Goal: Task Accomplishment & Management: Use online tool/utility

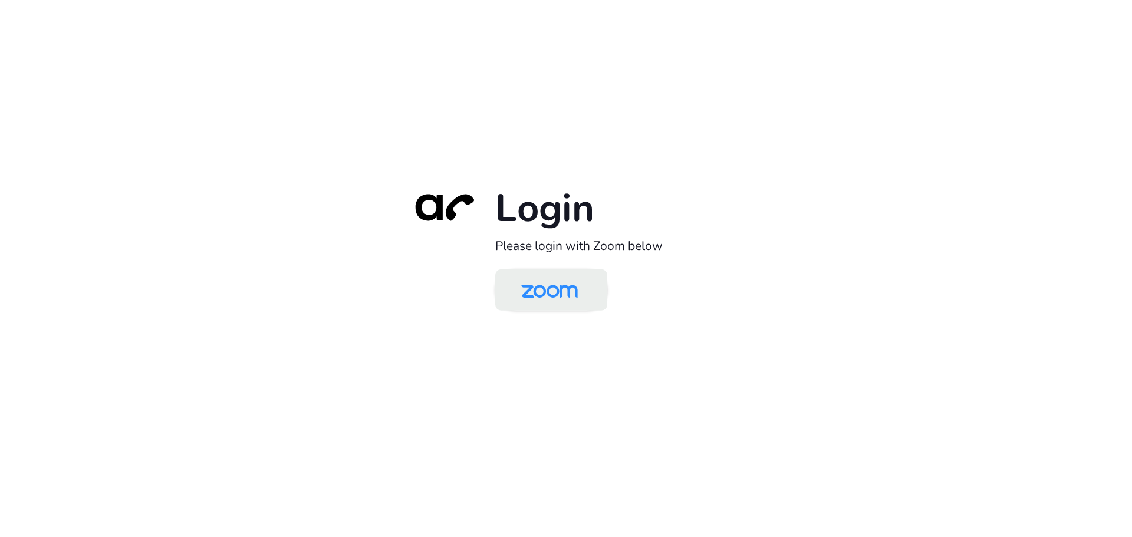
click at [572, 293] on img at bounding box center [549, 291] width 81 height 38
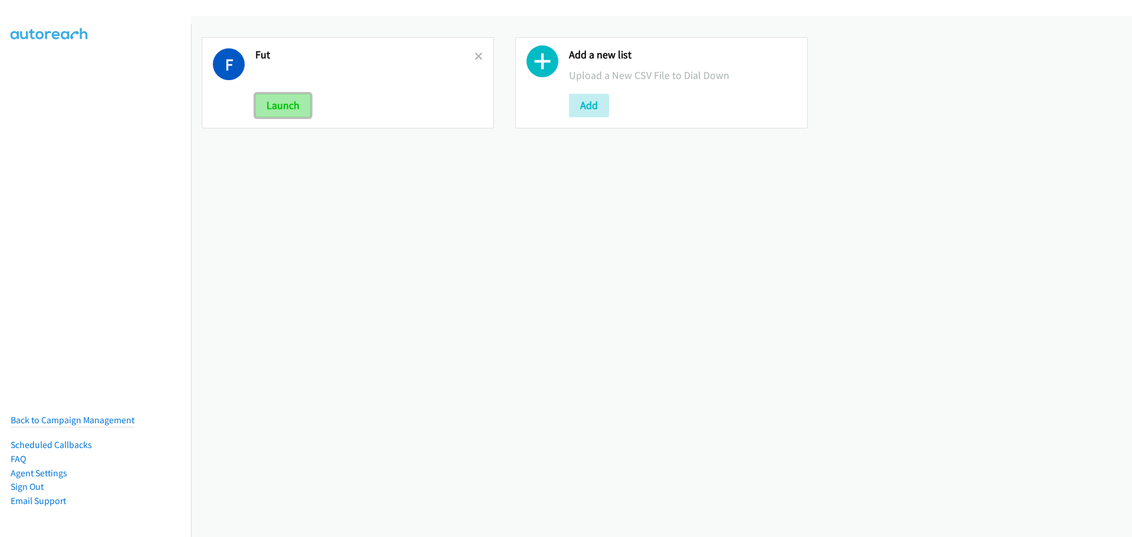
click at [297, 110] on button "Launch" at bounding box center [282, 106] width 55 height 24
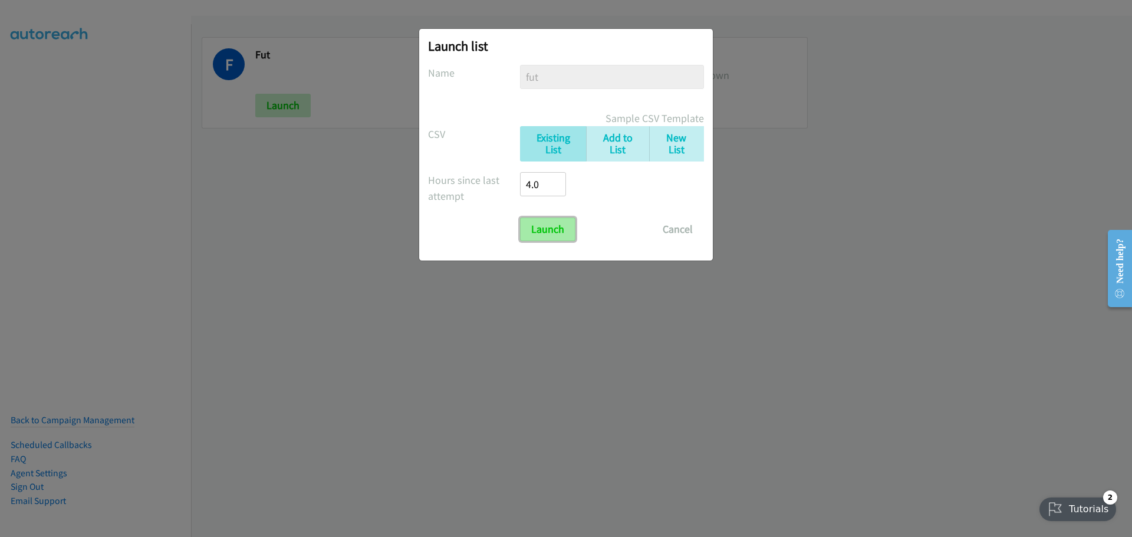
click at [563, 238] on input "Launch" at bounding box center [547, 230] width 55 height 24
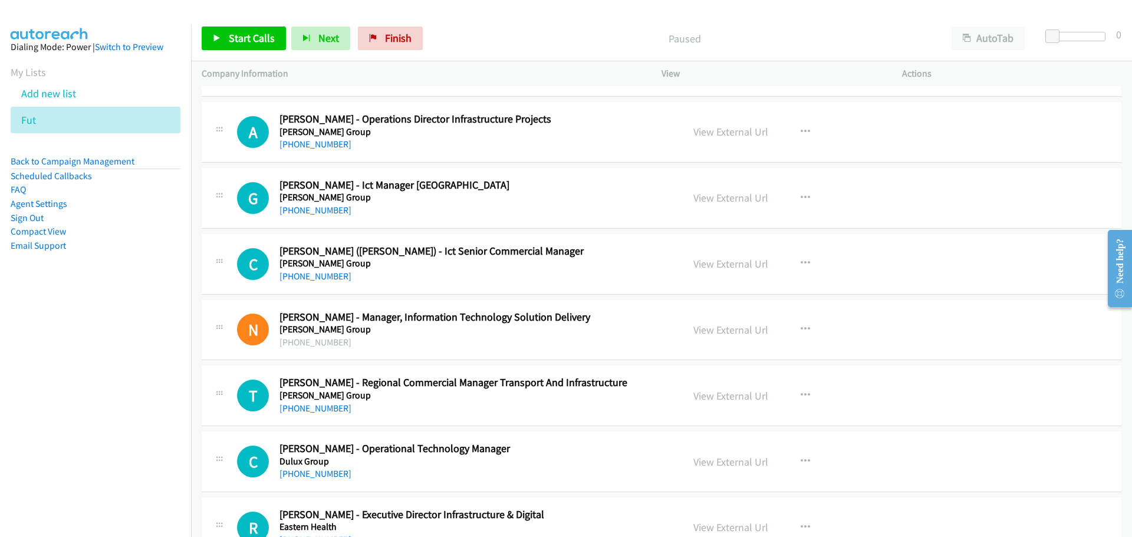
scroll to position [5094, 0]
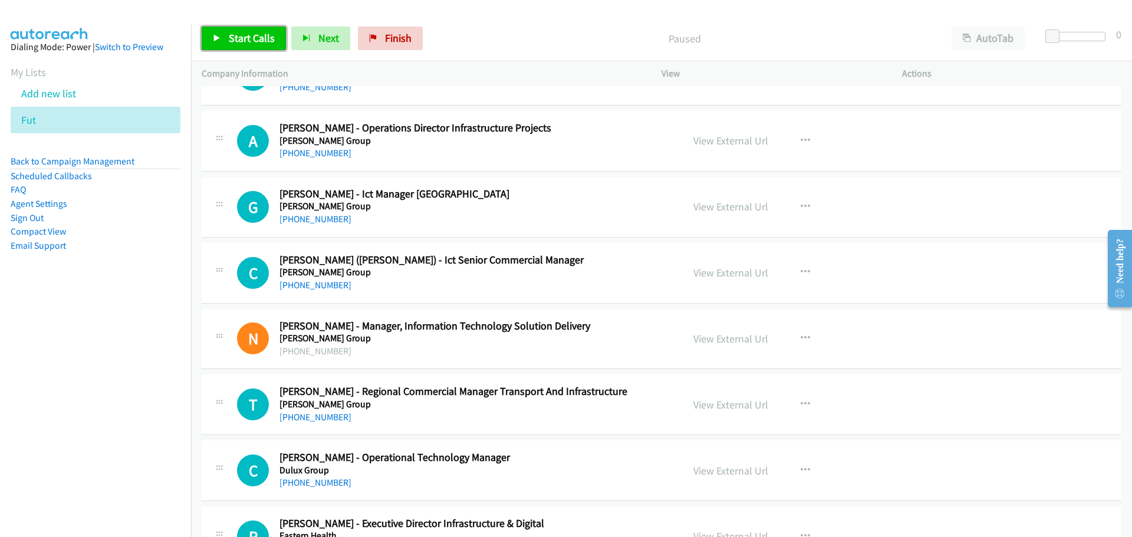
click at [261, 35] on span "Start Calls" at bounding box center [252, 38] width 46 height 14
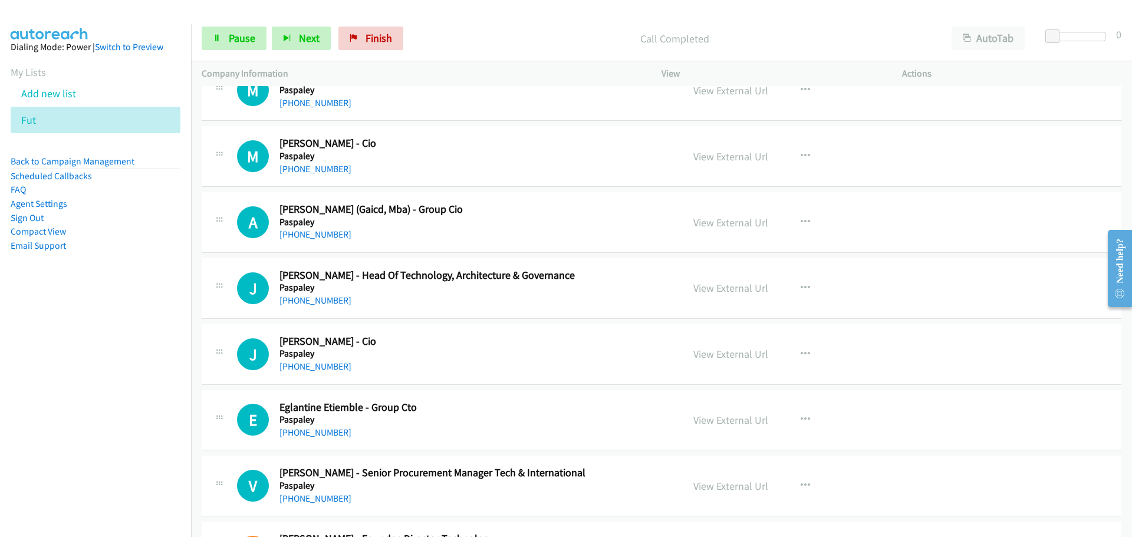
scroll to position [13784, 0]
drag, startPoint x: 1123, startPoint y: 402, endPoint x: 1128, endPoint y: 392, distance: 10.8
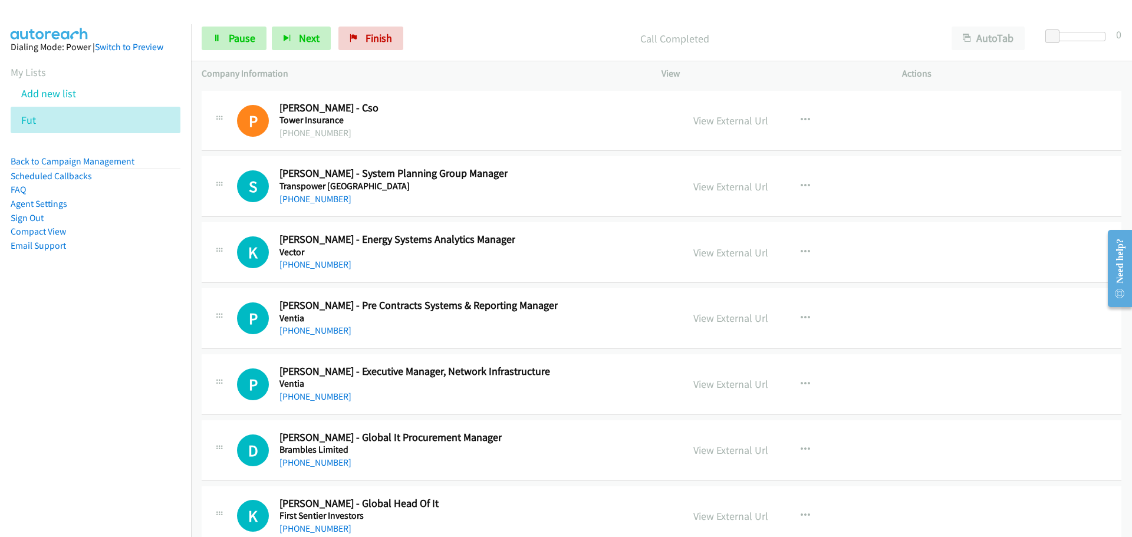
scroll to position [33433, 0]
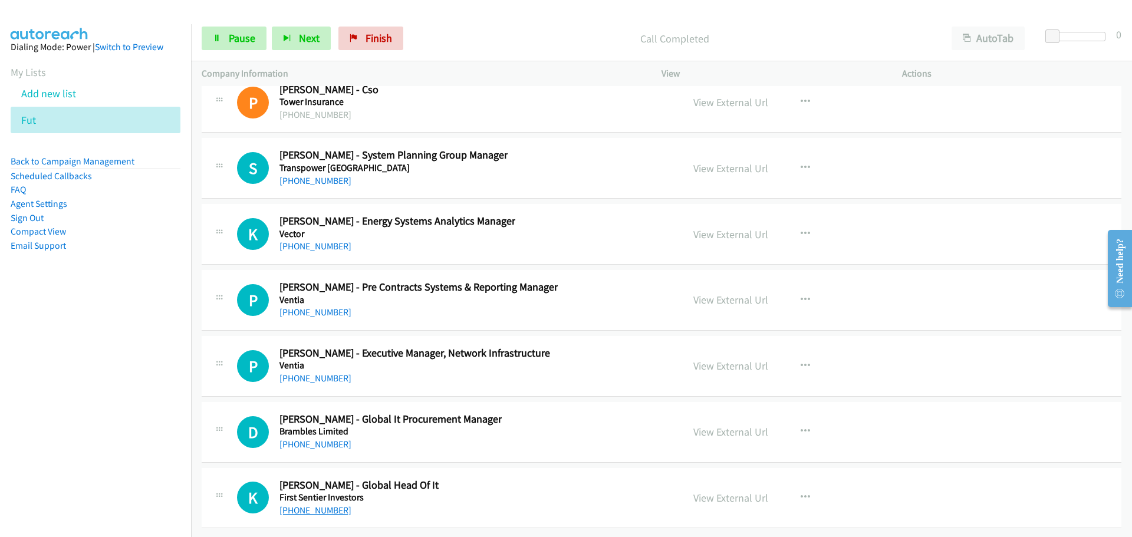
click at [328, 505] on link "+44 7736 339645" at bounding box center [316, 510] width 72 height 11
drag, startPoint x: 326, startPoint y: 434, endPoint x: 396, endPoint y: 436, distance: 70.3
click at [326, 439] on link "+44 7875 584486" at bounding box center [316, 444] width 72 height 11
click at [316, 373] on link "+64 27 644 9361" at bounding box center [316, 378] width 72 height 11
click at [312, 307] on link "+64 27 272 1281" at bounding box center [316, 312] width 72 height 11
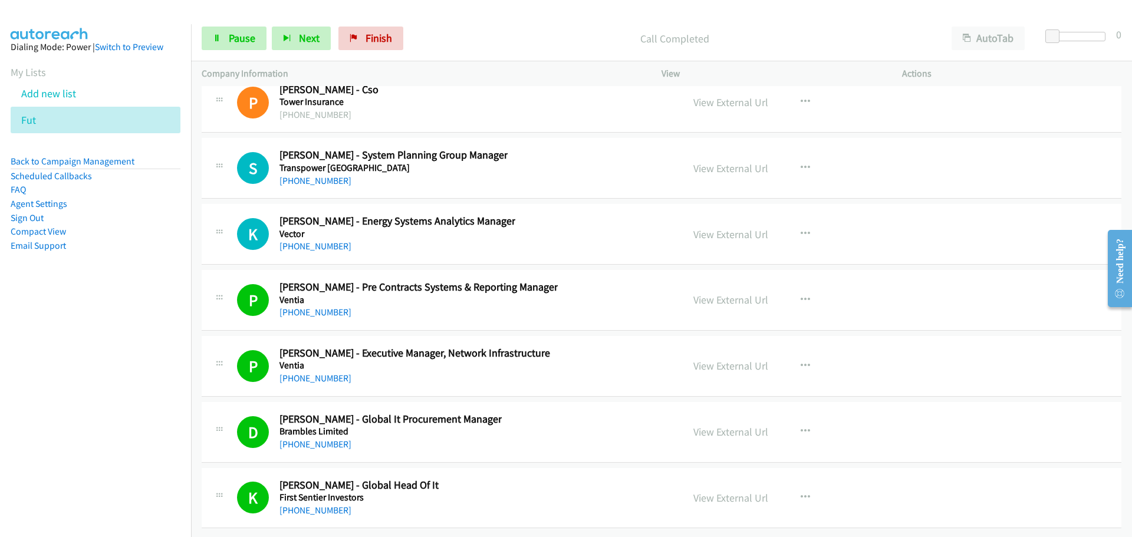
drag, startPoint x: 317, startPoint y: 232, endPoint x: 803, endPoint y: 248, distance: 486.3
click at [310, 241] on link "+64 22 394 2855" at bounding box center [316, 246] width 72 height 11
click at [316, 241] on link "+64 22 394 2855" at bounding box center [316, 246] width 72 height 11
click at [294, 175] on link "+64 21 344 518" at bounding box center [316, 180] width 72 height 11
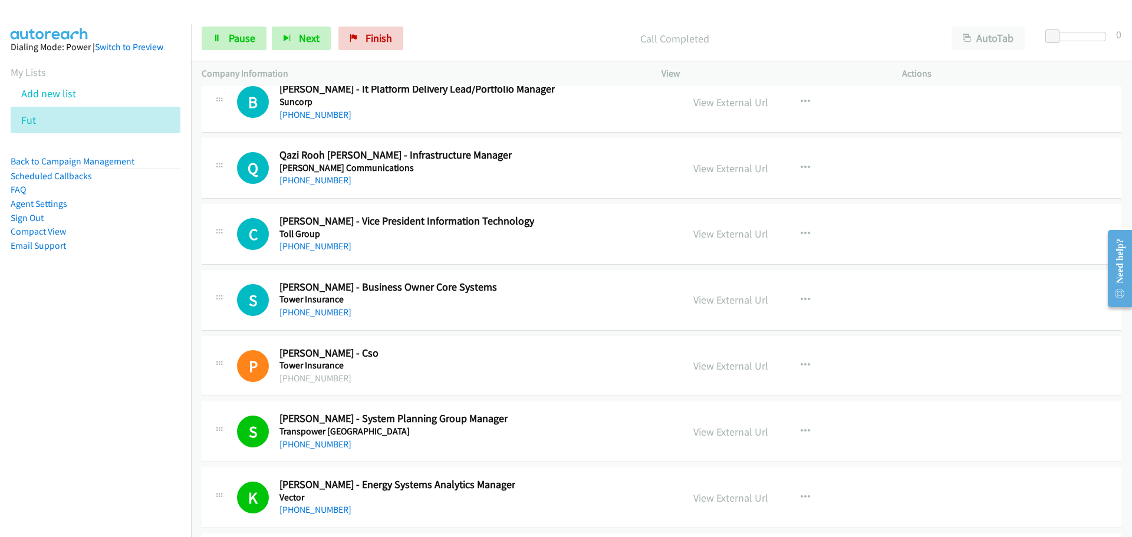
scroll to position [33138, 0]
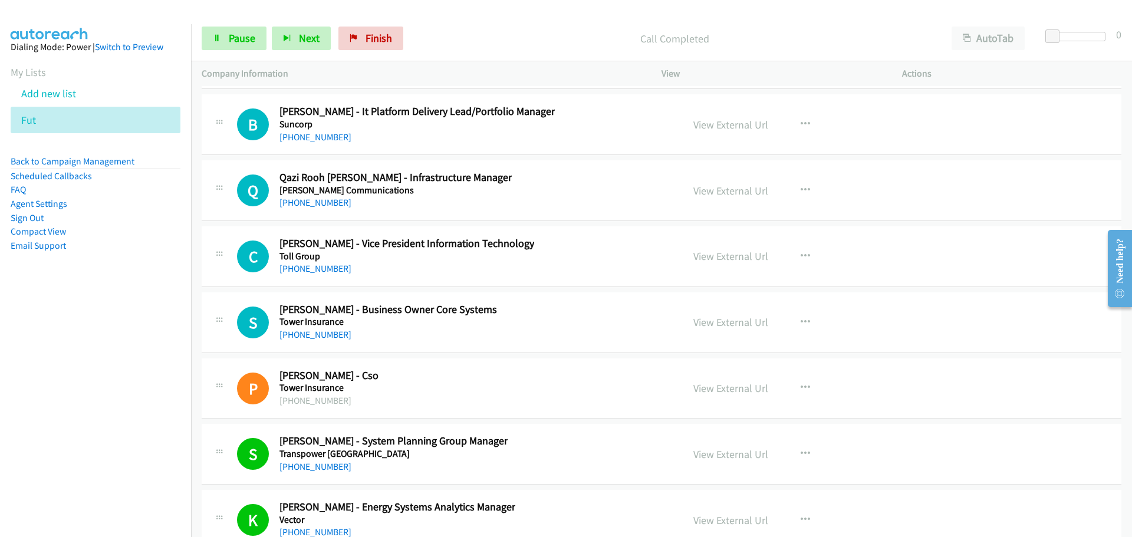
drag, startPoint x: 319, startPoint y: 336, endPoint x: 1114, endPoint y: 331, distance: 795.7
click at [307, 335] on link "+64 800 808 808" at bounding box center [316, 334] width 72 height 11
click at [308, 271] on link "+64 6 952 6780" at bounding box center [316, 268] width 72 height 11
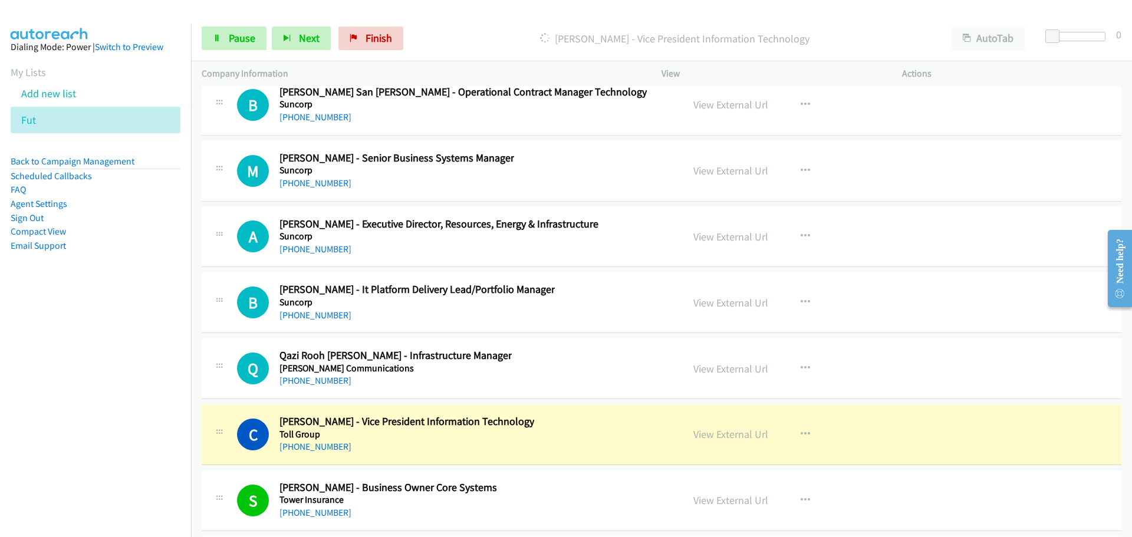
scroll to position [32961, 0]
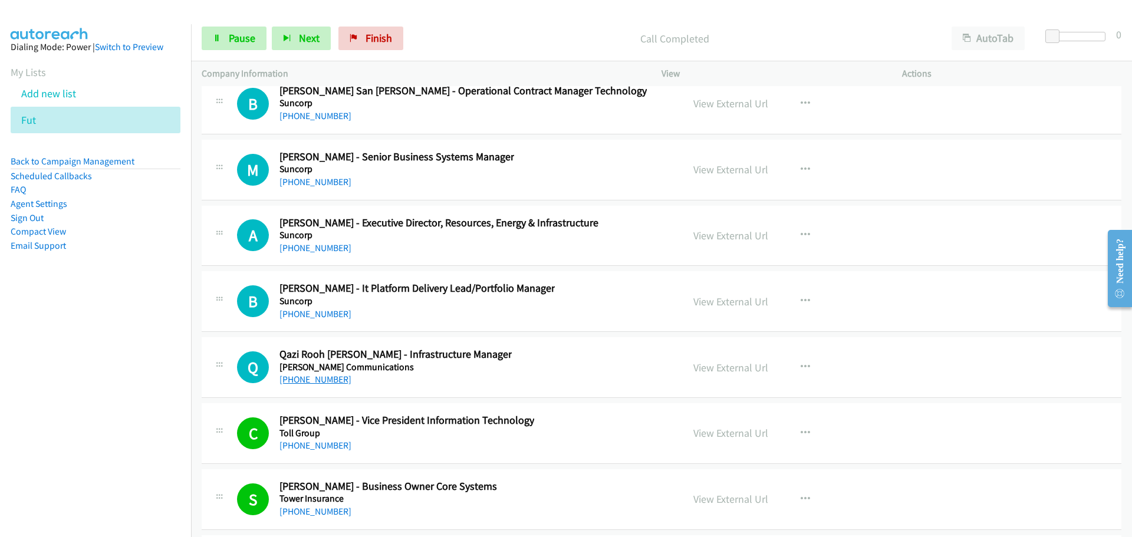
click at [293, 385] on link "+64 21 133 7066" at bounding box center [316, 379] width 72 height 11
click at [291, 313] on link "+64 21 628 129" at bounding box center [316, 313] width 72 height 11
click at [317, 249] on link "+64 21 605 582" at bounding box center [316, 247] width 72 height 11
click at [304, 189] on div "M Callback Scheduled Matthew Broadhead - Senior Business Systems Manager Suncor…" at bounding box center [662, 170] width 920 height 61
click at [328, 183] on link "+64 21 350 915" at bounding box center [316, 181] width 72 height 11
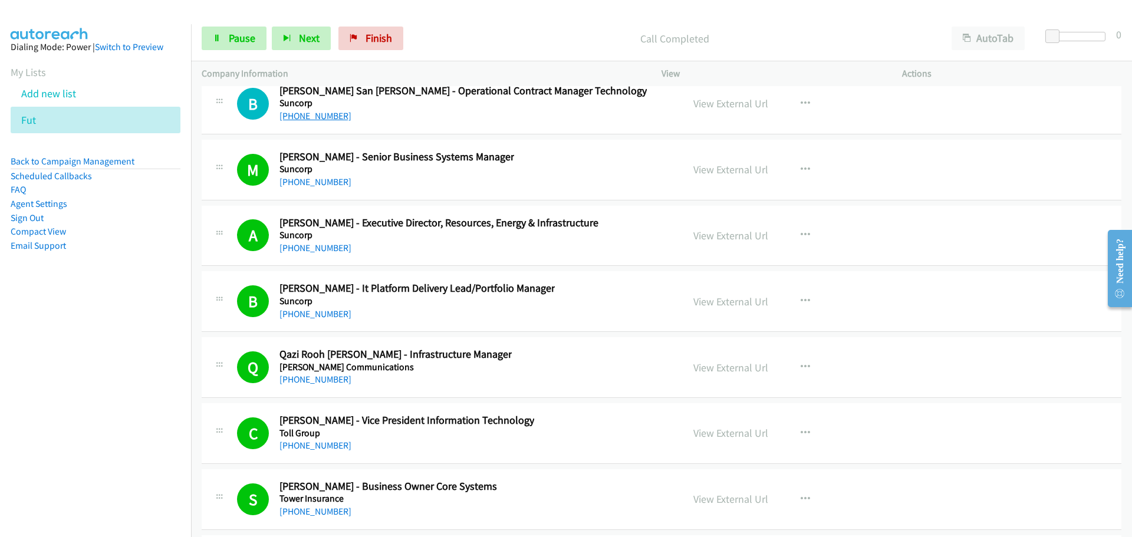
click at [301, 122] on link "+64 21 115 8345" at bounding box center [316, 115] width 72 height 11
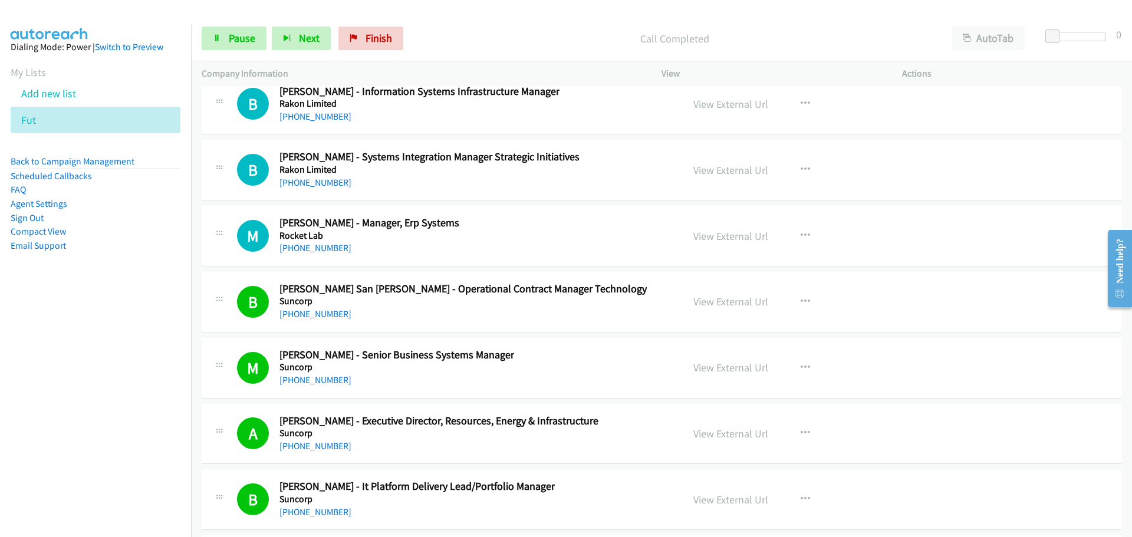
scroll to position [32784, 0]
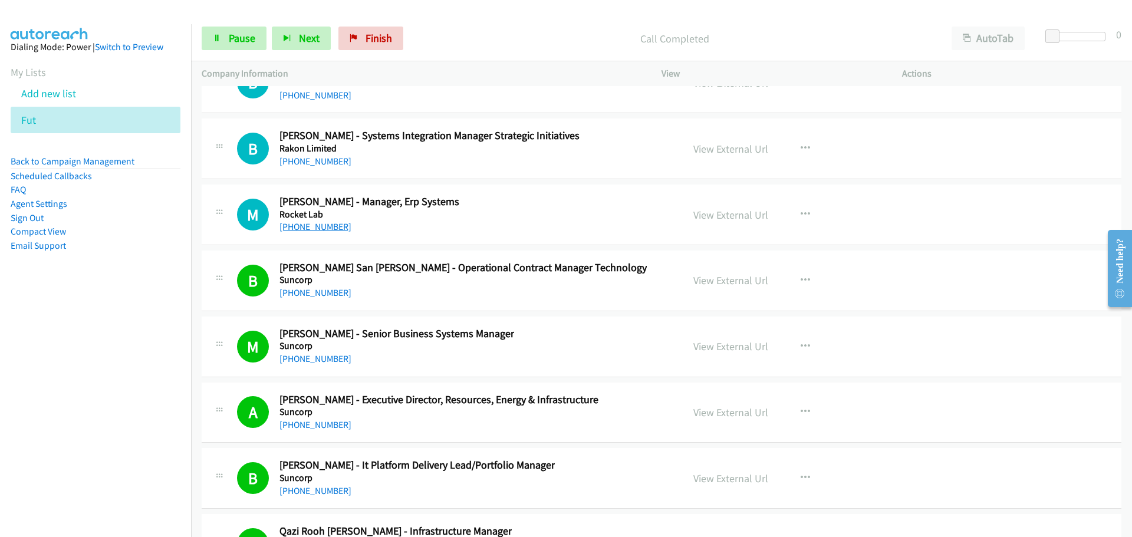
click at [321, 224] on link "+64 21 554 485" at bounding box center [316, 226] width 72 height 11
click at [303, 136] on h2 "Bill Sim - Systems Integration Manager Strategic Initiatives" at bounding box center [430, 136] width 300 height 14
click at [330, 166] on link "+64 21 378 103" at bounding box center [316, 161] width 72 height 11
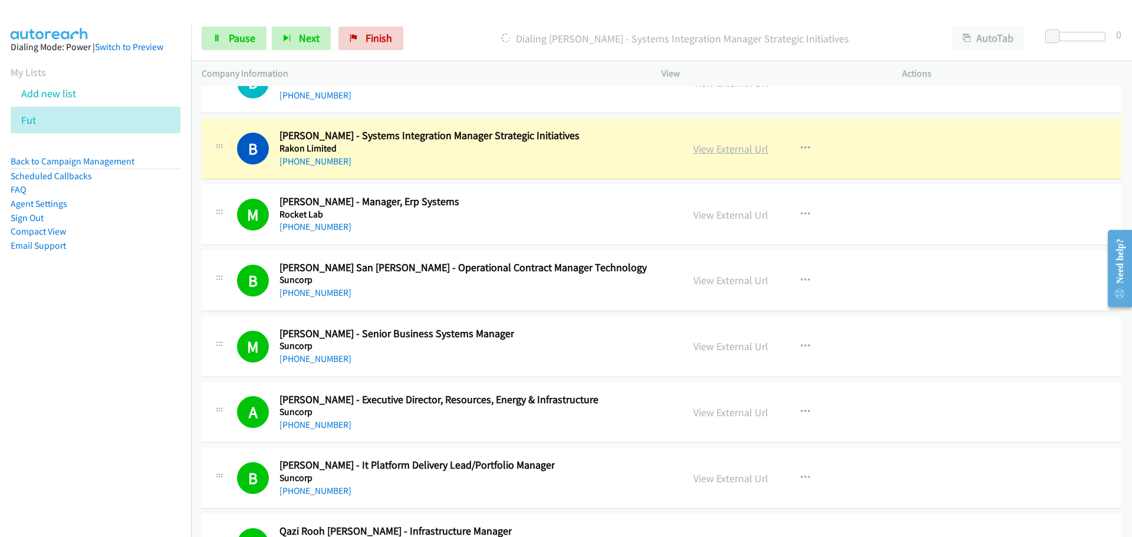
click at [747, 153] on link "View External Url" at bounding box center [731, 149] width 75 height 14
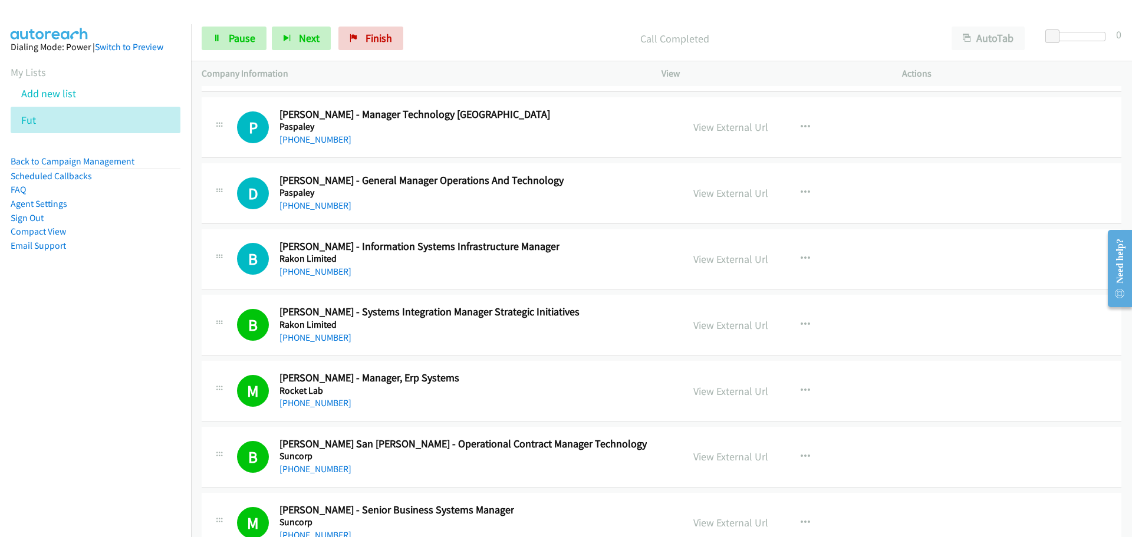
scroll to position [32607, 0]
drag, startPoint x: 324, startPoint y: 272, endPoint x: 624, endPoint y: 304, distance: 301.9
click at [324, 272] on link "+64 9 573 5554" at bounding box center [316, 272] width 72 height 11
drag, startPoint x: 311, startPoint y: 208, endPoint x: 1019, endPoint y: 250, distance: 709.6
click at [300, 208] on link "+64 274 543 089" at bounding box center [316, 206] width 72 height 11
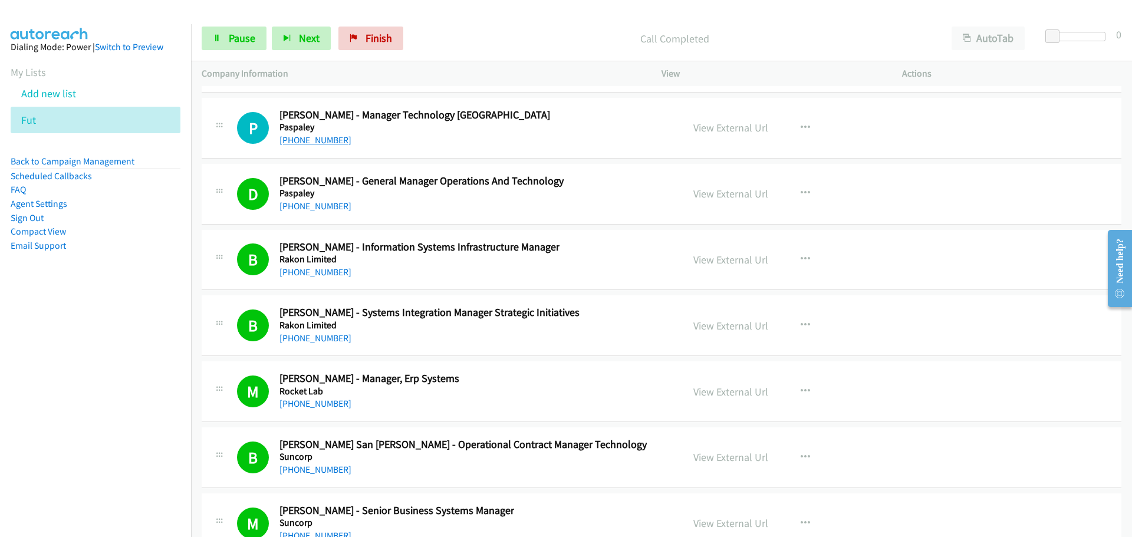
click at [295, 144] on link "+64 27 704 8094" at bounding box center [316, 139] width 72 height 11
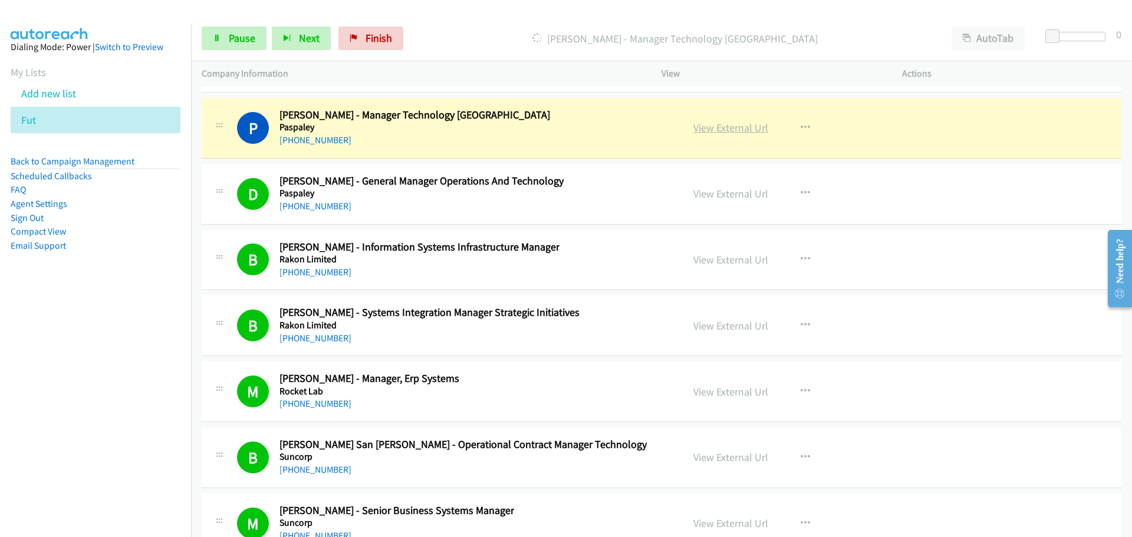
click at [740, 125] on link "View External Url" at bounding box center [731, 128] width 75 height 14
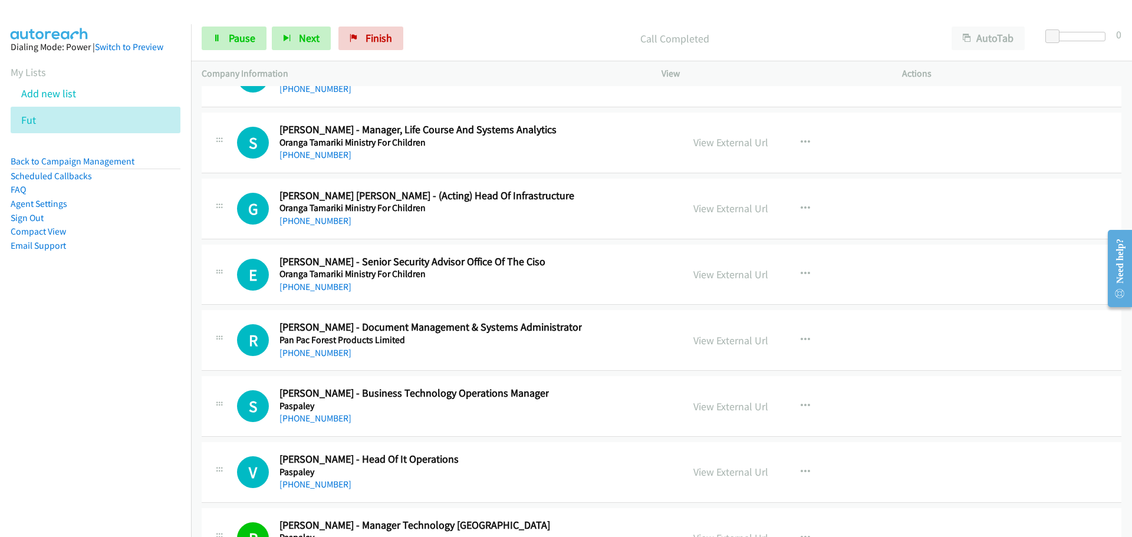
scroll to position [32195, 0]
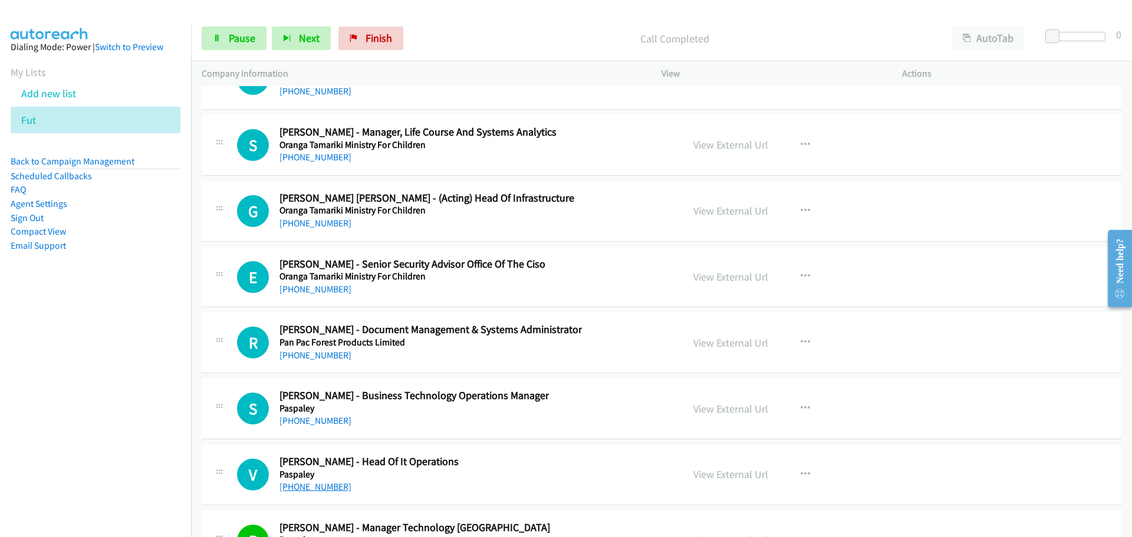
click at [339, 488] on link "+64 27 663 9770" at bounding box center [316, 486] width 72 height 11
click at [310, 421] on link "+64 27 258 0129" at bounding box center [316, 420] width 72 height 11
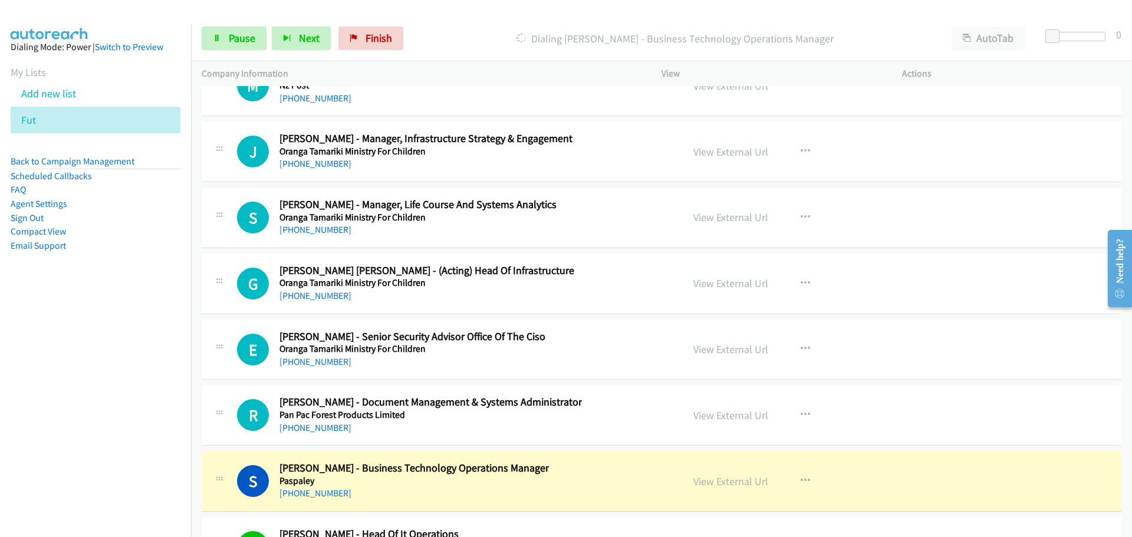
scroll to position [32136, 0]
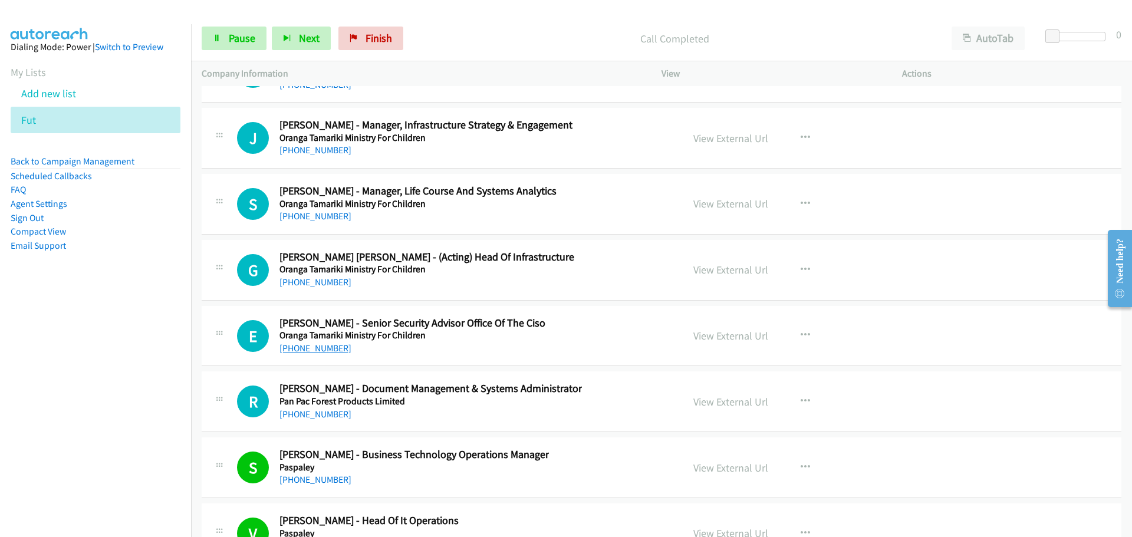
click at [316, 347] on link "+64 21 747 028" at bounding box center [316, 348] width 72 height 11
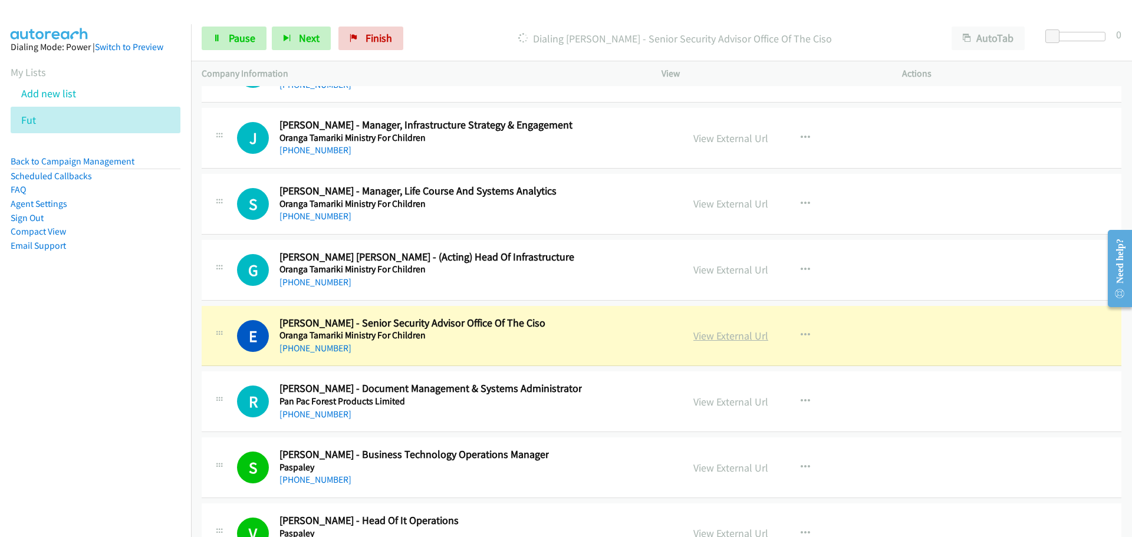
click at [740, 340] on link "View External Url" at bounding box center [731, 336] width 75 height 14
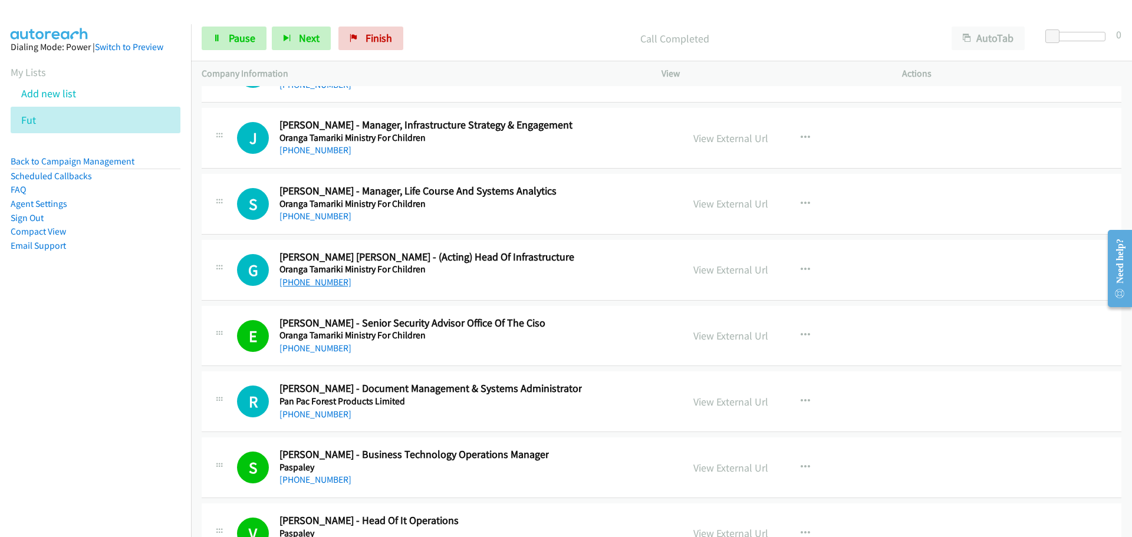
click at [317, 285] on link "+64 27 655 5785" at bounding box center [316, 282] width 72 height 11
drag, startPoint x: 316, startPoint y: 212, endPoint x: 587, endPoint y: 239, distance: 272.7
click at [316, 212] on link "+64 4 472 5777" at bounding box center [316, 216] width 72 height 11
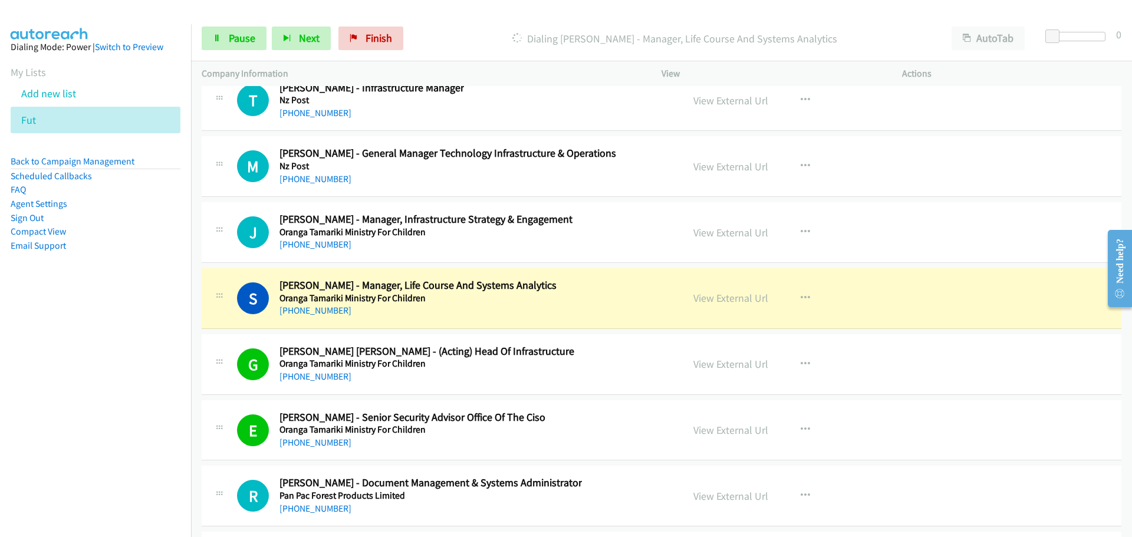
scroll to position [31900, 0]
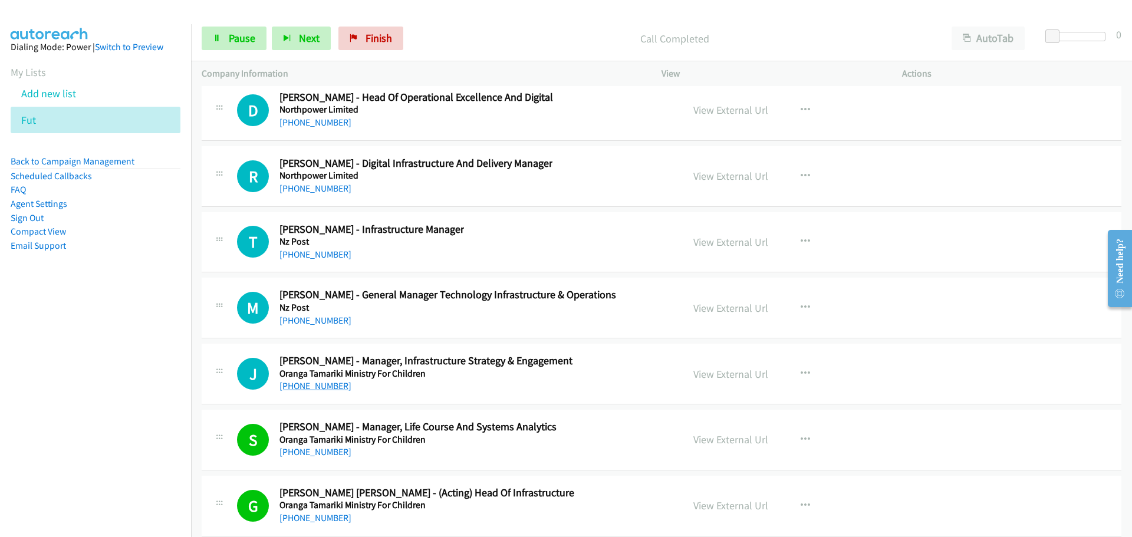
click at [307, 386] on link "+64 27 266 4561" at bounding box center [316, 385] width 72 height 11
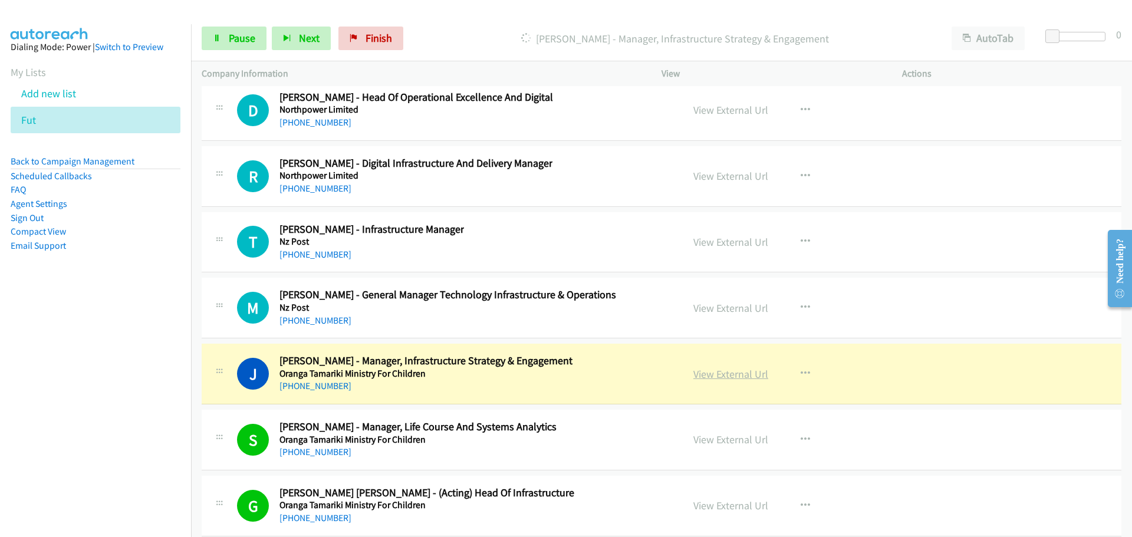
click at [710, 373] on link "View External Url" at bounding box center [731, 374] width 75 height 14
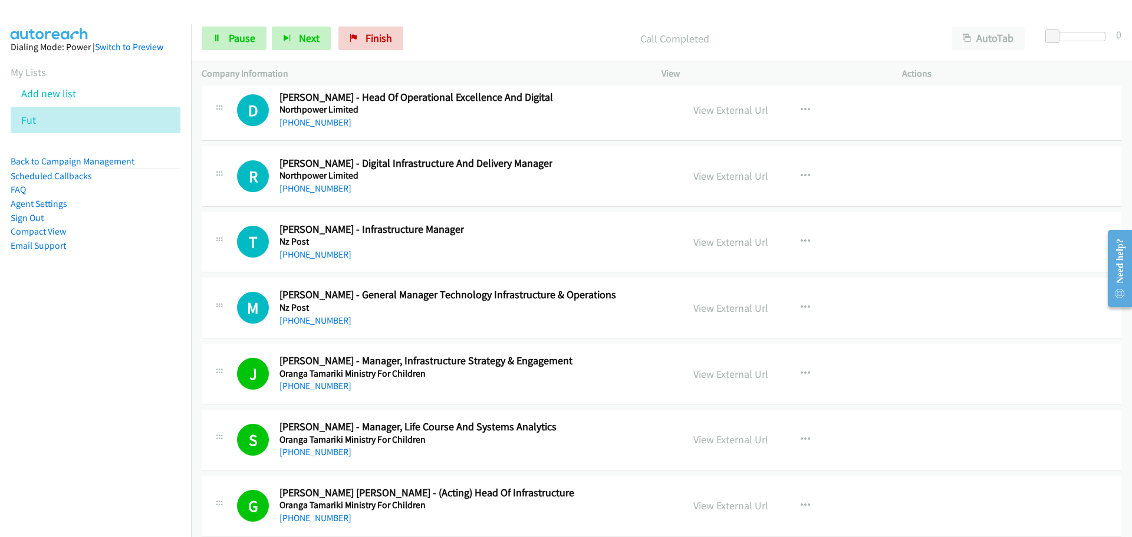
drag, startPoint x: 325, startPoint y: 318, endPoint x: 340, endPoint y: 313, distance: 15.5
click at [325, 318] on link "+64 27 555 4183" at bounding box center [316, 320] width 72 height 11
drag, startPoint x: 332, startPoint y: 251, endPoint x: 567, endPoint y: 275, distance: 236.1
click at [314, 257] on link "+64 21 450 351" at bounding box center [316, 254] width 72 height 11
drag, startPoint x: 320, startPoint y: 191, endPoint x: 574, endPoint y: 196, distance: 254.9
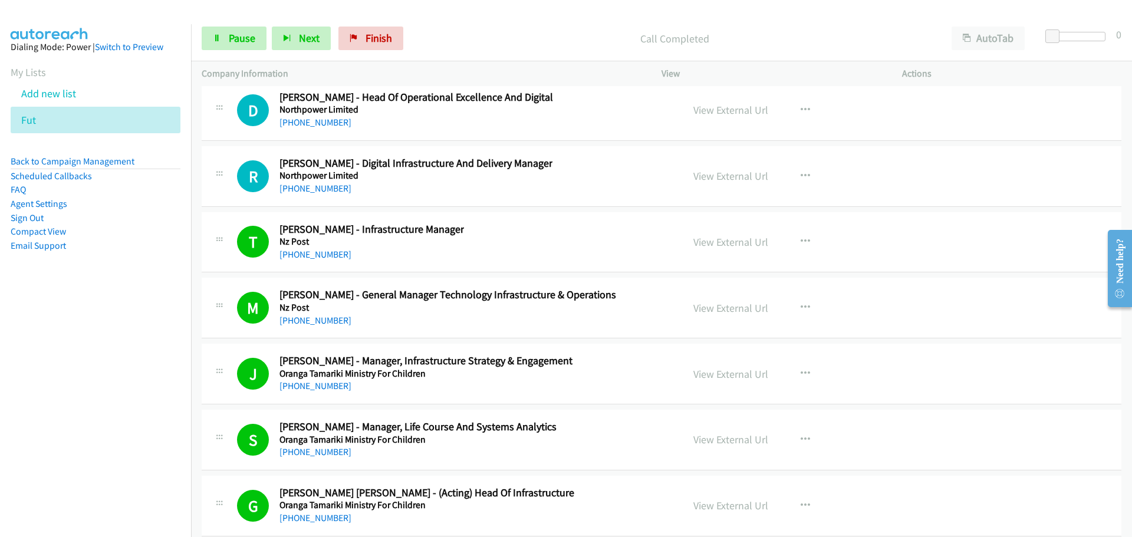
click at [320, 191] on link "+64 27 688 7168" at bounding box center [316, 188] width 72 height 11
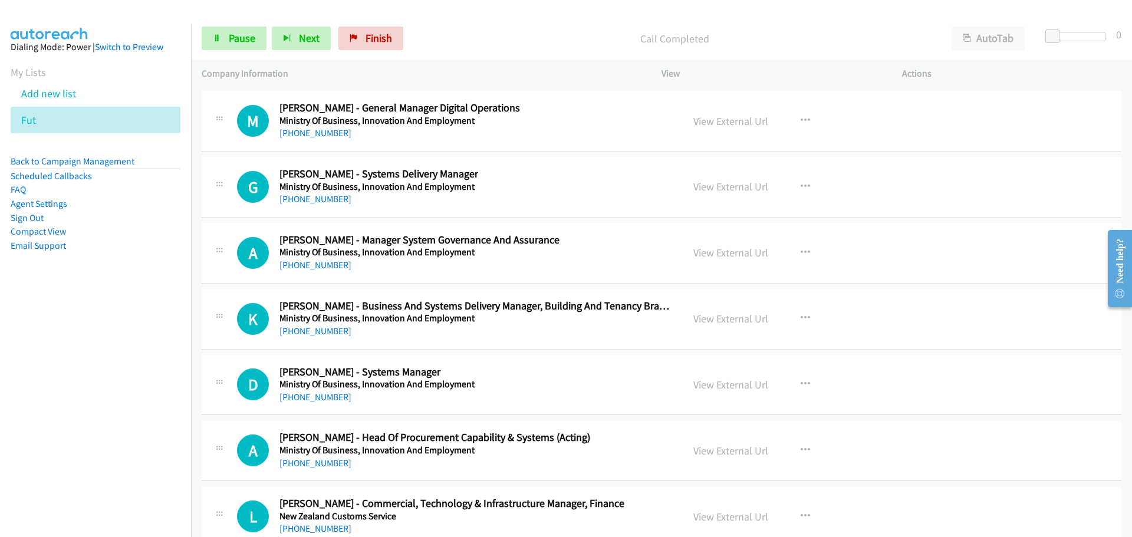
scroll to position [31546, 0]
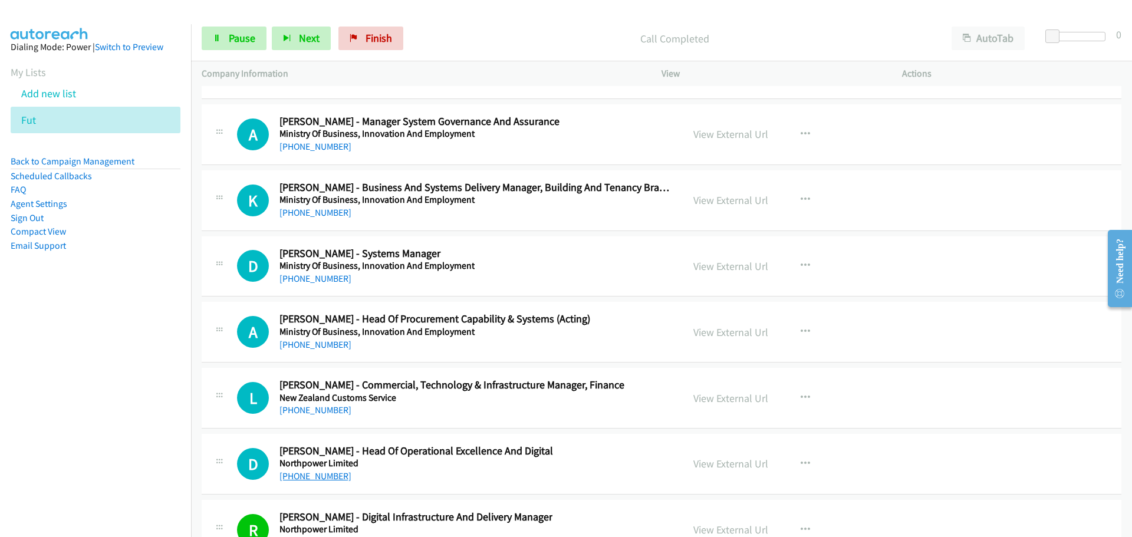
click at [316, 479] on link "+64 9 218 7114" at bounding box center [316, 476] width 72 height 11
click at [320, 416] on link "+64 274 411 923" at bounding box center [316, 410] width 72 height 11
drag, startPoint x: 320, startPoint y: 346, endPoint x: 1124, endPoint y: 406, distance: 806.2
click at [325, 350] on link "+64 21 864 559" at bounding box center [316, 344] width 72 height 11
click at [325, 280] on link "+64 9 928 2661" at bounding box center [316, 278] width 72 height 11
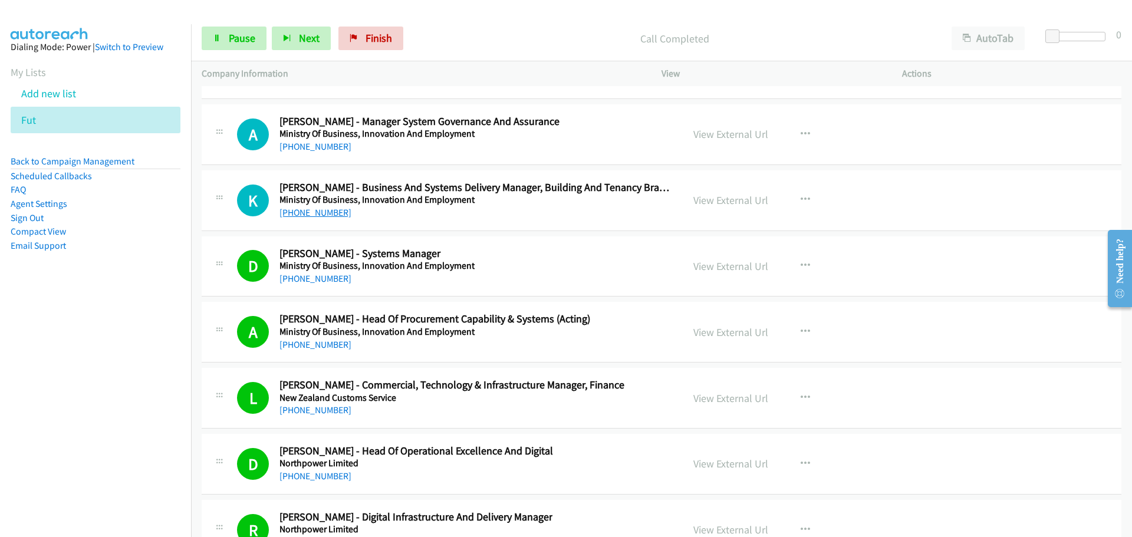
drag, startPoint x: 12, startPoint y: 51, endPoint x: 329, endPoint y: 215, distance: 357.2
click at [329, 215] on link "+64 4 495 7200" at bounding box center [316, 212] width 72 height 11
click at [317, 147] on link "+64 21 971 180" at bounding box center [316, 146] width 72 height 11
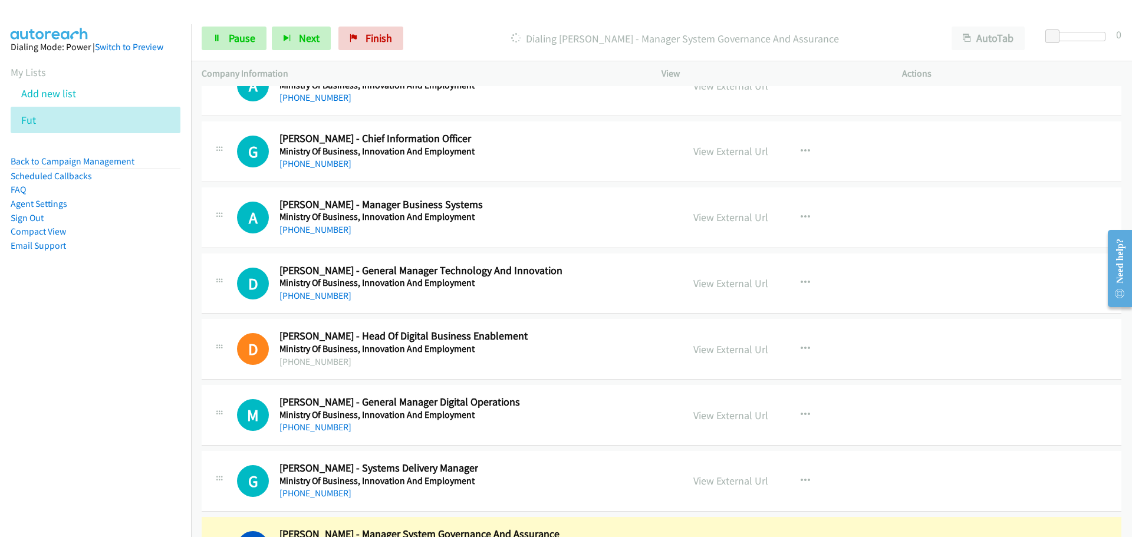
scroll to position [31192, 0]
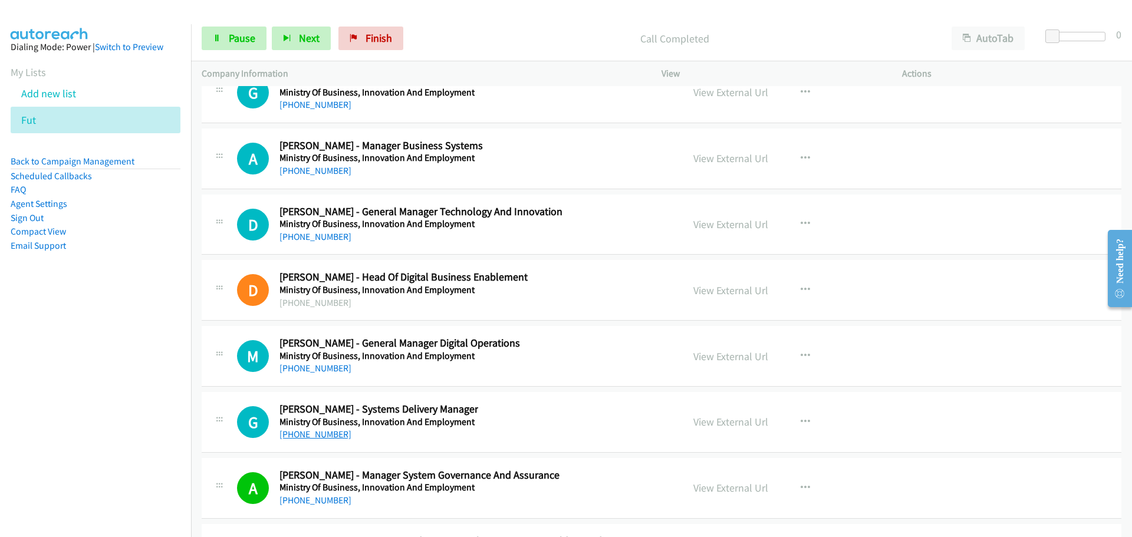
drag, startPoint x: 321, startPoint y: 440, endPoint x: 325, endPoint y: 434, distance: 7.2
click at [321, 440] on link "+64 27 240 5655" at bounding box center [316, 434] width 72 height 11
click at [304, 374] on link "+64 4 901 1071" at bounding box center [316, 368] width 72 height 11
click at [324, 240] on link "+64 21 833 376" at bounding box center [316, 236] width 72 height 11
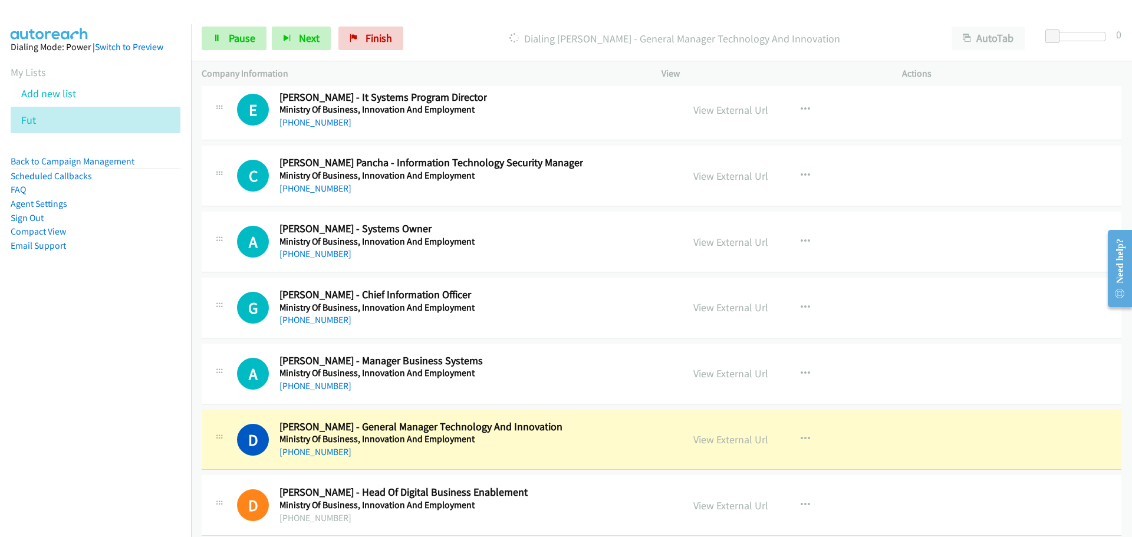
scroll to position [30956, 0]
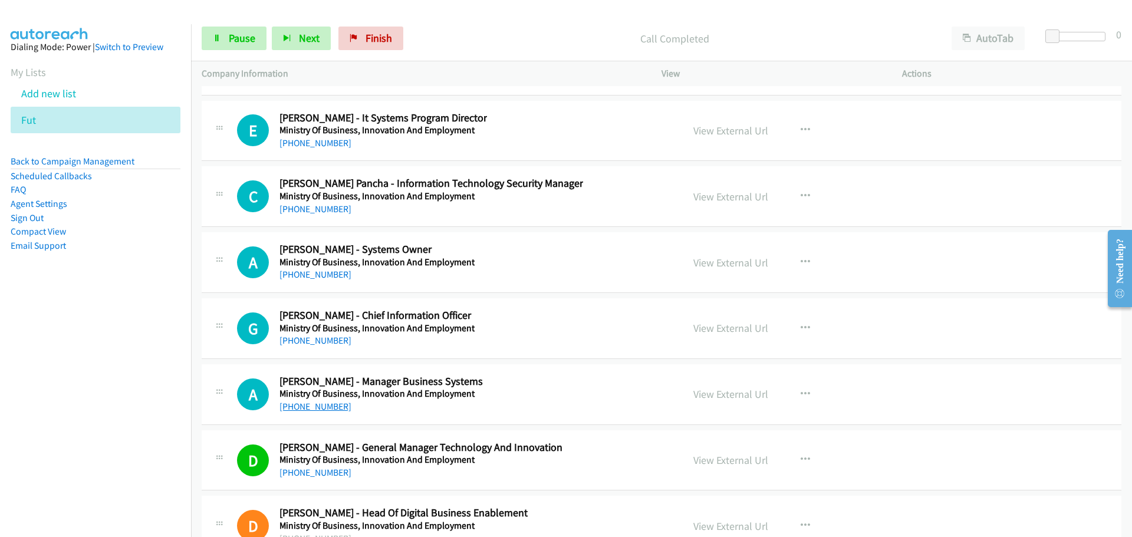
click at [321, 406] on link "+64 21 225 6906" at bounding box center [316, 406] width 72 height 11
drag, startPoint x: 323, startPoint y: 344, endPoint x: 738, endPoint y: 319, distance: 416.6
click at [323, 344] on link "+64 27 200 6495" at bounding box center [316, 340] width 72 height 11
click at [320, 271] on link "+64 210 221 1875" at bounding box center [316, 274] width 72 height 11
drag, startPoint x: 329, startPoint y: 205, endPoint x: 403, endPoint y: 215, distance: 74.3
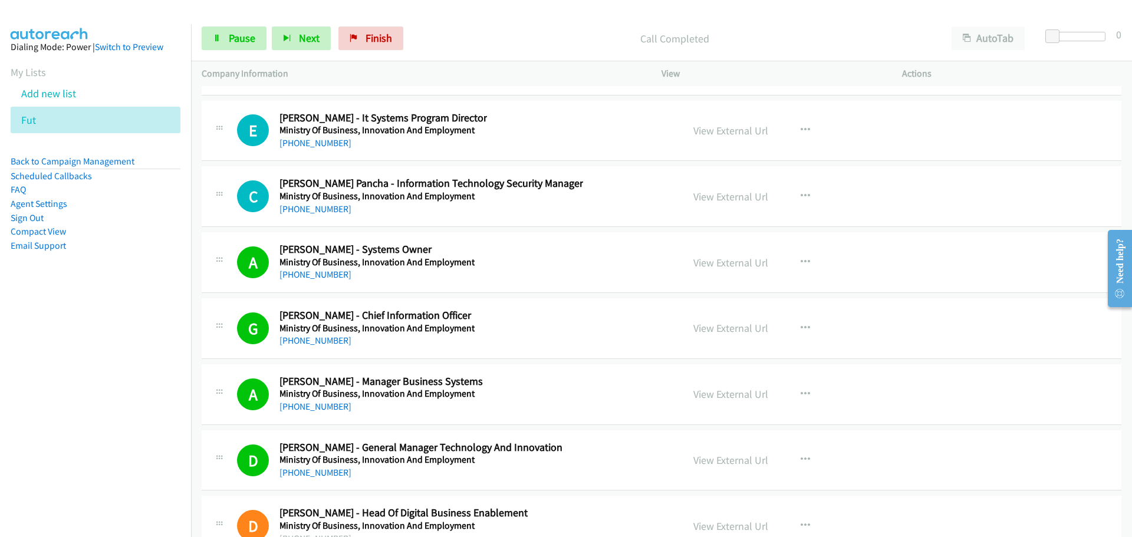
click at [329, 205] on link "+64 27 751 9493" at bounding box center [316, 208] width 72 height 11
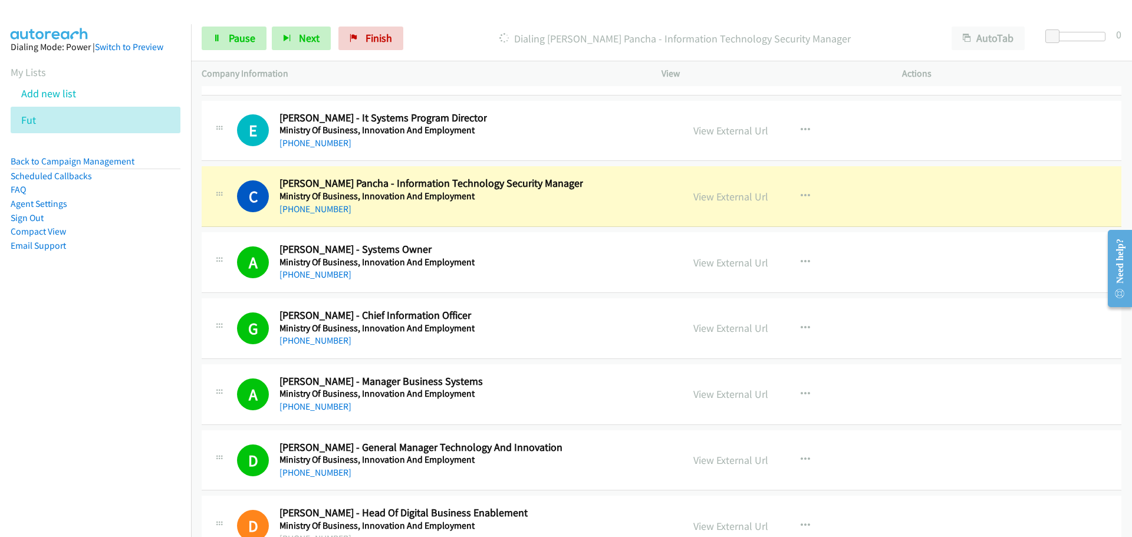
scroll to position [30661, 0]
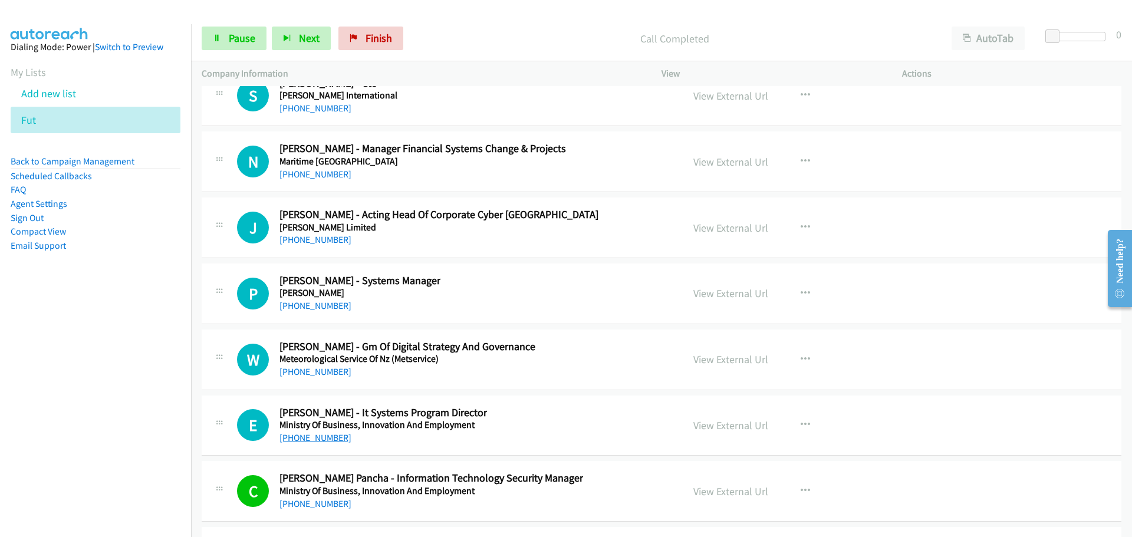
click at [281, 435] on link "+64 4 472 0030" at bounding box center [316, 437] width 72 height 11
click at [323, 375] on link "+64 21 136 5946" at bounding box center [316, 371] width 72 height 11
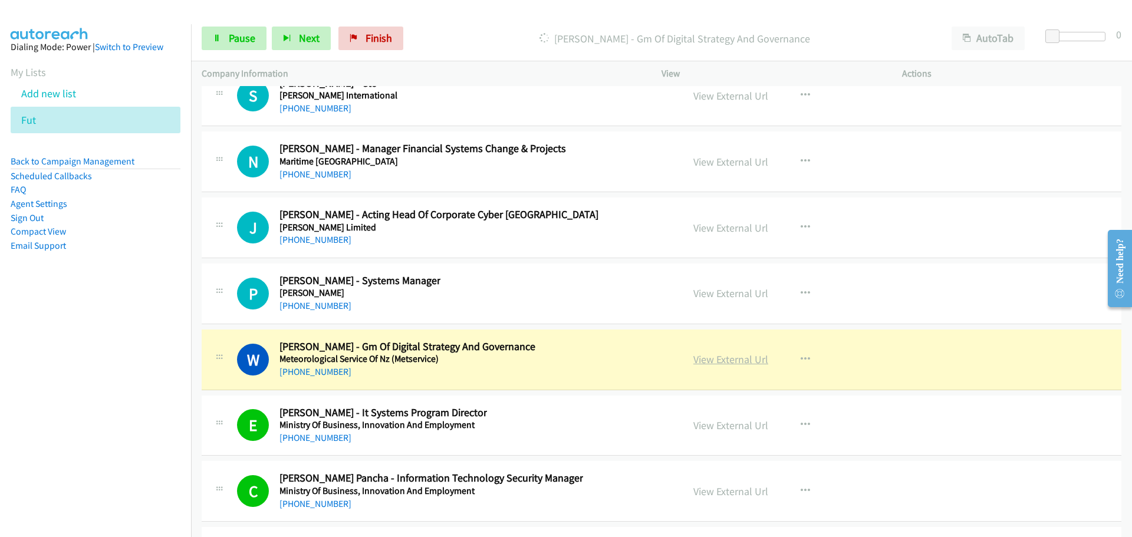
click at [724, 359] on link "View External Url" at bounding box center [731, 360] width 75 height 14
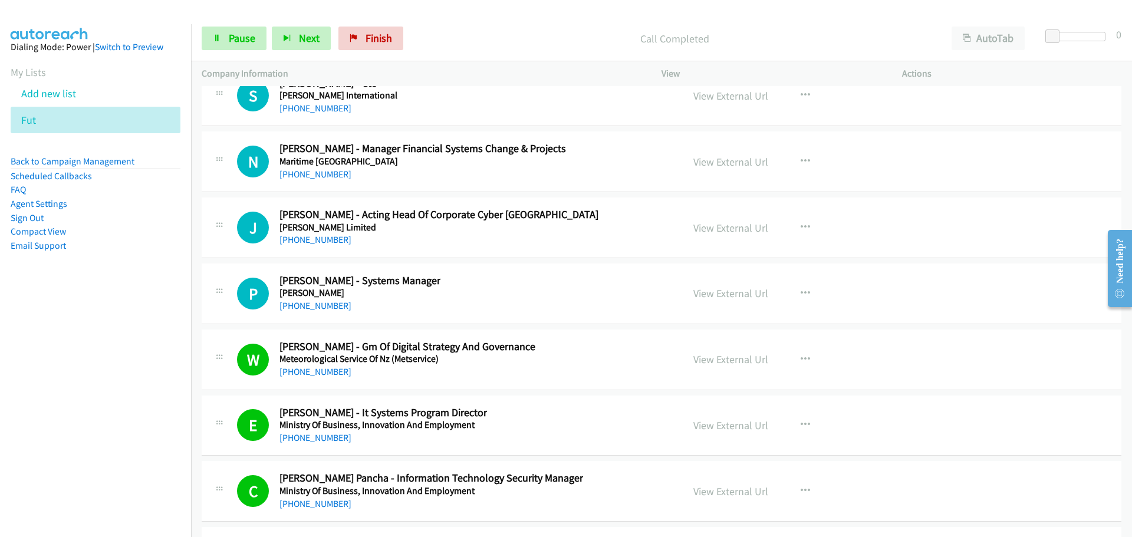
drag, startPoint x: 321, startPoint y: 302, endPoint x: 507, endPoint y: 316, distance: 186.9
click at [321, 302] on link "+64 21 205 3447" at bounding box center [316, 305] width 72 height 11
click at [295, 235] on link "+64 210 718 846" at bounding box center [316, 239] width 72 height 11
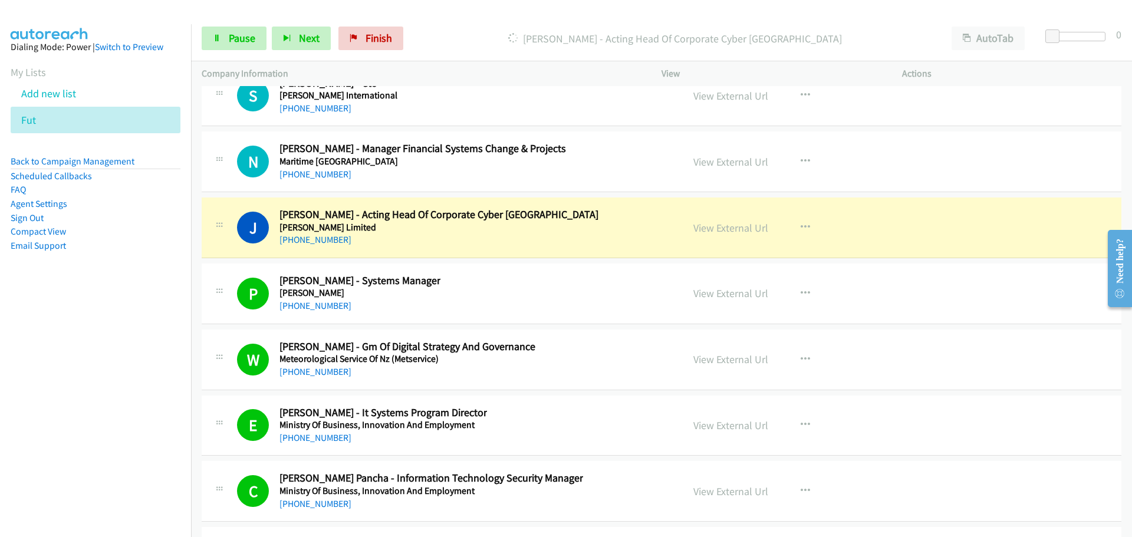
scroll to position [30366, 0]
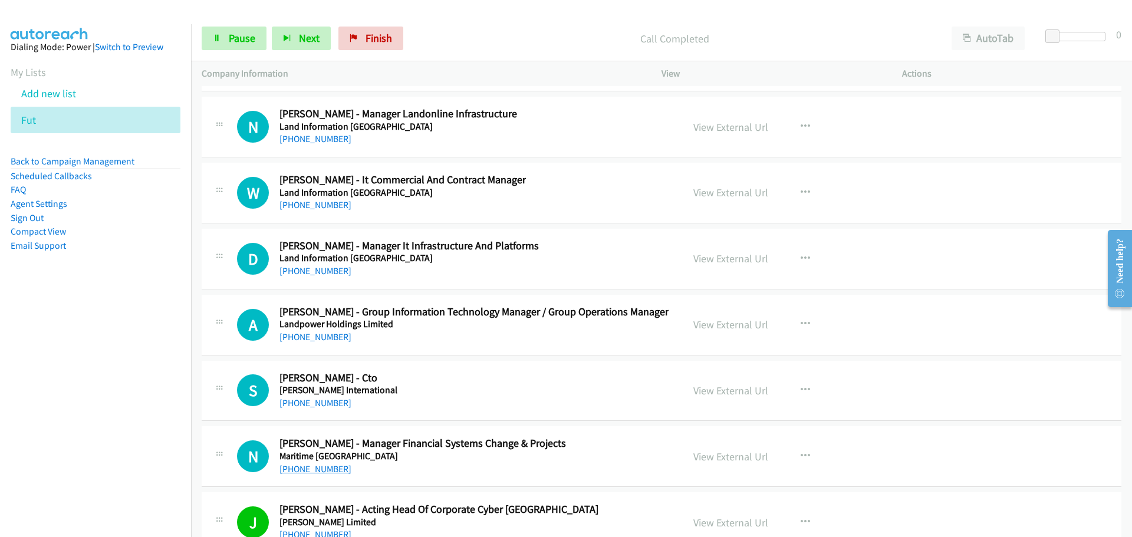
click at [323, 474] on link "+64 21 851 792" at bounding box center [316, 469] width 72 height 11
click at [290, 403] on link "+64 21 898 575" at bounding box center [316, 403] width 72 height 11
click at [337, 336] on div "+64 3 357 6000" at bounding box center [474, 337] width 389 height 14
click at [280, 332] on link "+64 3 357 6000" at bounding box center [316, 336] width 72 height 11
drag, startPoint x: 292, startPoint y: 275, endPoint x: 293, endPoint y: 267, distance: 8.3
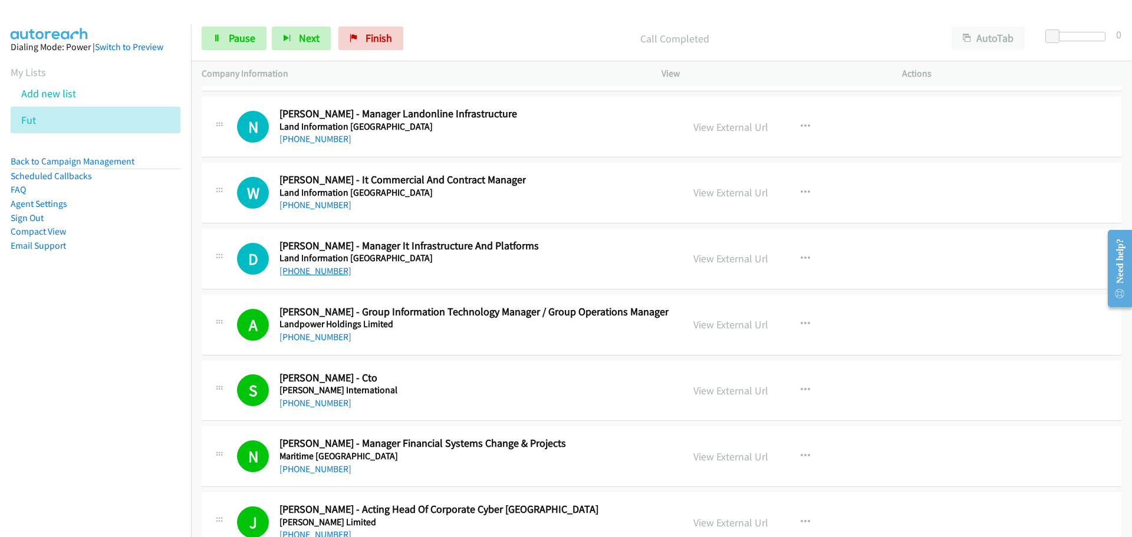
click at [292, 275] on link "+64 4 832 2282" at bounding box center [316, 270] width 72 height 11
click at [304, 207] on link "+64 21 190 4490" at bounding box center [316, 204] width 72 height 11
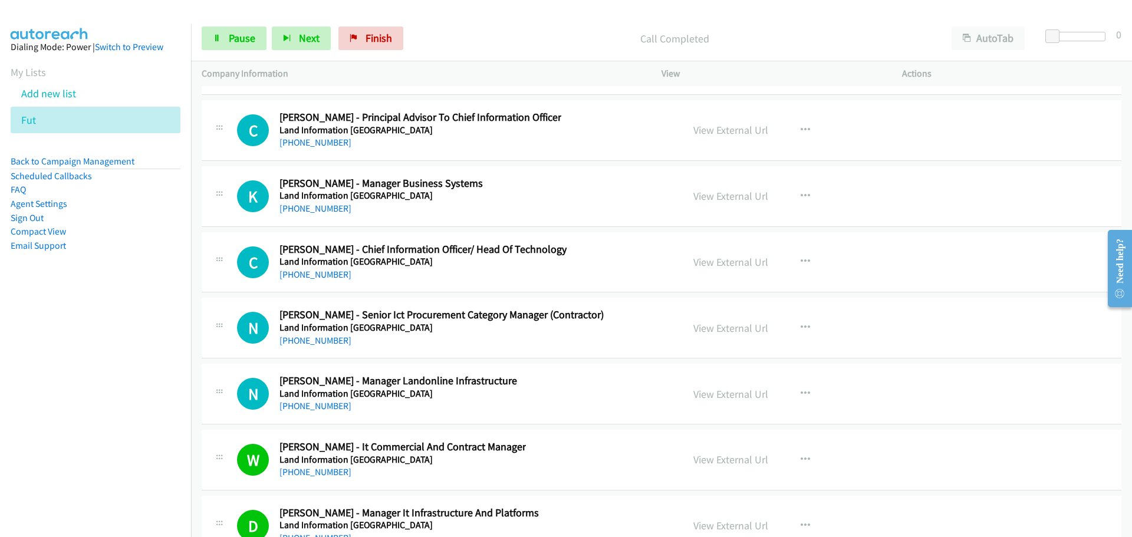
scroll to position [30071, 0]
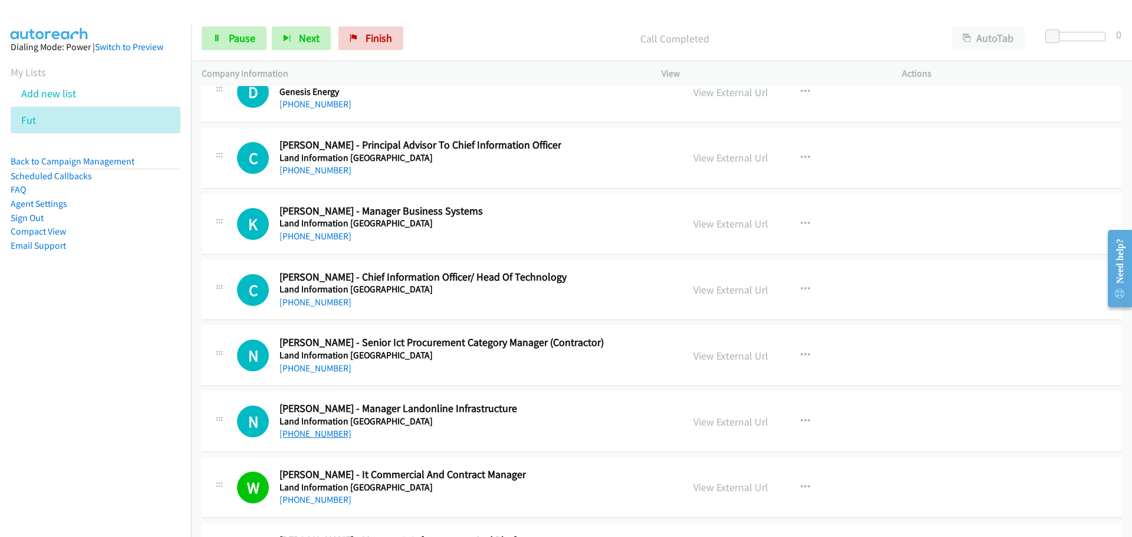
click at [317, 436] on link "+64 21 190 2795" at bounding box center [316, 433] width 72 height 11
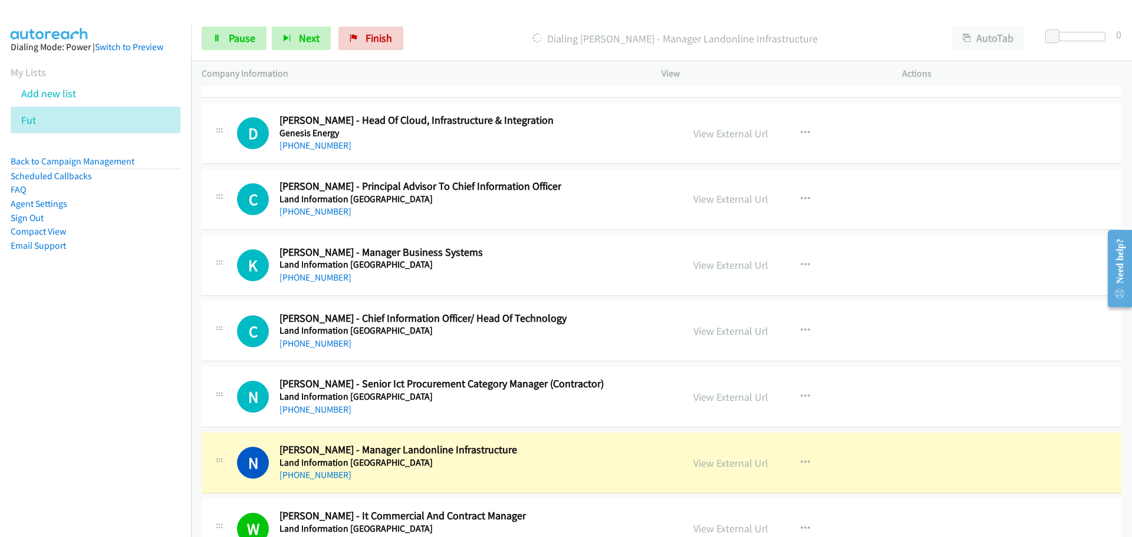
scroll to position [30012, 0]
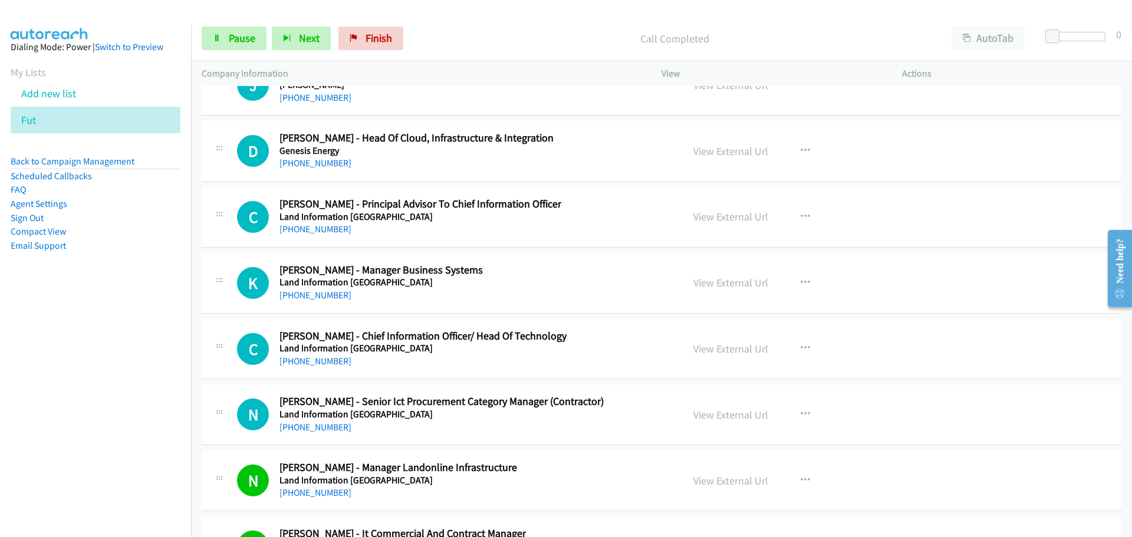
drag, startPoint x: 313, startPoint y: 428, endPoint x: 438, endPoint y: 444, distance: 126.0
click at [313, 428] on link "+64 27 592 7222" at bounding box center [316, 427] width 72 height 11
drag, startPoint x: 325, startPoint y: 360, endPoint x: 341, endPoint y: 367, distance: 17.4
click at [325, 360] on link "+64 27 926 9972" at bounding box center [316, 361] width 72 height 11
click at [291, 294] on link "+64 27 252 5791" at bounding box center [316, 295] width 72 height 11
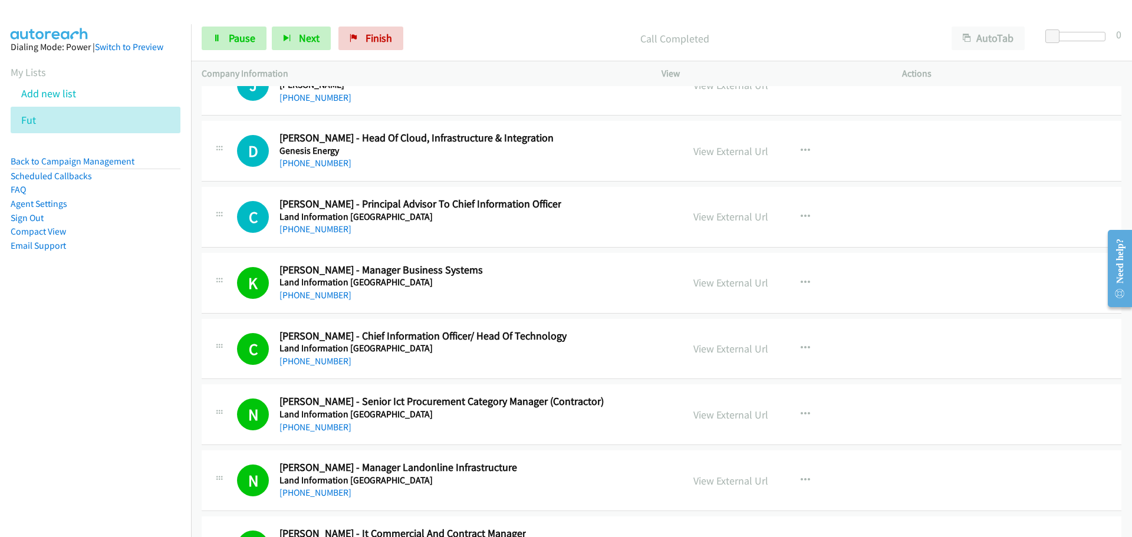
drag, startPoint x: 321, startPoint y: 227, endPoint x: 593, endPoint y: 279, distance: 276.8
click at [297, 225] on link "+64 4 473 4186" at bounding box center [316, 229] width 72 height 11
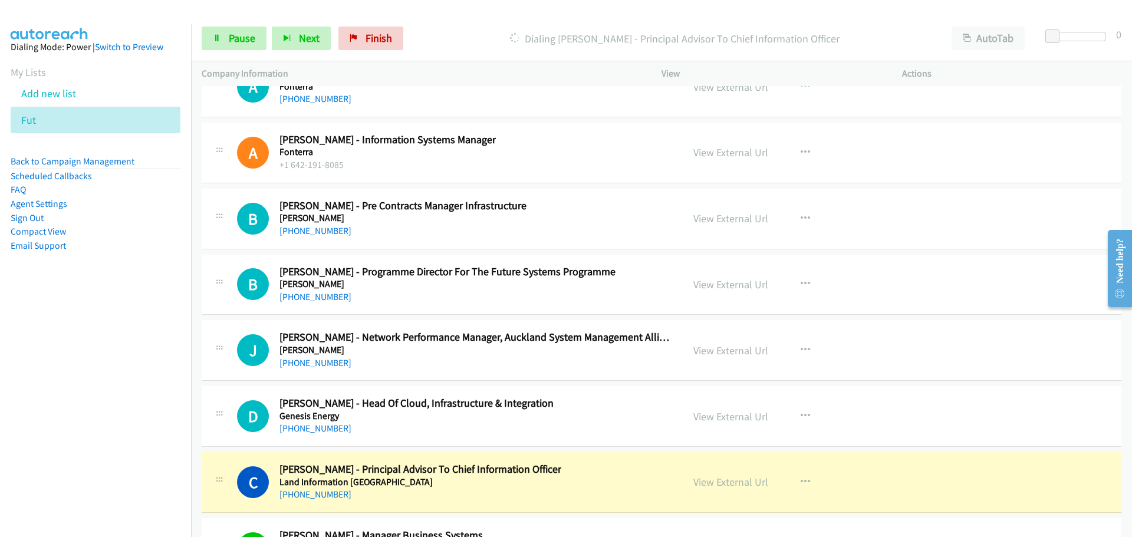
scroll to position [29717, 0]
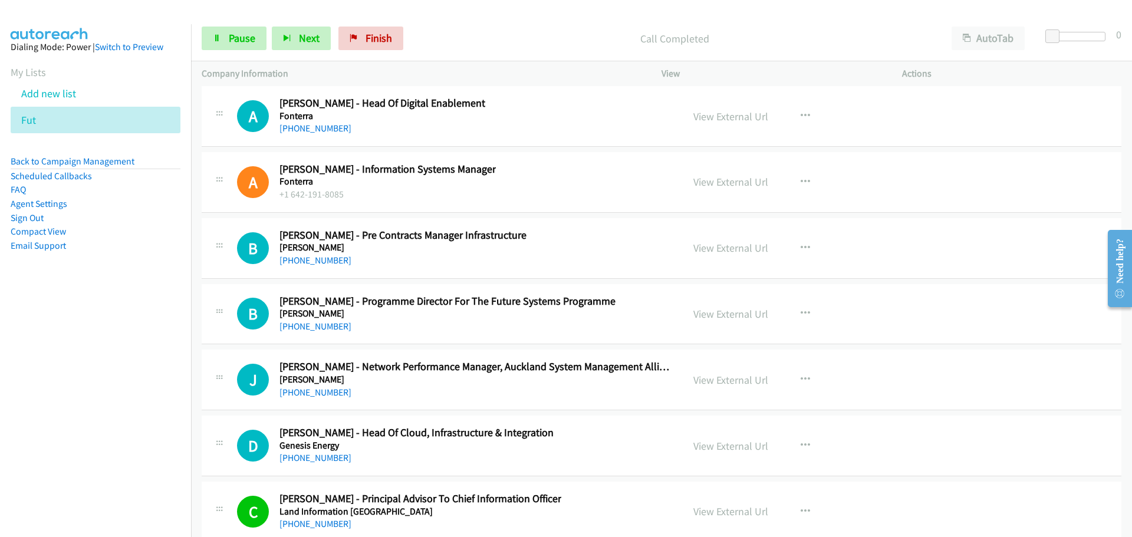
drag, startPoint x: 308, startPoint y: 457, endPoint x: 311, endPoint y: 448, distance: 9.3
click at [308, 457] on link "+64 21 649 997" at bounding box center [316, 457] width 72 height 11
click at [331, 392] on link "+64 274 779 508" at bounding box center [316, 392] width 72 height 11
click at [320, 323] on link "+64 27 531 3532" at bounding box center [316, 326] width 72 height 11
click at [284, 255] on link "+64 27 211 0092" at bounding box center [316, 260] width 72 height 11
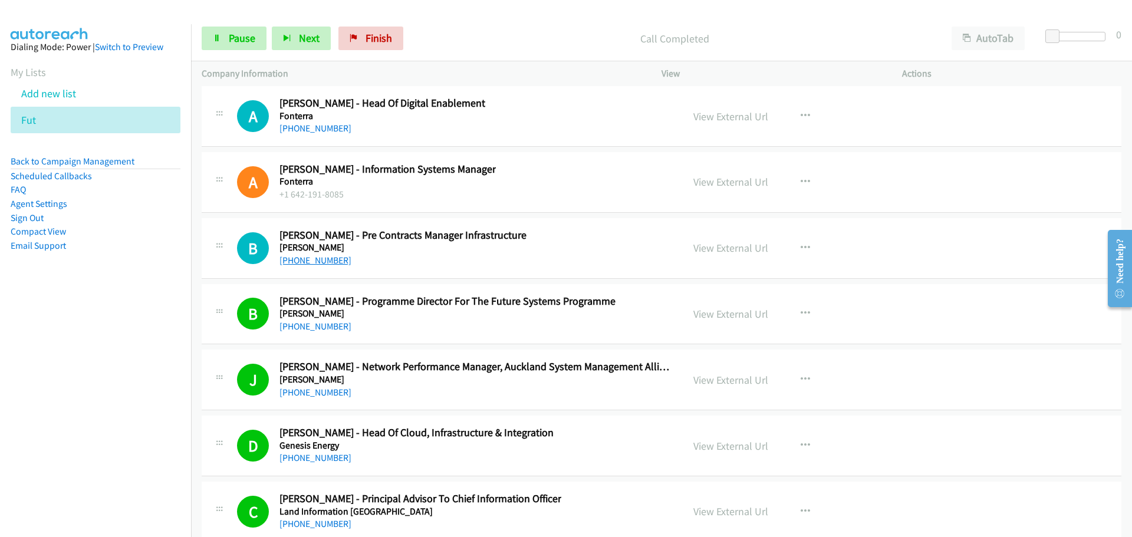
drag, startPoint x: 318, startPoint y: 267, endPoint x: 321, endPoint y: 261, distance: 7.1
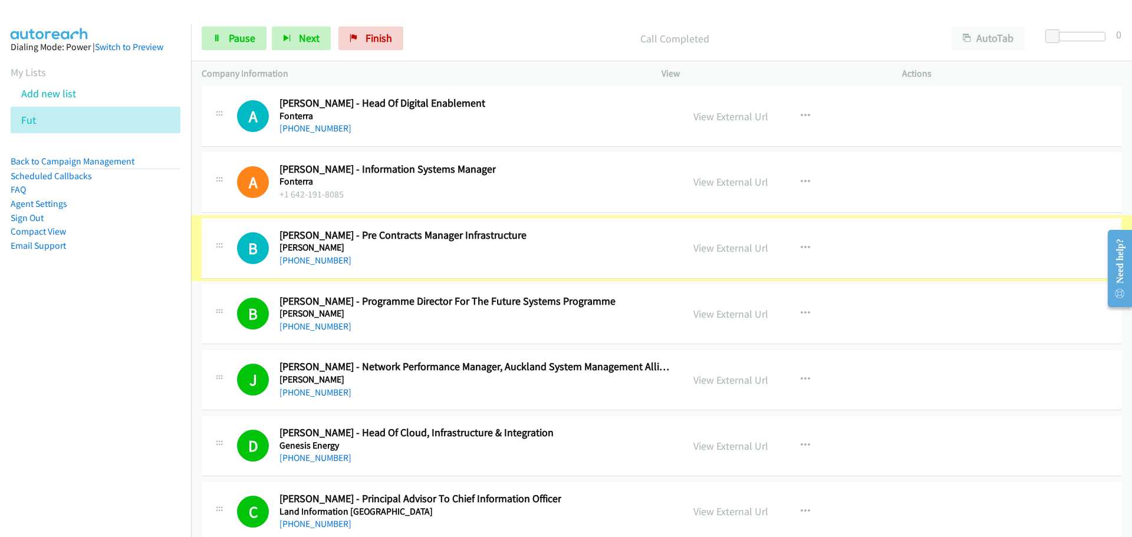
click at [321, 261] on link "+64 27 211 0092" at bounding box center [316, 260] width 72 height 11
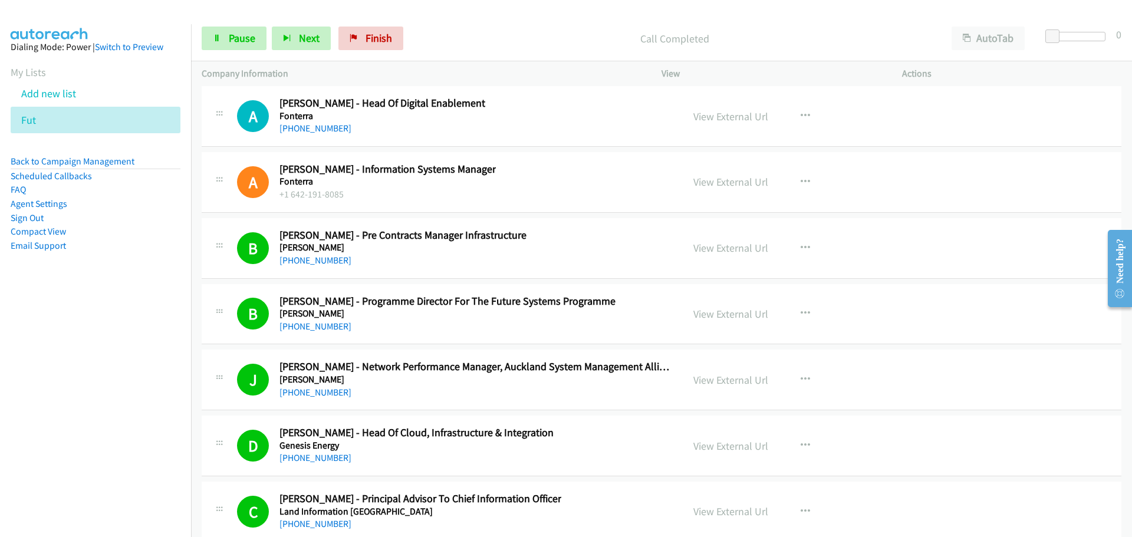
drag, startPoint x: 295, startPoint y: 127, endPoint x: 434, endPoint y: 133, distance: 138.1
click at [295, 127] on link "+64 21 228 8407" at bounding box center [316, 128] width 72 height 11
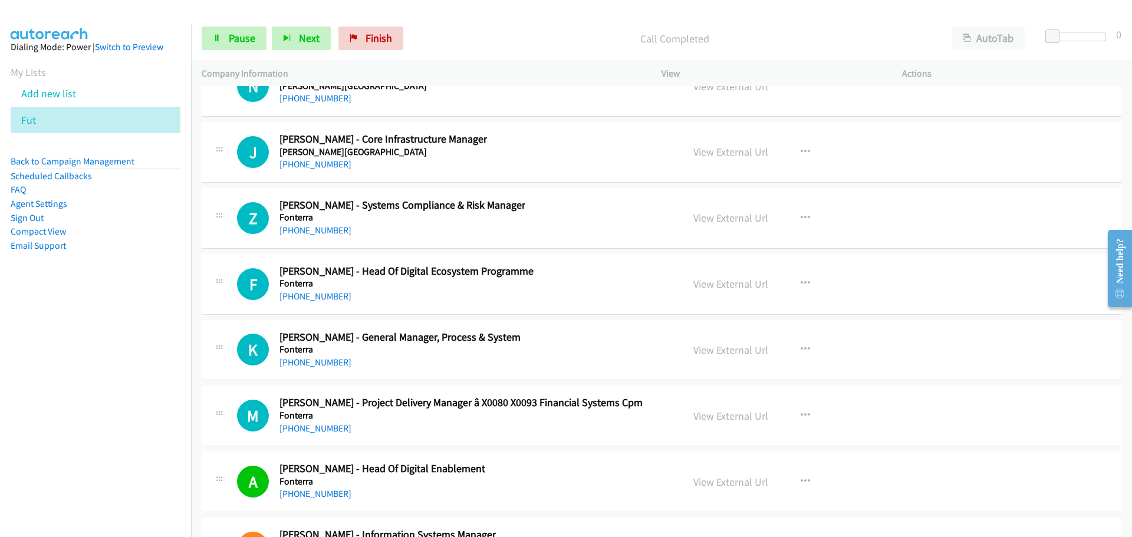
scroll to position [29422, 0]
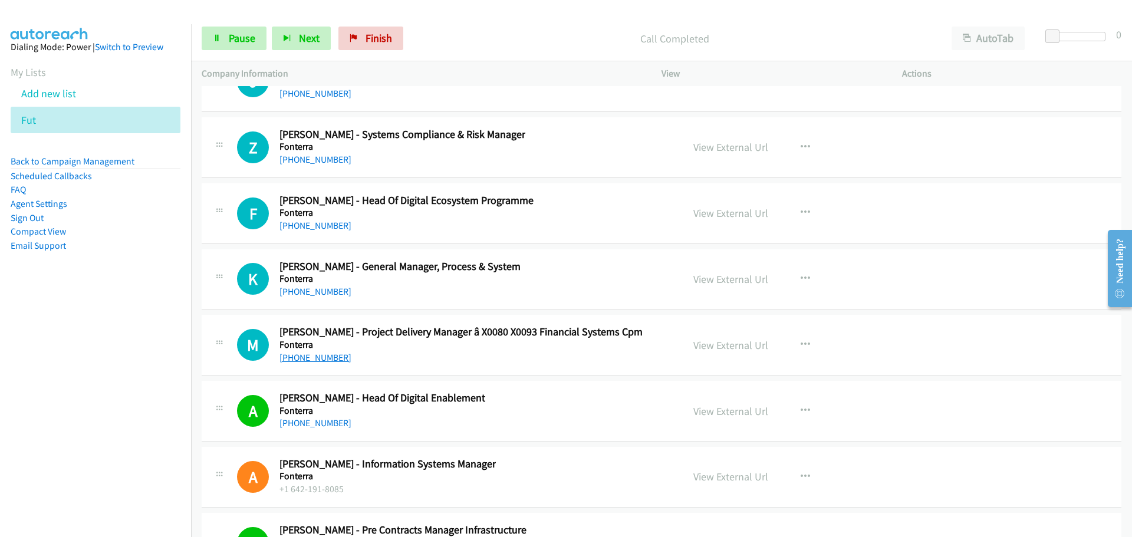
click at [313, 363] on link "+64 27 211 5003" at bounding box center [316, 357] width 72 height 11
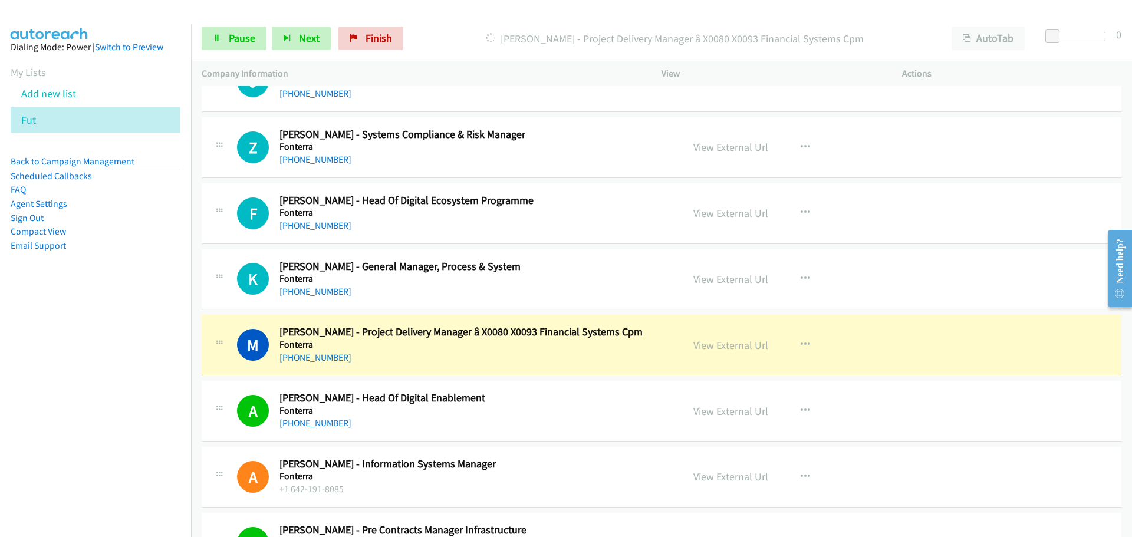
click at [721, 346] on link "View External Url" at bounding box center [731, 346] width 75 height 14
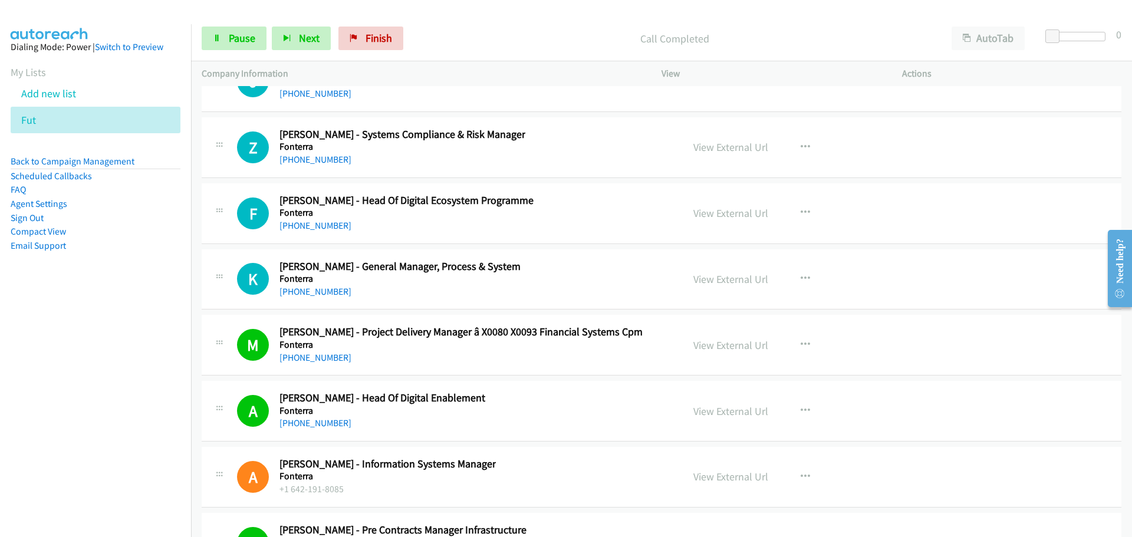
drag, startPoint x: 316, startPoint y: 290, endPoint x: 1087, endPoint y: 284, distance: 770.9
click at [314, 294] on link "+64 9 476 0460" at bounding box center [316, 291] width 72 height 11
click at [306, 216] on h5 "Fonterra" at bounding box center [407, 213] width 254 height 12
click at [313, 227] on link "+64 21 265 0220" at bounding box center [316, 225] width 72 height 11
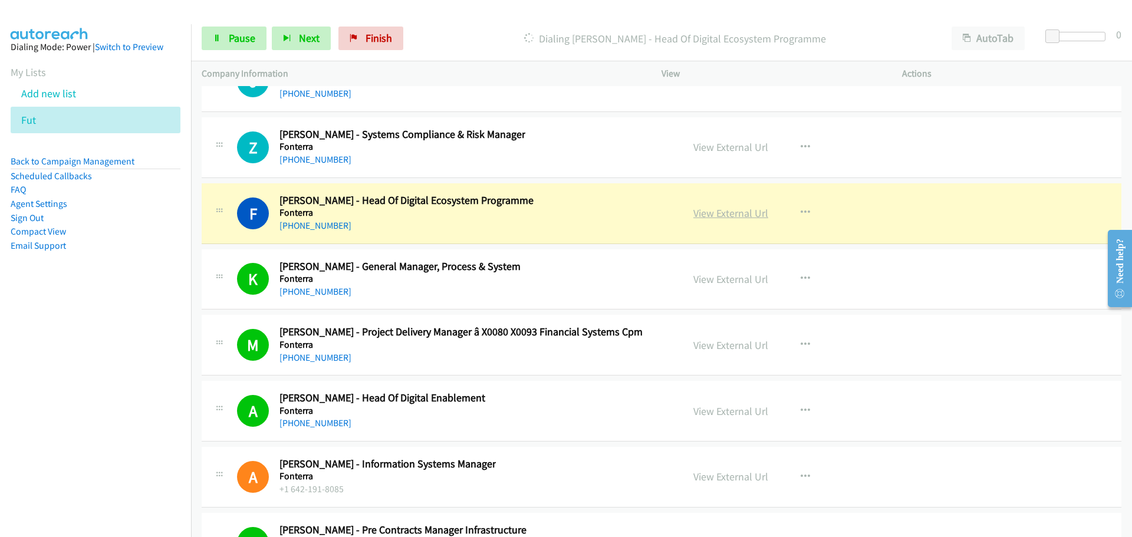
click at [746, 216] on link "View External Url" at bounding box center [731, 213] width 75 height 14
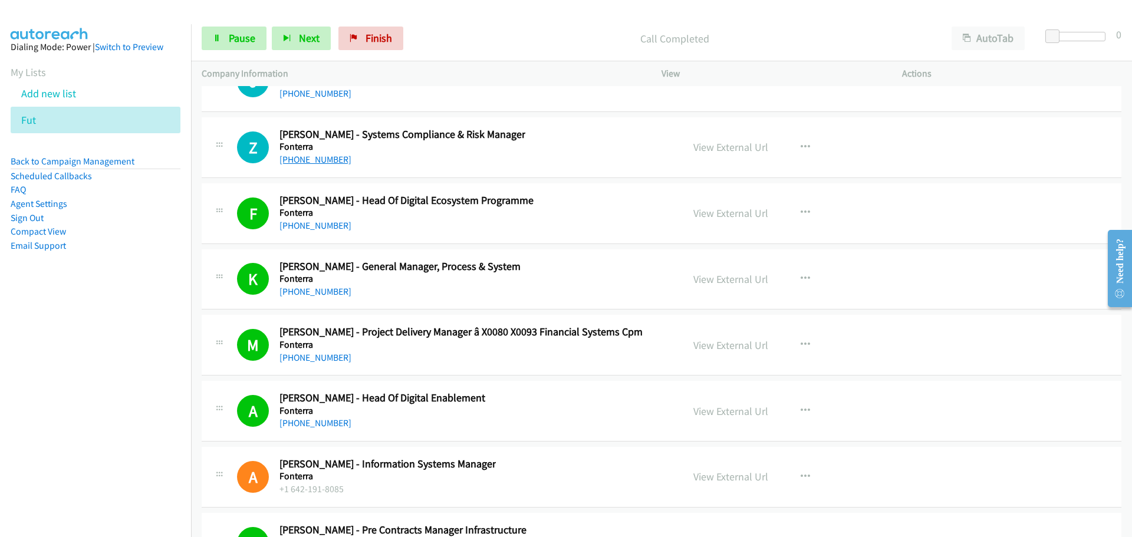
click at [283, 162] on link "+64 27 705 9370" at bounding box center [316, 159] width 72 height 11
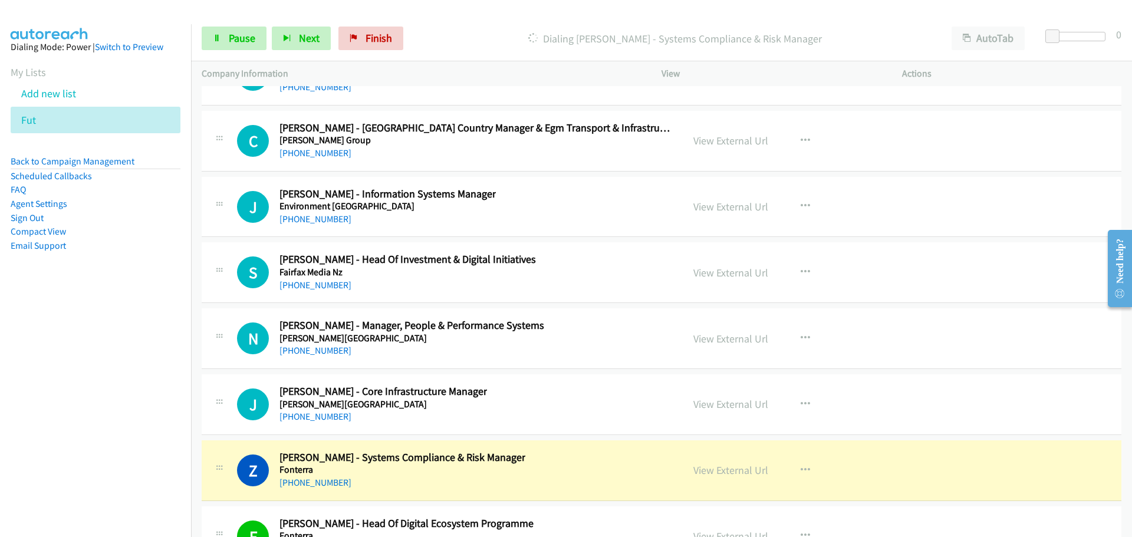
scroll to position [29069, 0]
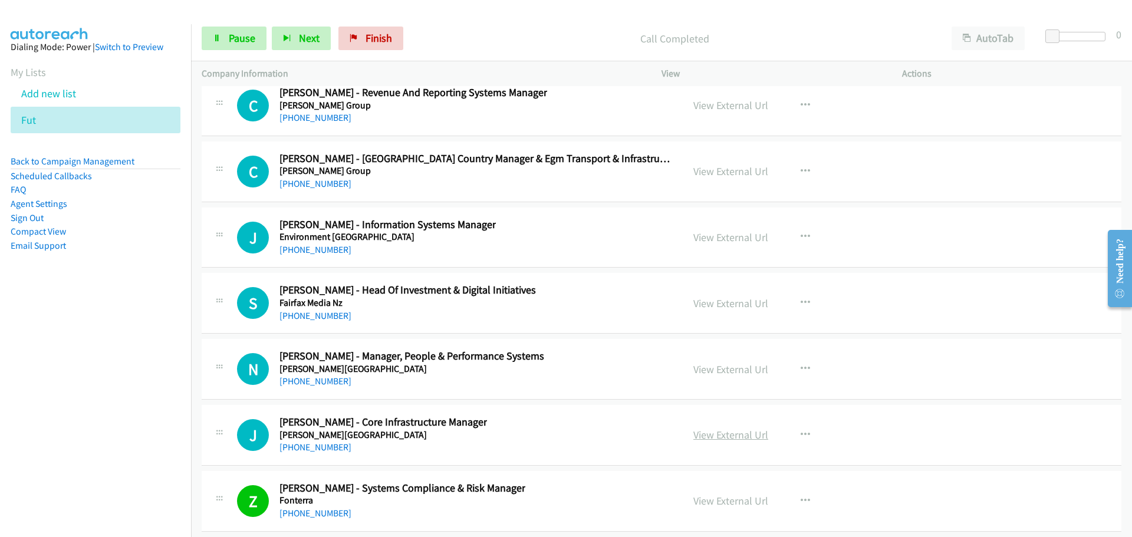
drag, startPoint x: 299, startPoint y: 446, endPoint x: 739, endPoint y: 438, distance: 440.1
click at [299, 446] on link "+64 27 276 3177" at bounding box center [316, 447] width 72 height 11
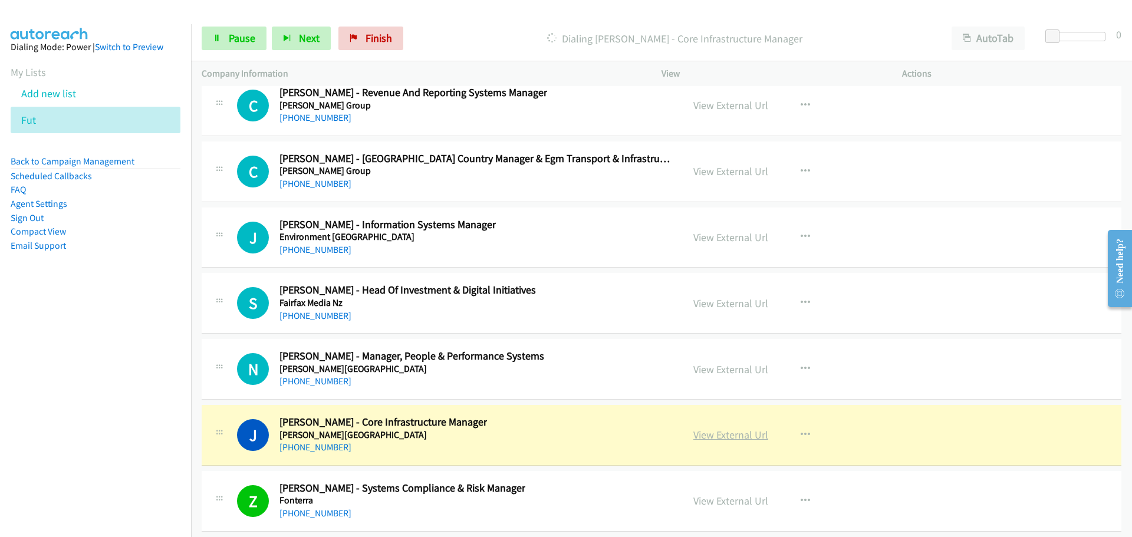
click at [718, 436] on link "View External Url" at bounding box center [731, 435] width 75 height 14
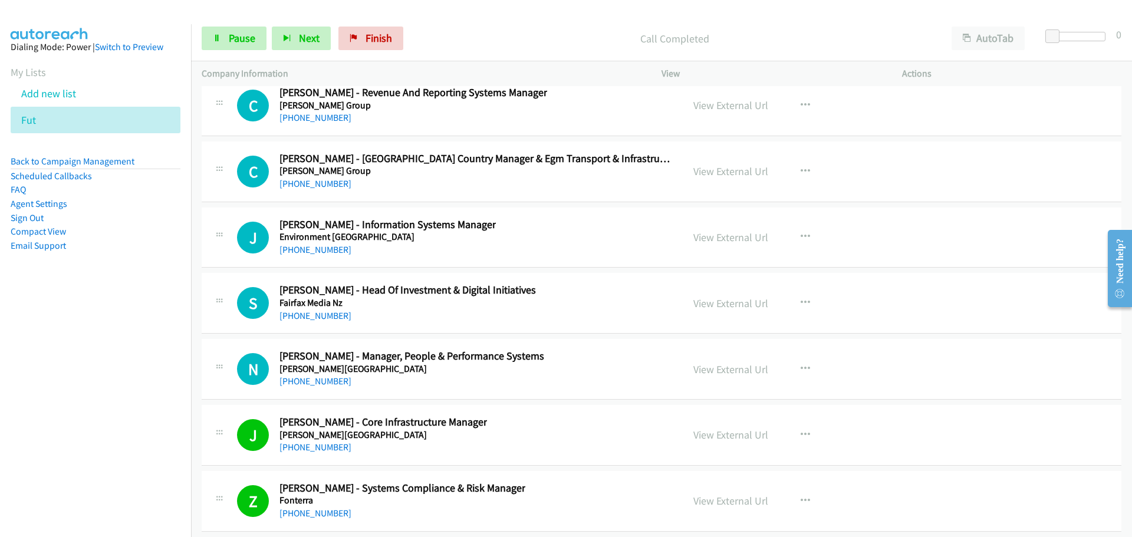
drag, startPoint x: 327, startPoint y: 385, endPoint x: 626, endPoint y: 394, distance: 299.2
click at [327, 385] on link "+64 27 288 9874" at bounding box center [316, 381] width 72 height 11
drag, startPoint x: 310, startPoint y: 316, endPoint x: 748, endPoint y: 398, distance: 445.8
click at [316, 317] on link "+64 21 674 933" at bounding box center [316, 315] width 72 height 11
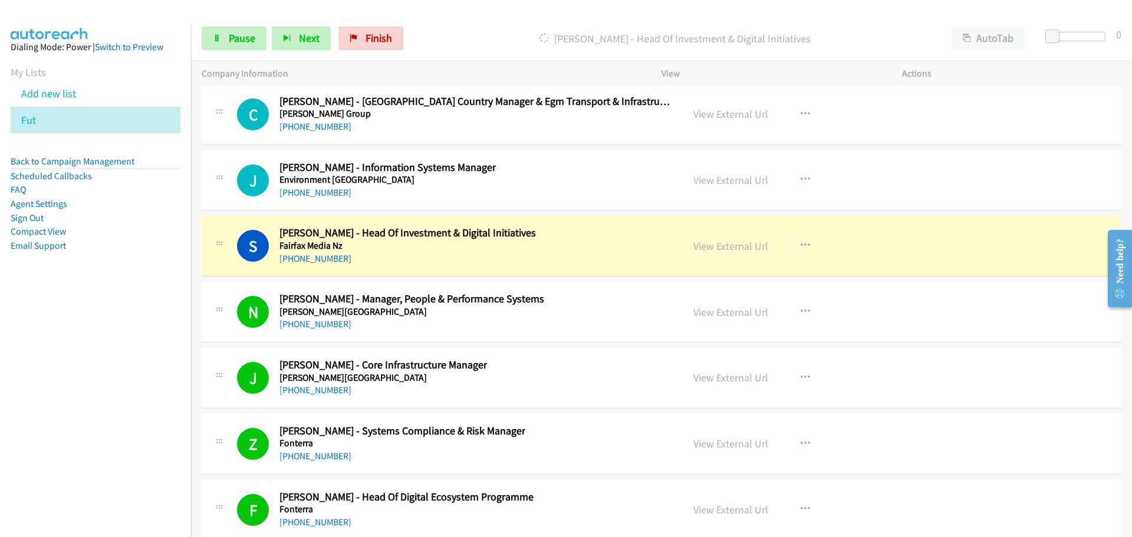
scroll to position [29128, 0]
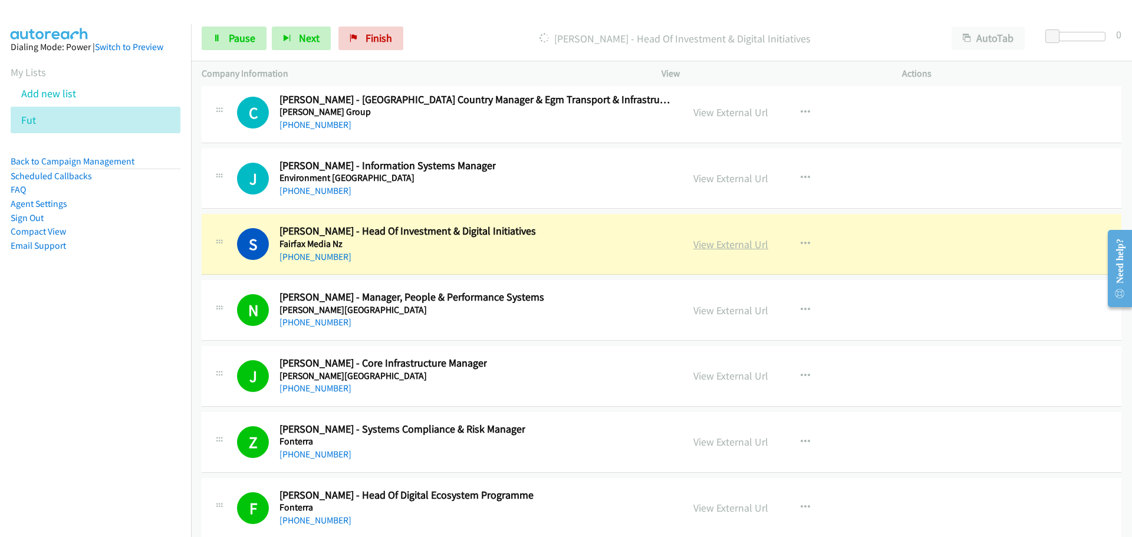
click at [727, 242] on link "View External Url" at bounding box center [731, 245] width 75 height 14
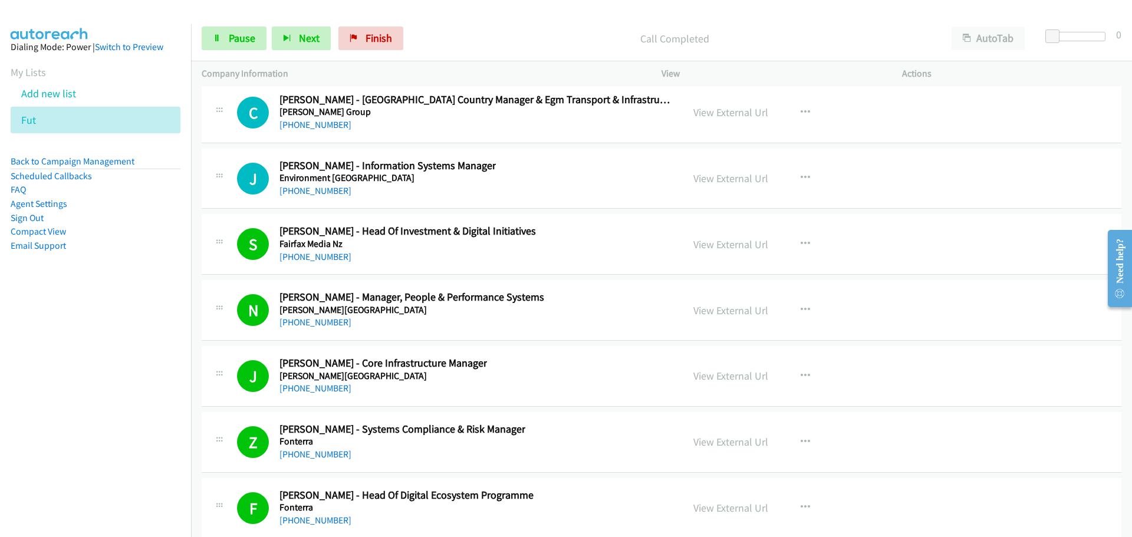
drag, startPoint x: 159, startPoint y: 275, endPoint x: 163, endPoint y: 261, distance: 15.5
click at [162, 272] on aside "Dialing Mode: Power | Switch to Preview My Lists Add new list Fut Back to Campa…" at bounding box center [95, 165] width 191 height 282
click at [311, 191] on link "+64 3 211 5278" at bounding box center [316, 190] width 72 height 11
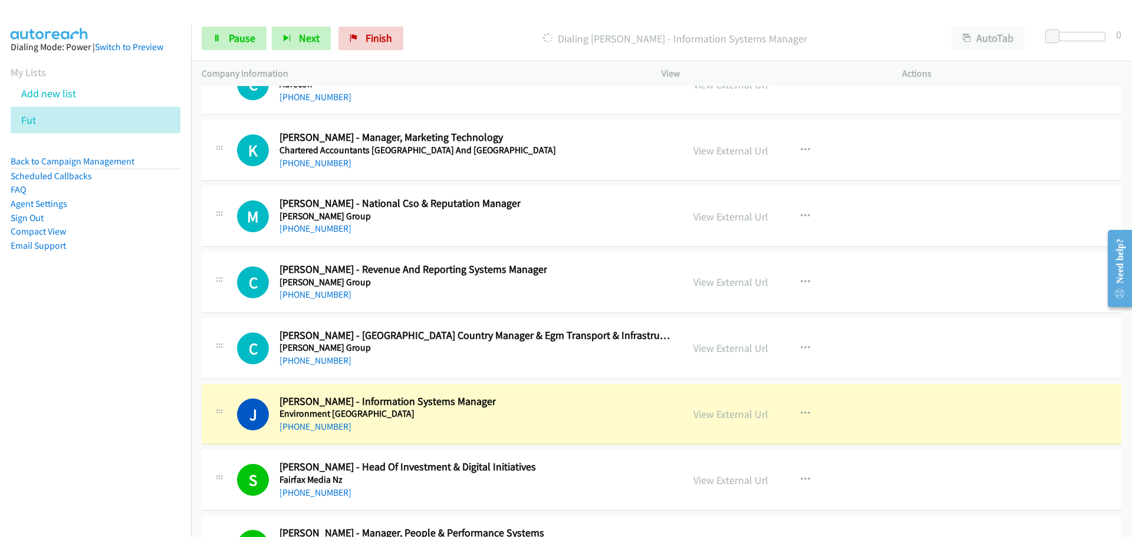
scroll to position [28833, 0]
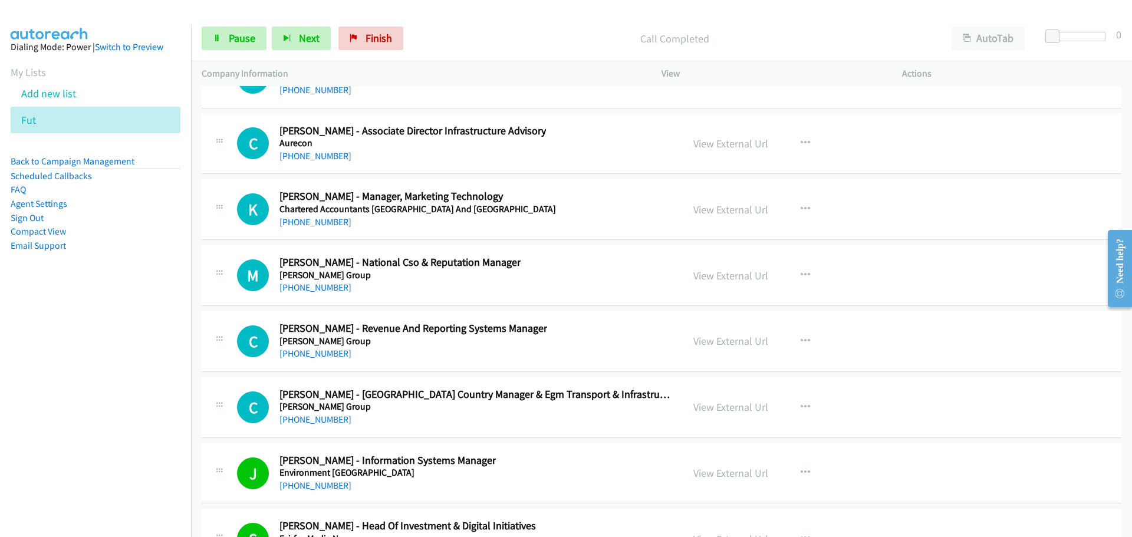
click at [307, 420] on link "+64 27 621 2080" at bounding box center [316, 419] width 72 height 11
drag, startPoint x: 319, startPoint y: 354, endPoint x: 414, endPoint y: 370, distance: 96.9
click at [319, 354] on link "+64 21 336 405" at bounding box center [316, 353] width 72 height 11
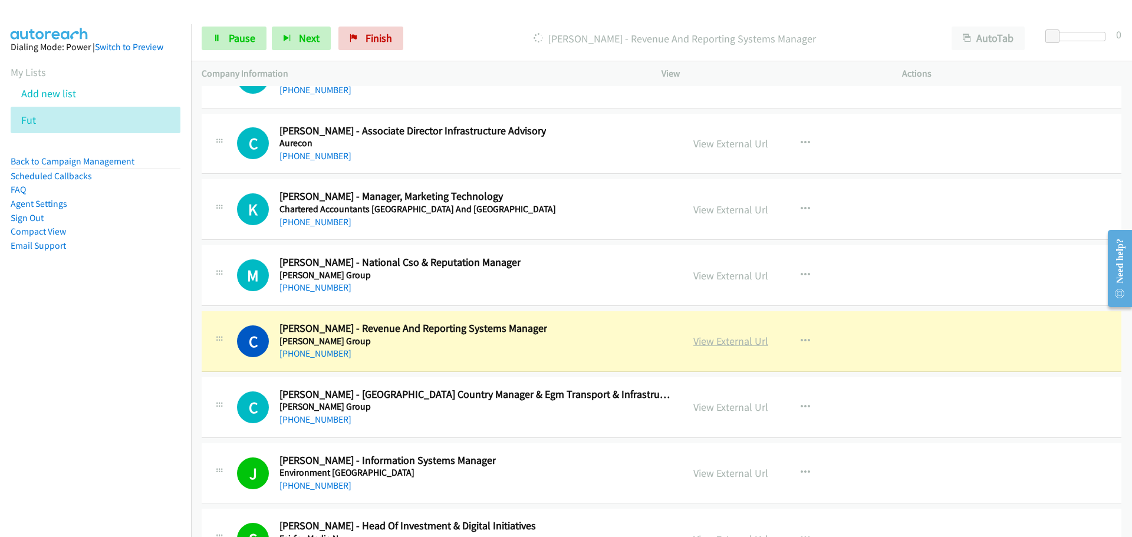
click at [751, 339] on link "View External Url" at bounding box center [731, 341] width 75 height 14
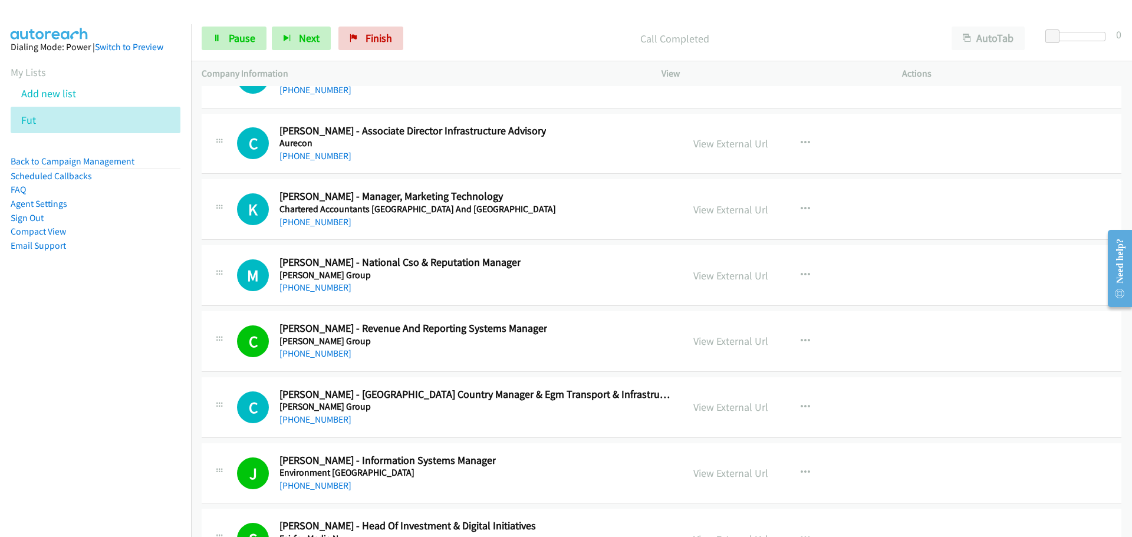
drag, startPoint x: 311, startPoint y: 288, endPoint x: 314, endPoint y: 281, distance: 7.5
click at [316, 285] on link "+64 27 224 9522" at bounding box center [316, 287] width 72 height 11
drag, startPoint x: 327, startPoint y: 222, endPoint x: 334, endPoint y: 222, distance: 6.5
click at [327, 222] on link "+64 27 809 2000" at bounding box center [316, 221] width 72 height 11
click at [302, 152] on link "+64 27 597 0120" at bounding box center [316, 155] width 72 height 11
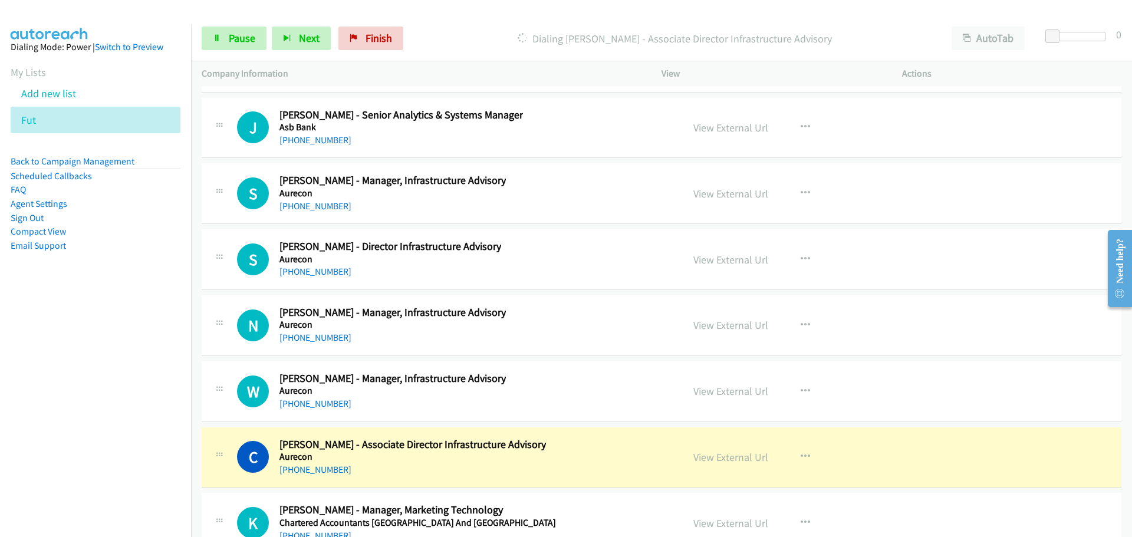
scroll to position [28479, 0]
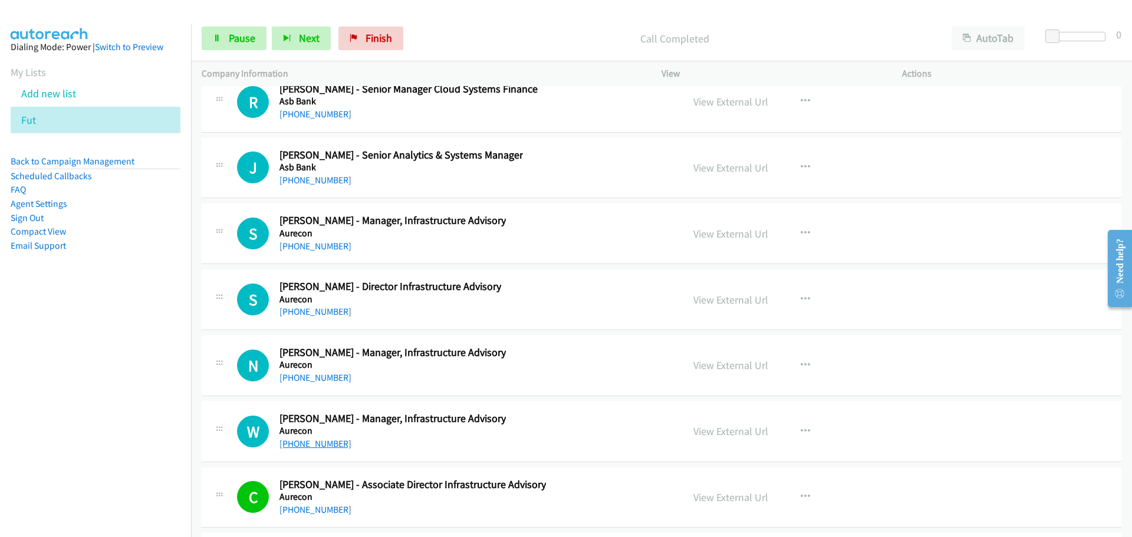
click at [313, 445] on link "+64 27 801 8294" at bounding box center [316, 443] width 72 height 11
click at [317, 382] on link "+64 21 911 434" at bounding box center [316, 377] width 72 height 11
drag, startPoint x: 300, startPoint y: 307, endPoint x: 1115, endPoint y: 363, distance: 817.6
click at [300, 307] on link "+64 274 285 771" at bounding box center [316, 311] width 72 height 11
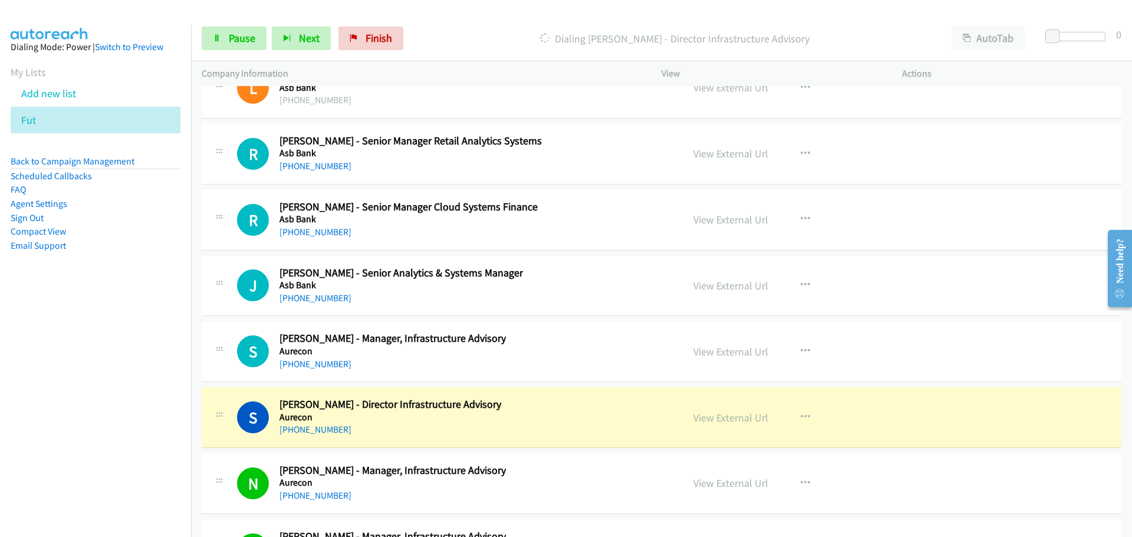
scroll to position [28302, 0]
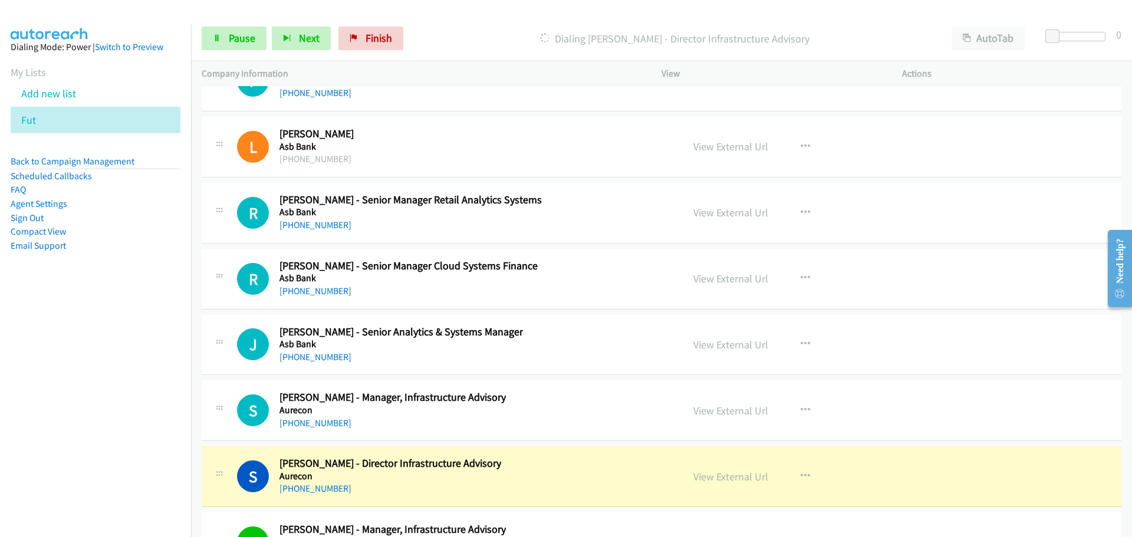
click at [168, 386] on nav "Dialing Mode: Power | Switch to Preview My Lists Add new list Fut Back to Campa…" at bounding box center [96, 292] width 192 height 537
click at [730, 478] on link "View External Url" at bounding box center [731, 477] width 75 height 14
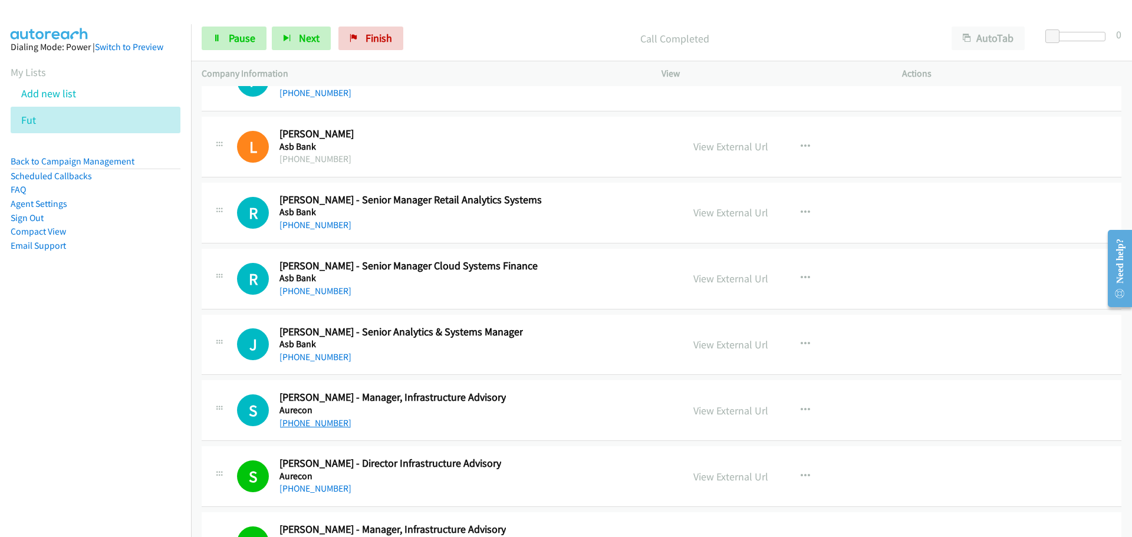
click at [313, 419] on link "+64 27 666 4117" at bounding box center [316, 423] width 72 height 11
drag, startPoint x: 322, startPoint y: 353, endPoint x: 1113, endPoint y: 390, distance: 791.8
click at [322, 353] on link "+64 20 4108 2373" at bounding box center [316, 357] width 72 height 11
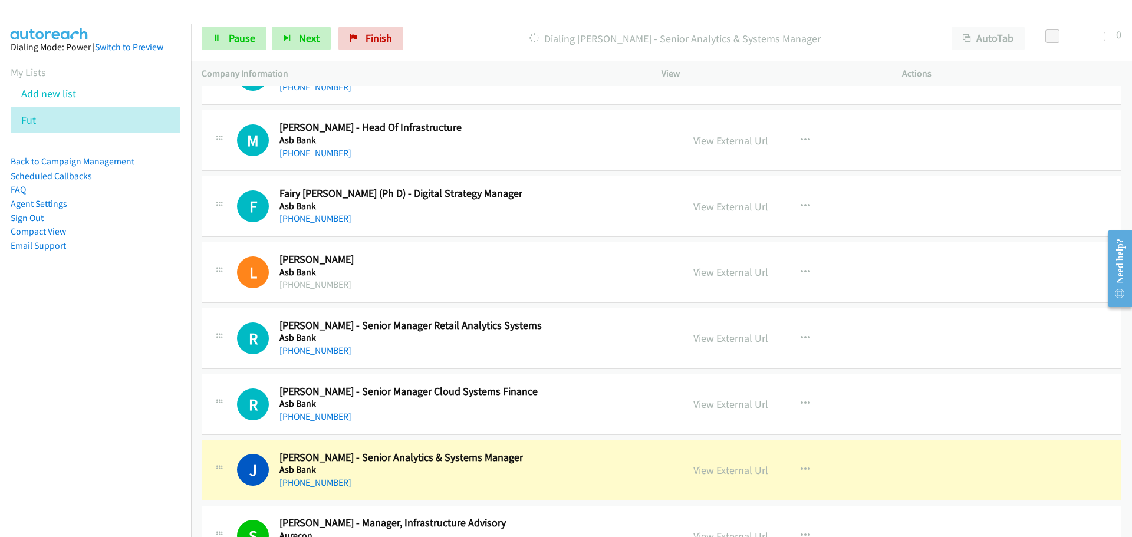
scroll to position [28184, 0]
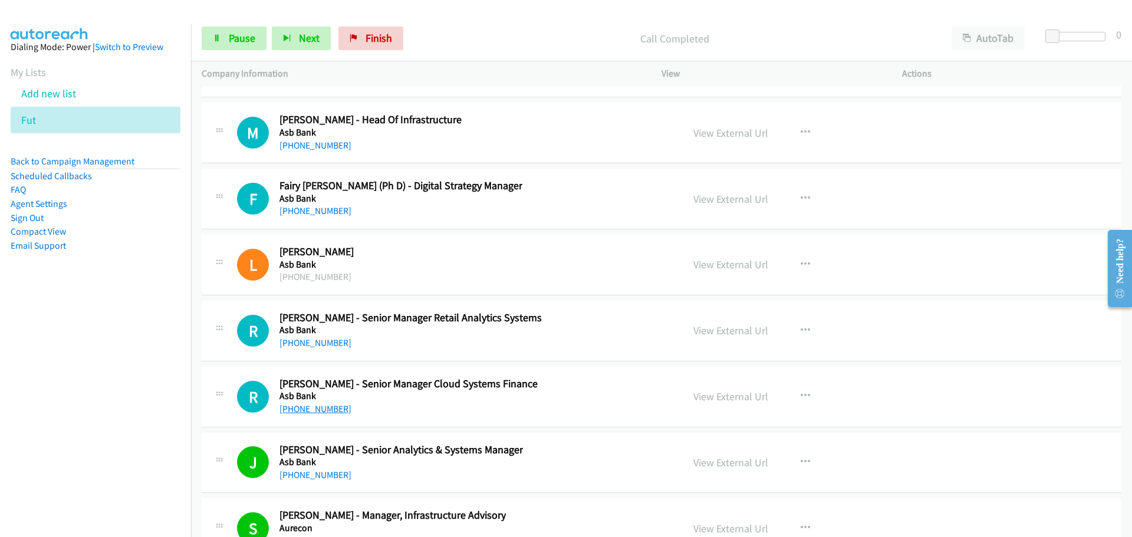
click at [319, 405] on link "+64 21 809 018" at bounding box center [316, 408] width 72 height 11
drag, startPoint x: 307, startPoint y: 340, endPoint x: 836, endPoint y: 336, distance: 529.7
click at [297, 349] on link "+64 21 252 9325" at bounding box center [316, 342] width 72 height 11
click at [313, 211] on link "+64 22 389 6327" at bounding box center [316, 210] width 72 height 11
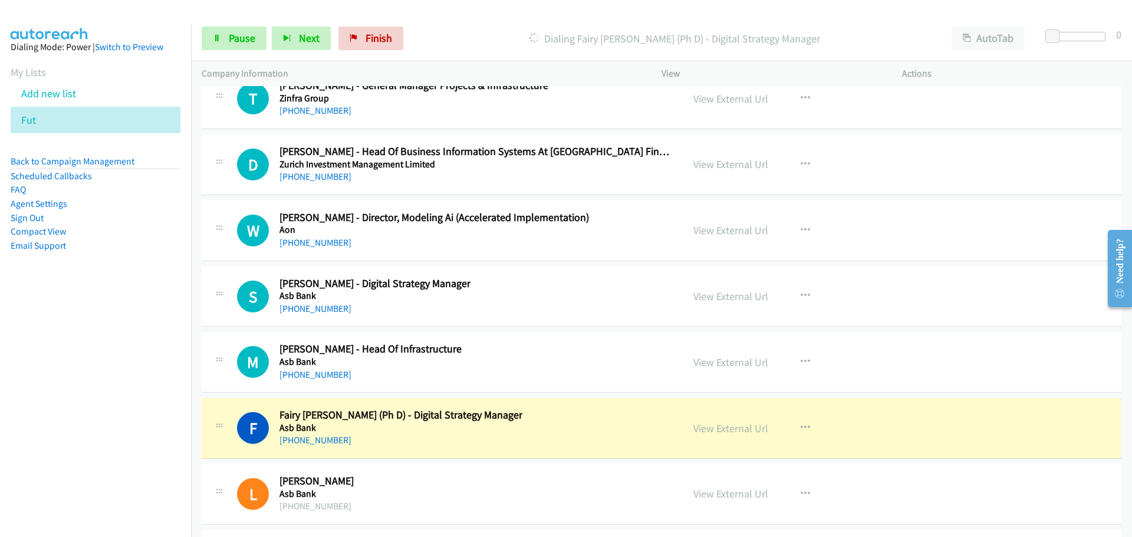
scroll to position [27948, 0]
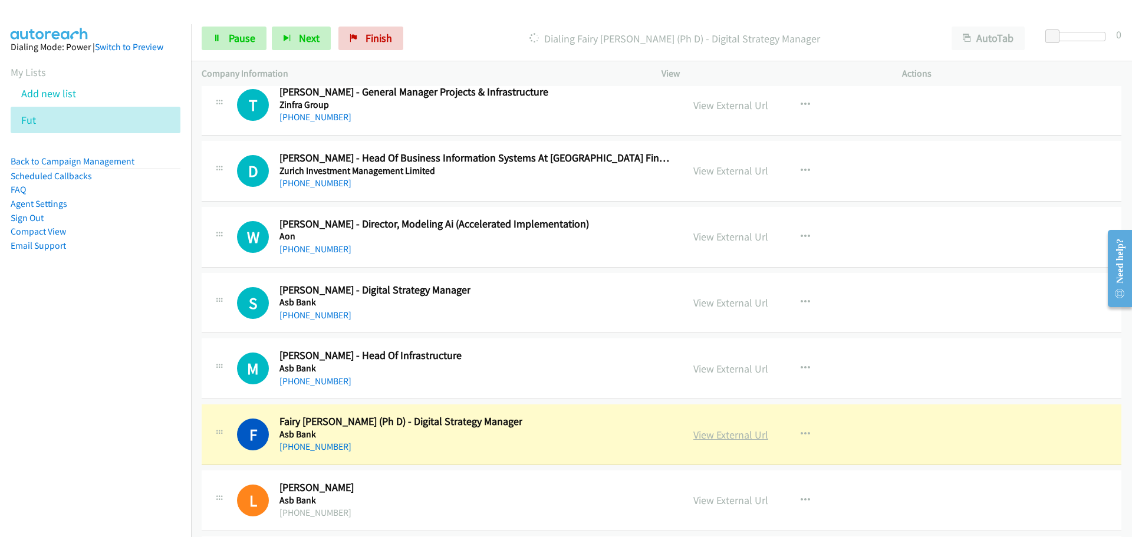
click at [742, 433] on link "View External Url" at bounding box center [731, 435] width 75 height 14
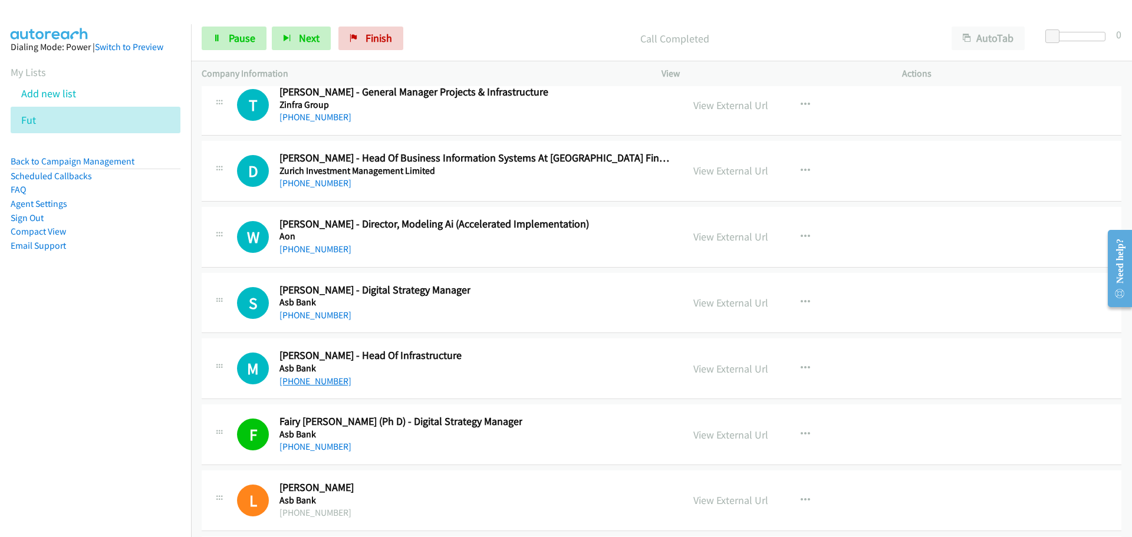
click at [307, 380] on link "+64 21 740 192" at bounding box center [316, 381] width 72 height 11
click at [310, 316] on link "+64 21 189 1652" at bounding box center [316, 315] width 72 height 11
click at [317, 255] on div "+64 27 512 1314" at bounding box center [435, 249] width 310 height 14
click at [320, 251] on link "+64 27 512 1314" at bounding box center [316, 249] width 72 height 11
click at [714, 238] on link "View External Url" at bounding box center [731, 237] width 75 height 14
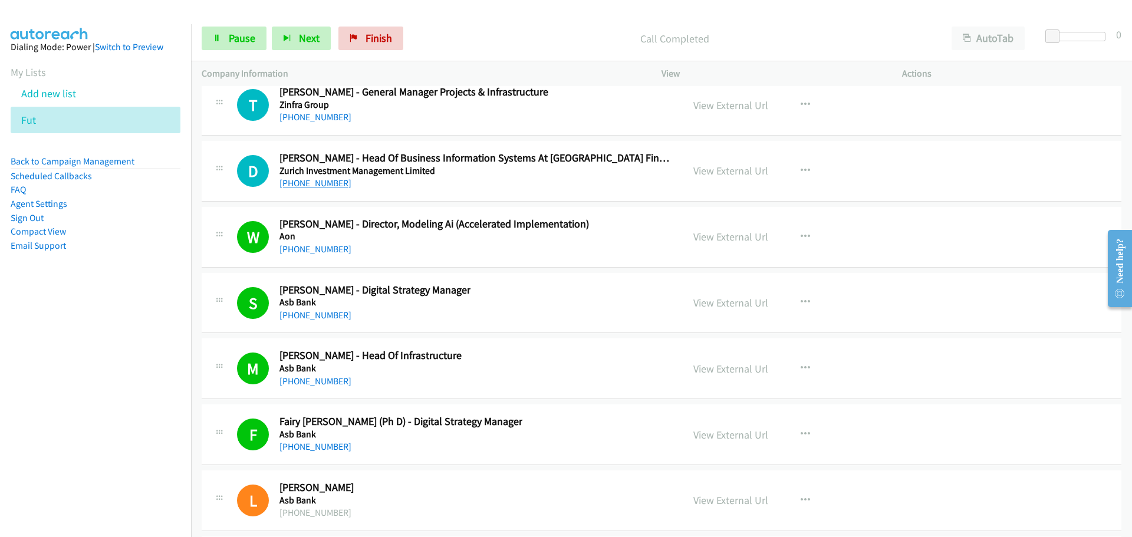
click at [320, 182] on link "+61 499 782 115" at bounding box center [316, 183] width 72 height 11
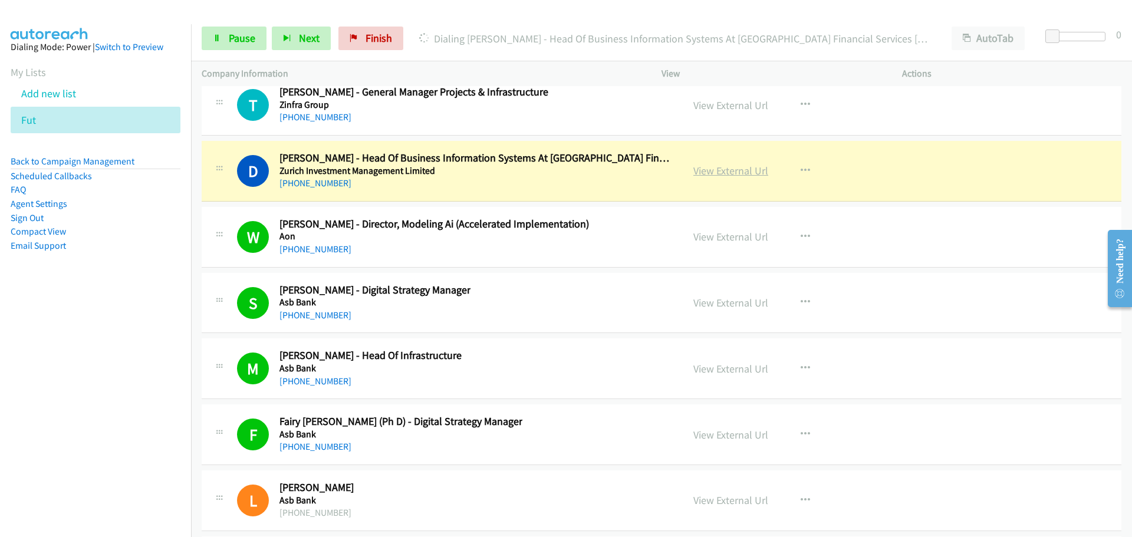
click at [726, 168] on link "View External Url" at bounding box center [731, 171] width 75 height 14
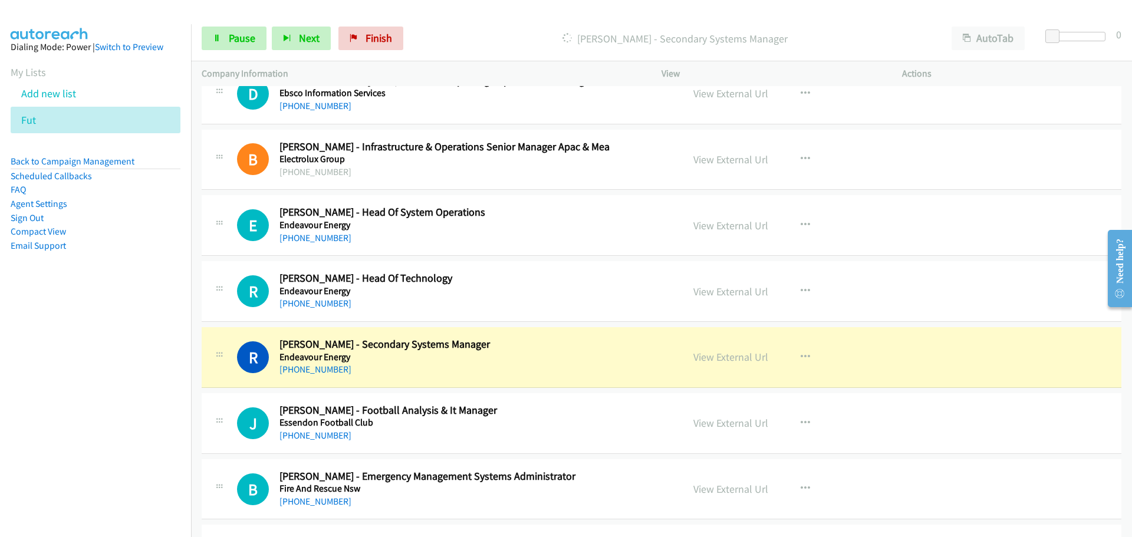
scroll to position [5607, 0]
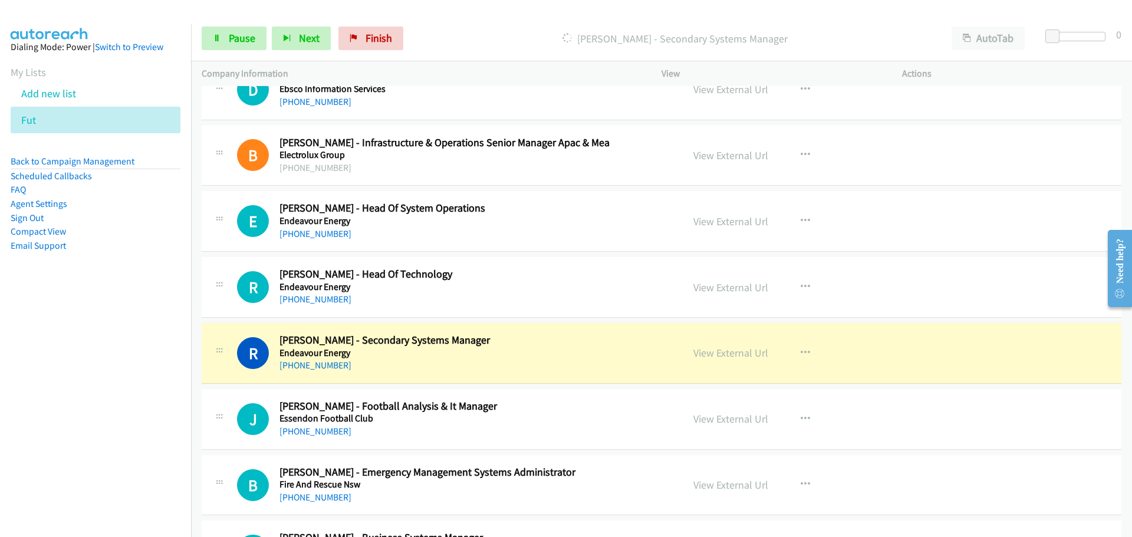
drag, startPoint x: 727, startPoint y: 353, endPoint x: 999, endPoint y: 359, distance: 272.0
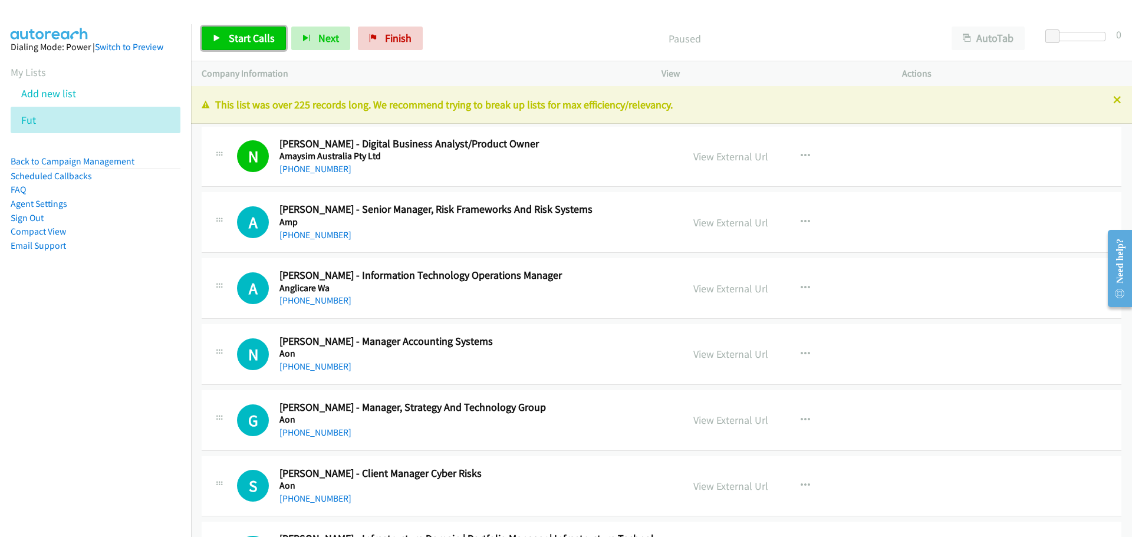
click at [245, 40] on span "Start Calls" at bounding box center [252, 38] width 46 height 14
drag, startPoint x: 316, startPoint y: 301, endPoint x: 521, endPoint y: 295, distance: 205.3
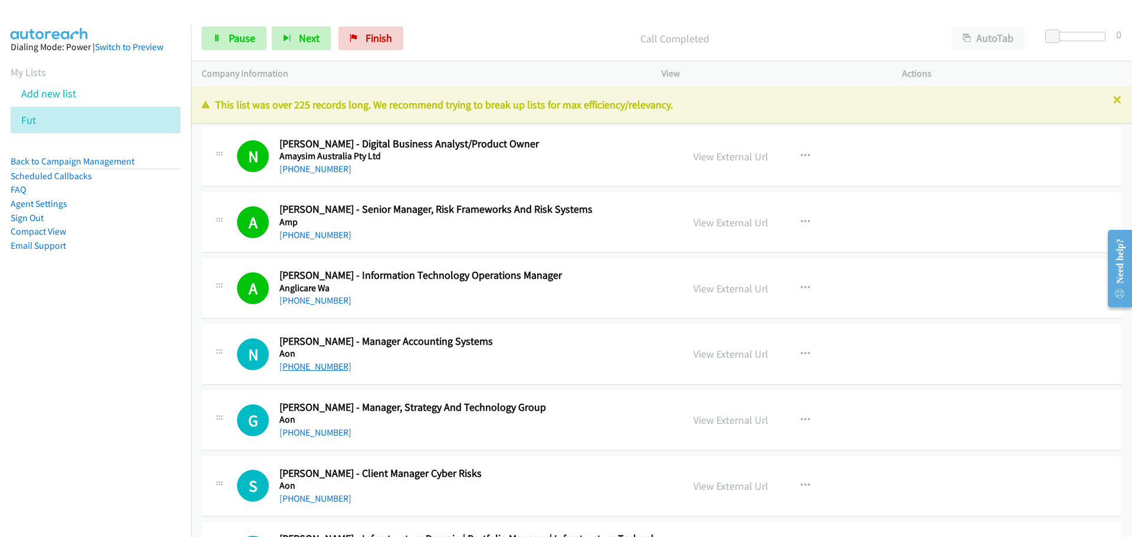
click at [322, 365] on link "+61 405 153 846" at bounding box center [316, 366] width 72 height 11
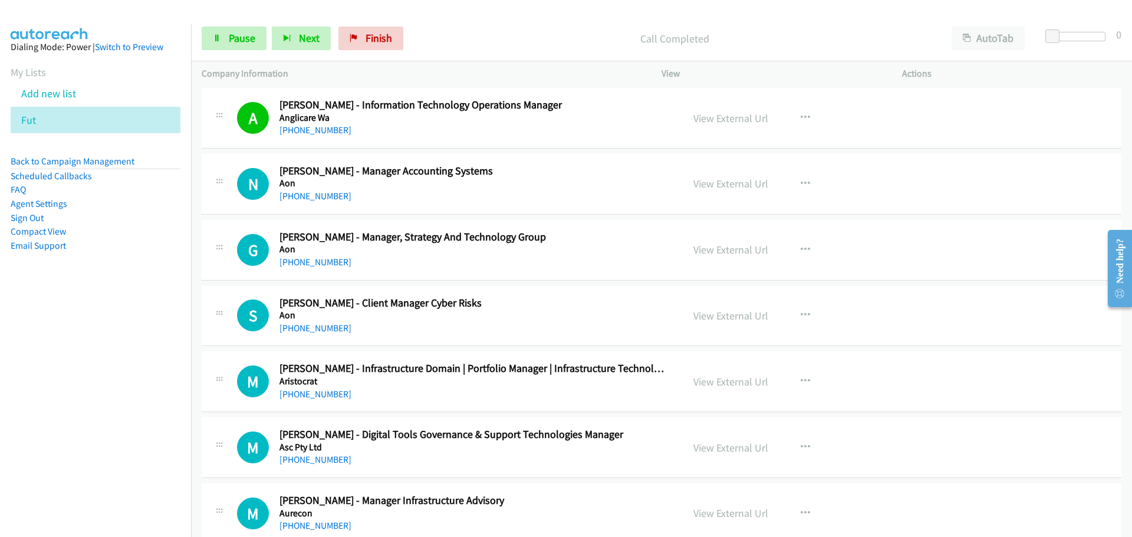
scroll to position [177, 0]
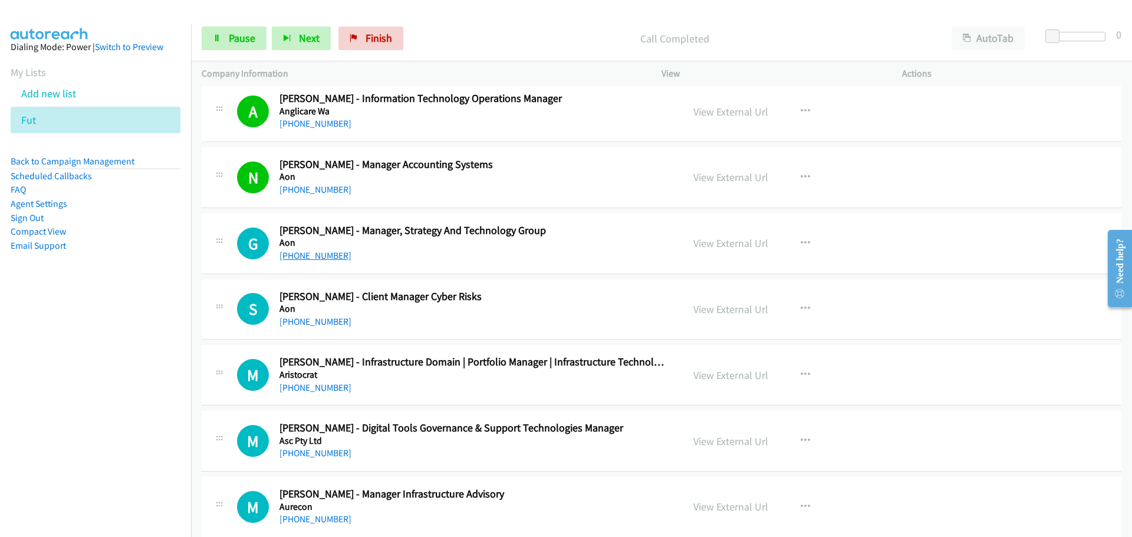
click at [314, 254] on link "+61 414 580 493" at bounding box center [316, 255] width 72 height 11
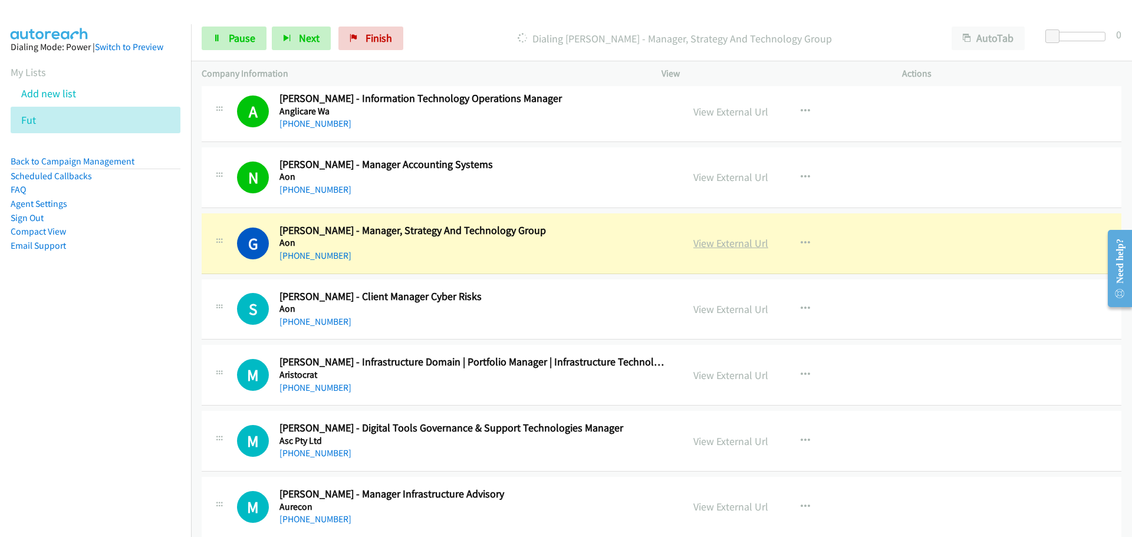
click at [738, 239] on link "View External Url" at bounding box center [731, 244] width 75 height 14
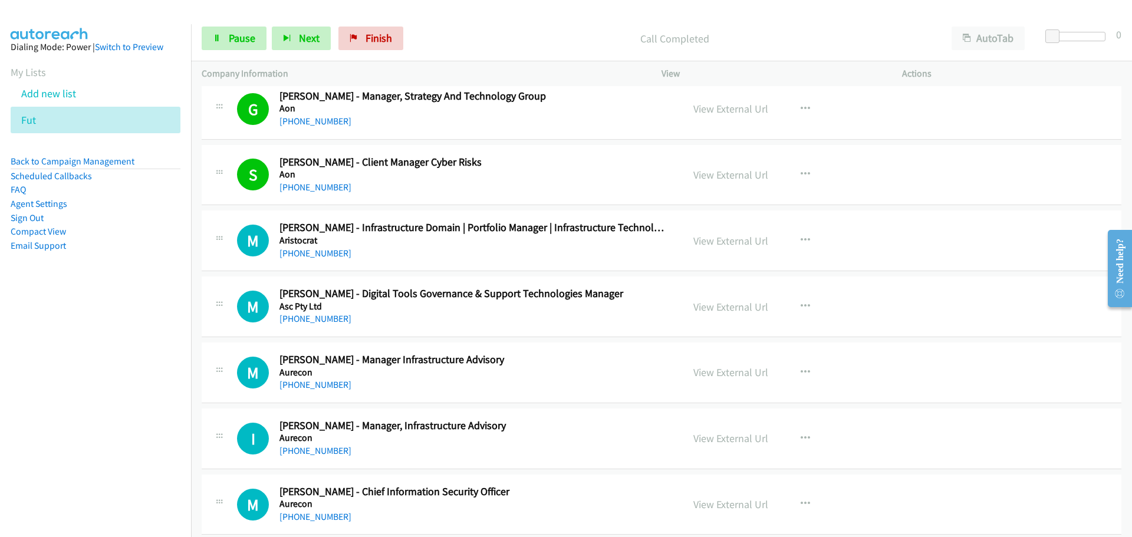
scroll to position [413, 0]
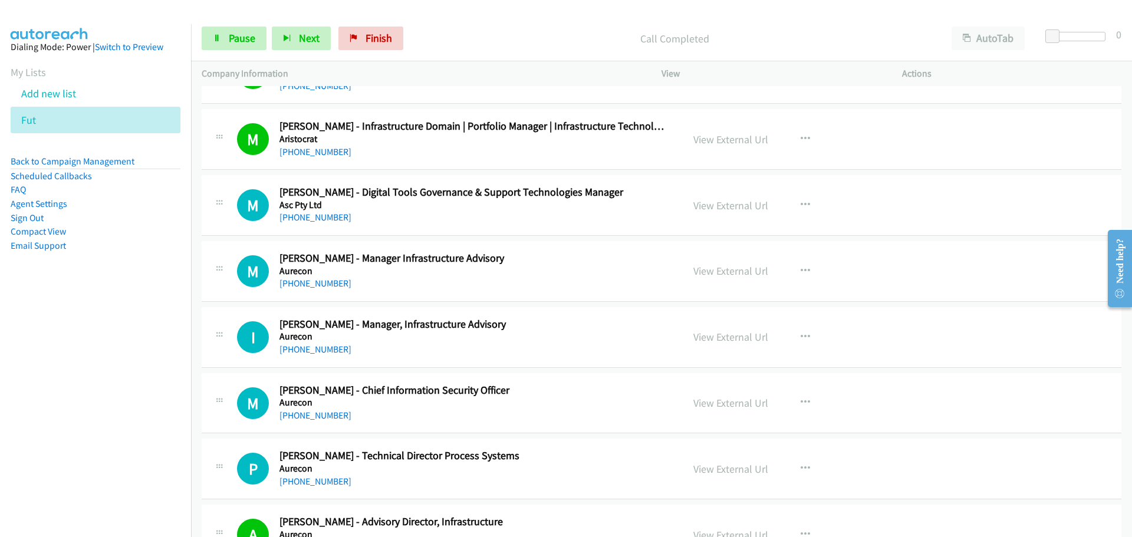
drag, startPoint x: 302, startPoint y: 217, endPoint x: 400, endPoint y: 222, distance: 98.1
click at [302, 217] on link "+61 402 886 433" at bounding box center [316, 217] width 72 height 11
drag, startPoint x: 291, startPoint y: 283, endPoint x: 1076, endPoint y: 371, distance: 789.9
click at [291, 283] on link "+61 407 619 537" at bounding box center [316, 283] width 72 height 11
click at [304, 346] on link "+61 404 872 992" at bounding box center [316, 349] width 72 height 11
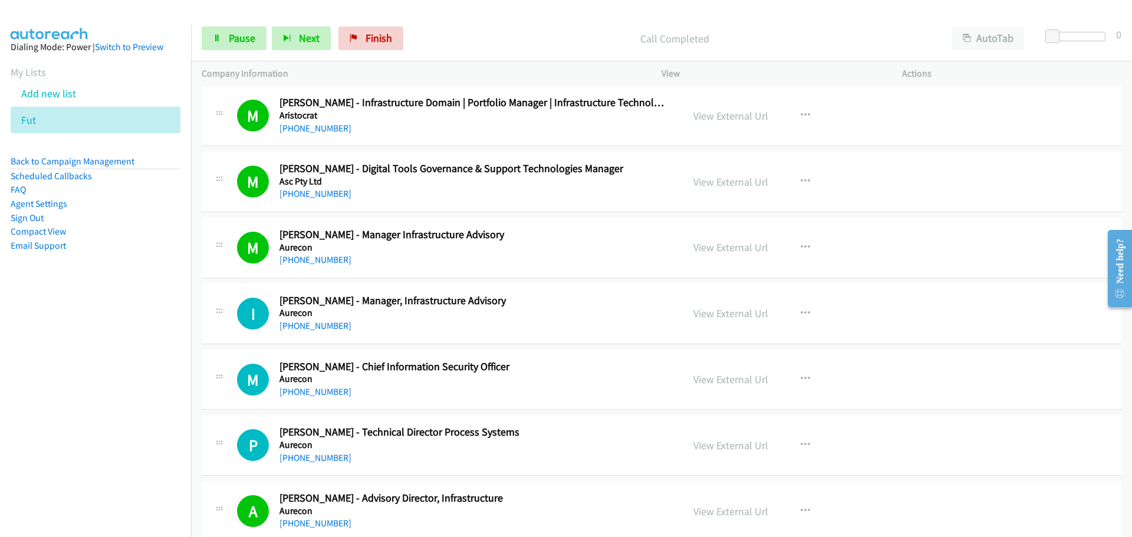
scroll to position [590, 0]
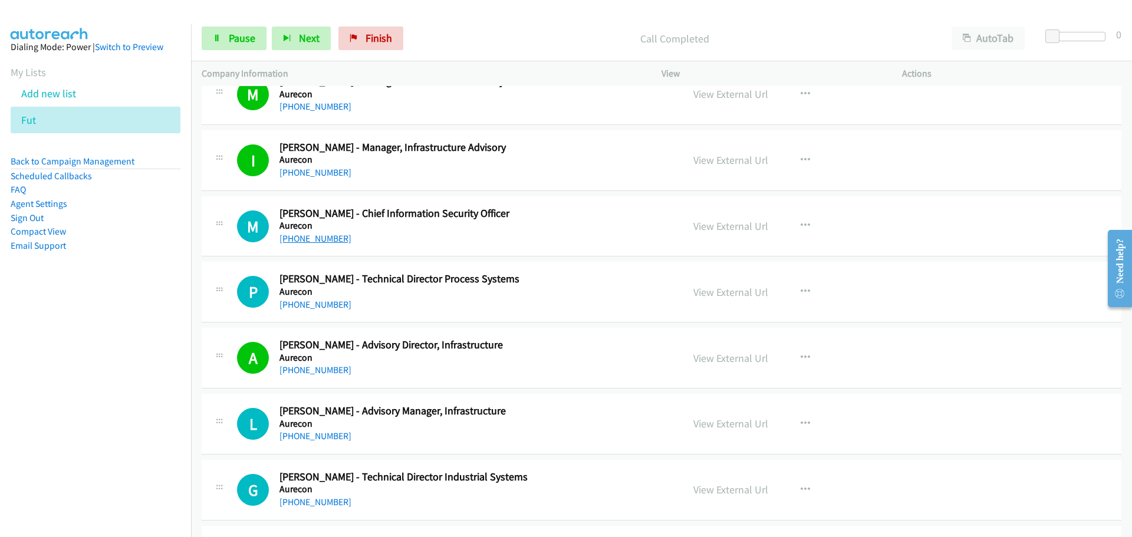
click at [297, 239] on link "+61 419 874 759" at bounding box center [316, 238] width 72 height 11
click at [327, 301] on link "+61 432 713 080" at bounding box center [316, 304] width 72 height 11
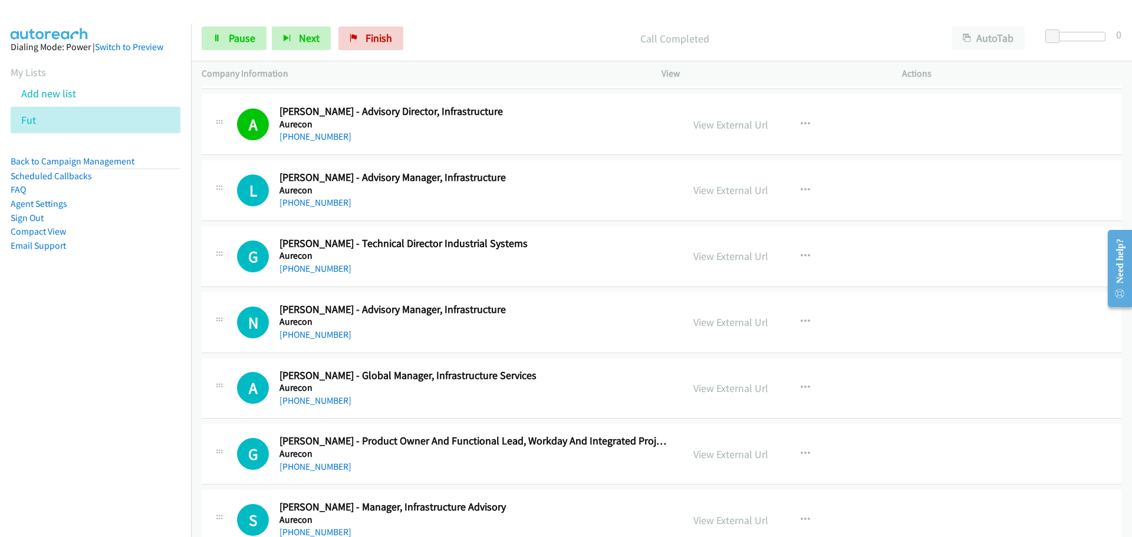
scroll to position [826, 0]
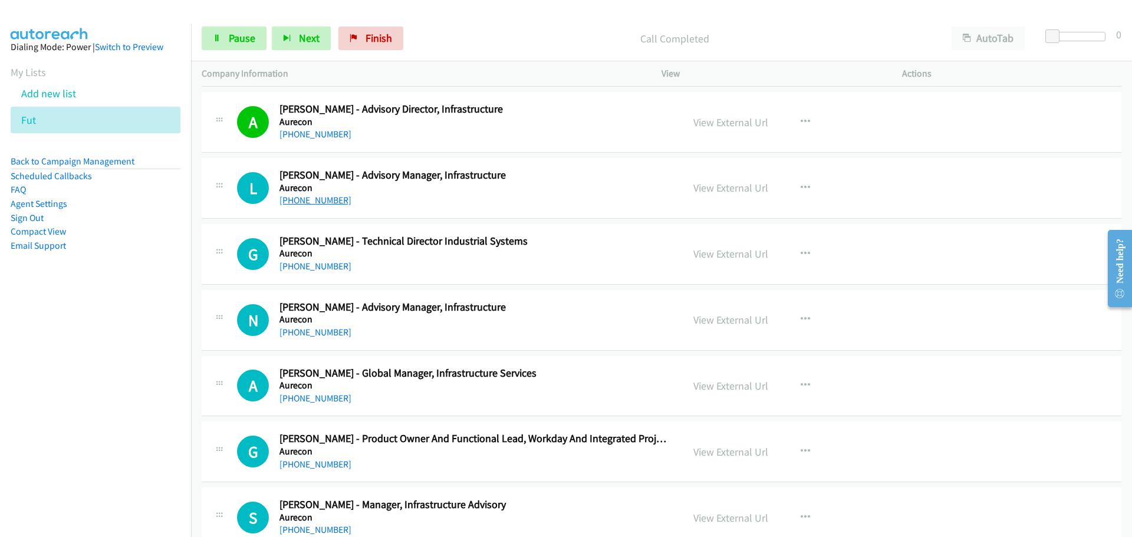
click at [316, 197] on link "+61 437 116 137" at bounding box center [316, 200] width 72 height 11
click at [321, 267] on link "+61 408 009 405" at bounding box center [316, 266] width 72 height 11
click at [327, 329] on link "+91 96635 37700" at bounding box center [316, 332] width 72 height 11
click at [316, 398] on link "[PHONE_NUMBER]" at bounding box center [316, 398] width 72 height 11
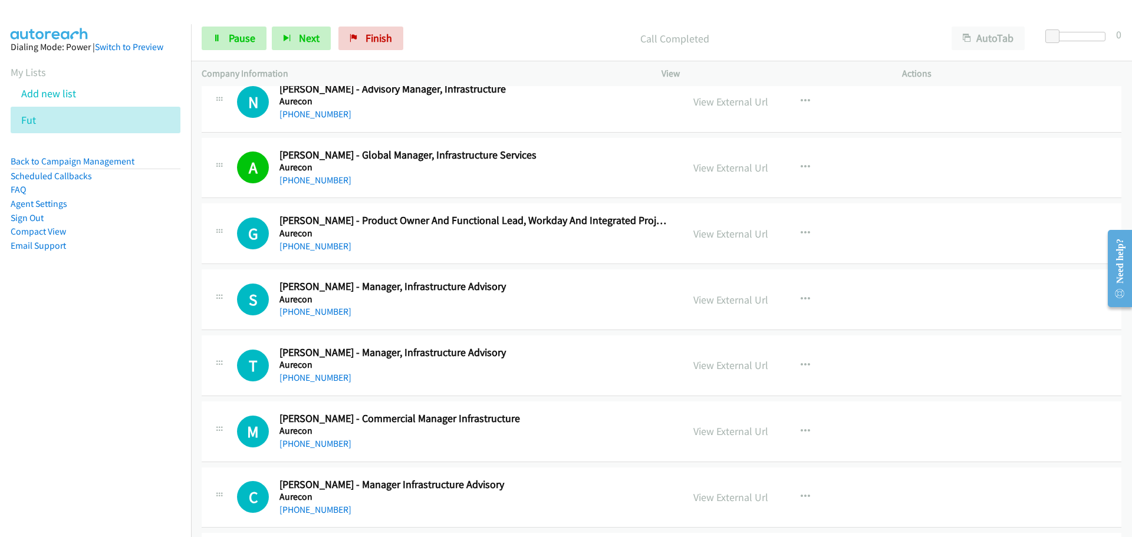
scroll to position [1062, 0]
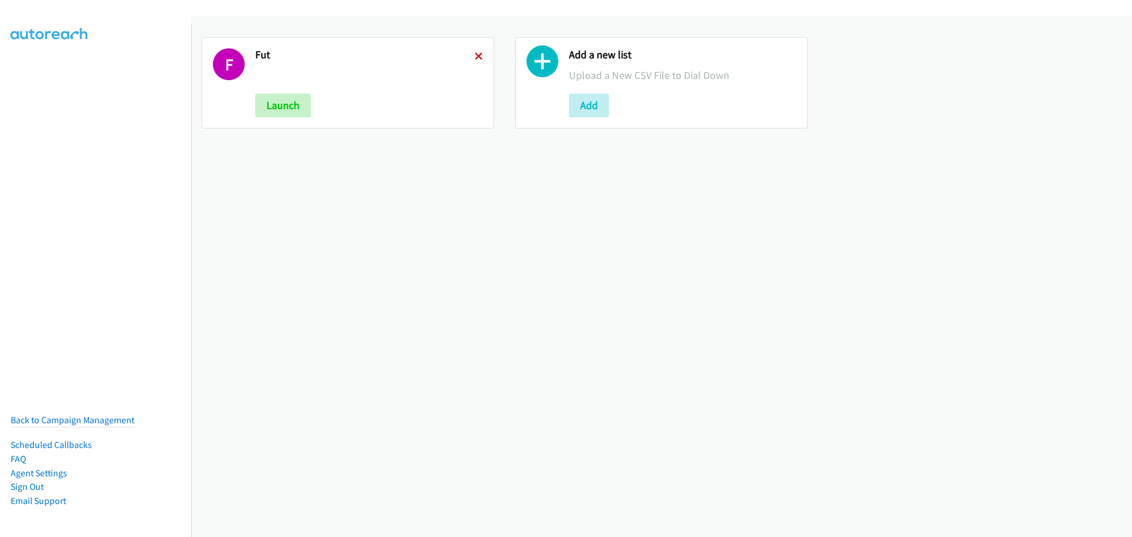
click at [475, 57] on icon at bounding box center [479, 57] width 8 height 8
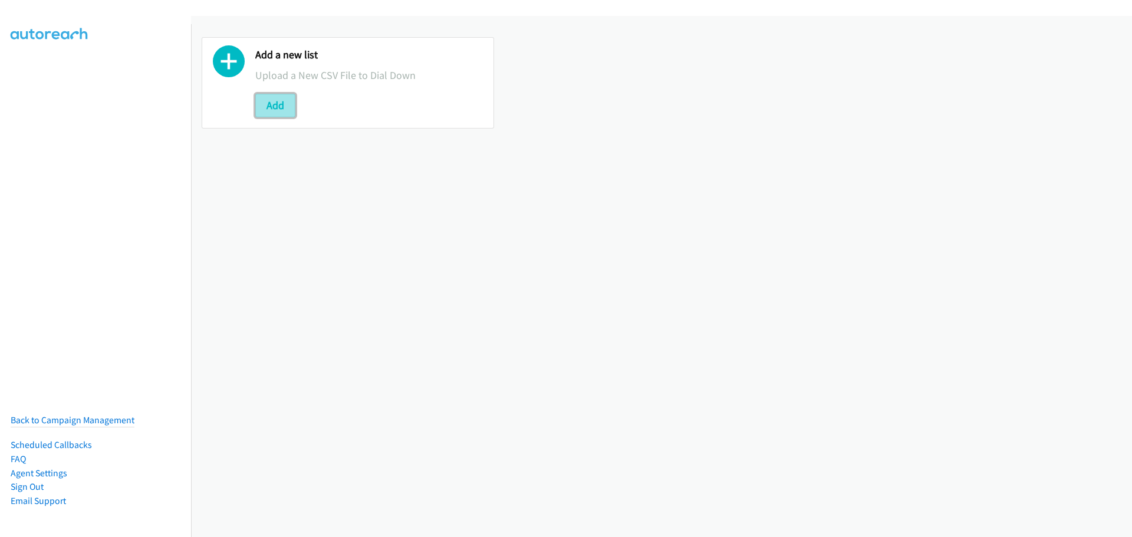
click at [283, 101] on button "Add" at bounding box center [275, 106] width 40 height 24
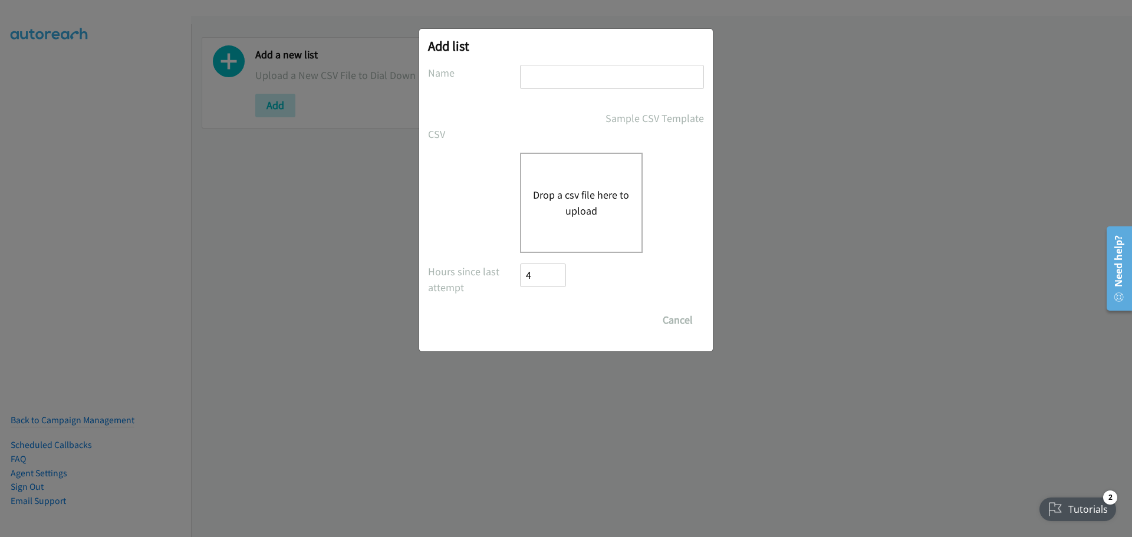
click at [589, 84] on input "text" at bounding box center [612, 77] width 184 height 24
type input "fut"
click at [588, 202] on button "Drop a csv file here to upload" at bounding box center [581, 203] width 97 height 32
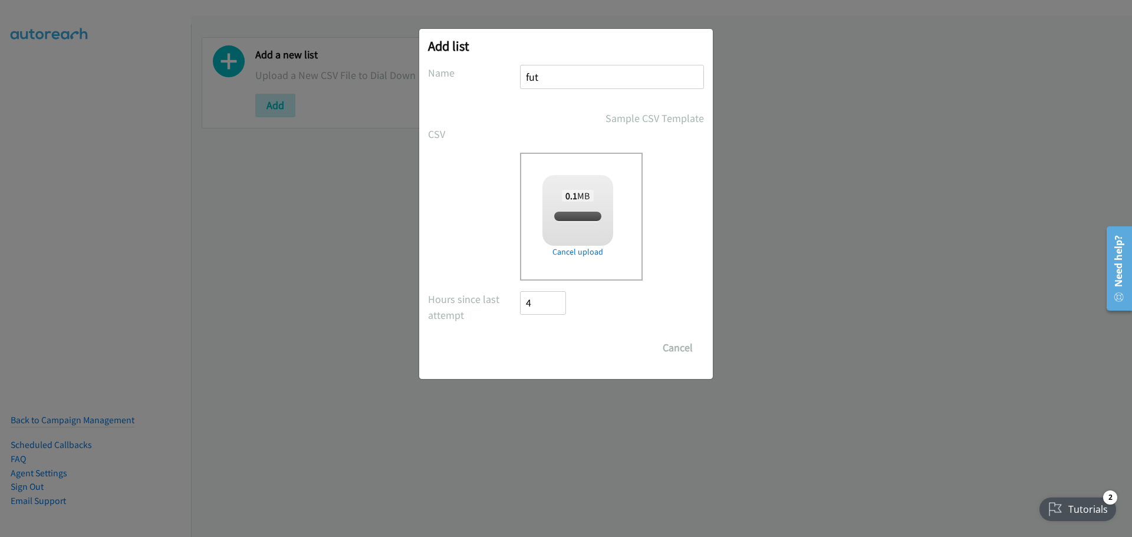
checkbox input "true"
click at [568, 346] on input "Save List" at bounding box center [551, 348] width 62 height 24
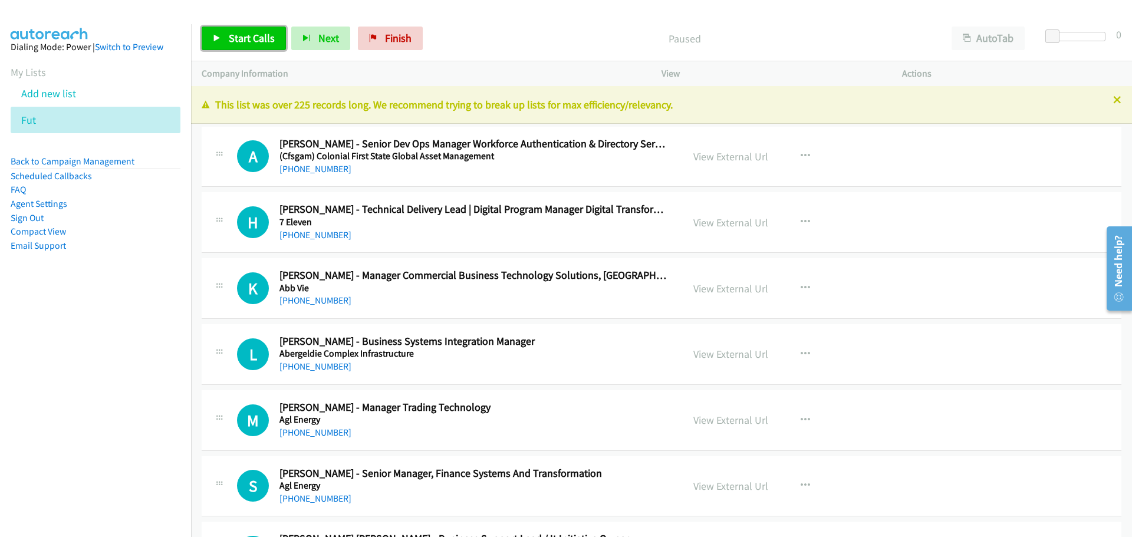
click at [236, 35] on span "Start Calls" at bounding box center [252, 38] width 46 height 14
drag, startPoint x: 323, startPoint y: 232, endPoint x: 698, endPoint y: 274, distance: 377.5
click at [323, 232] on link "[PHONE_NUMBER]" at bounding box center [316, 234] width 72 height 11
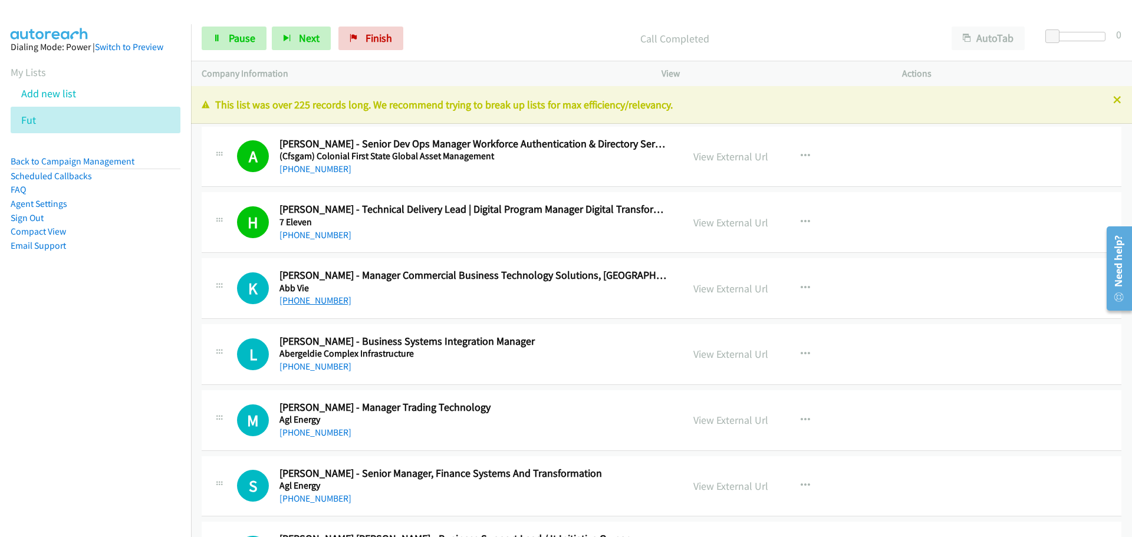
drag, startPoint x: 9, startPoint y: 90, endPoint x: 321, endPoint y: 302, distance: 377.9
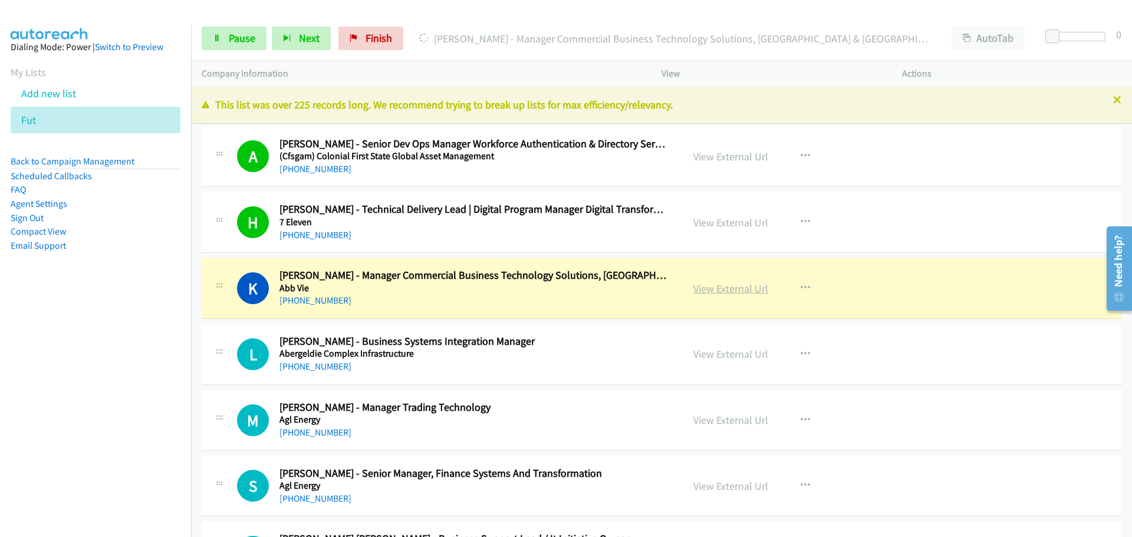
click at [727, 284] on link "View External Url" at bounding box center [731, 289] width 75 height 14
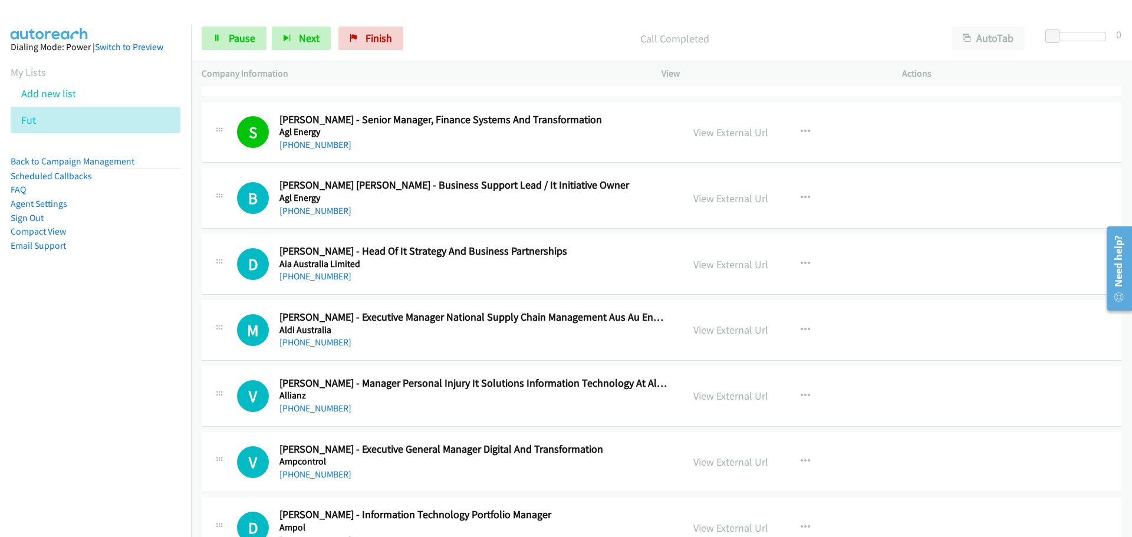
scroll to position [413, 0]
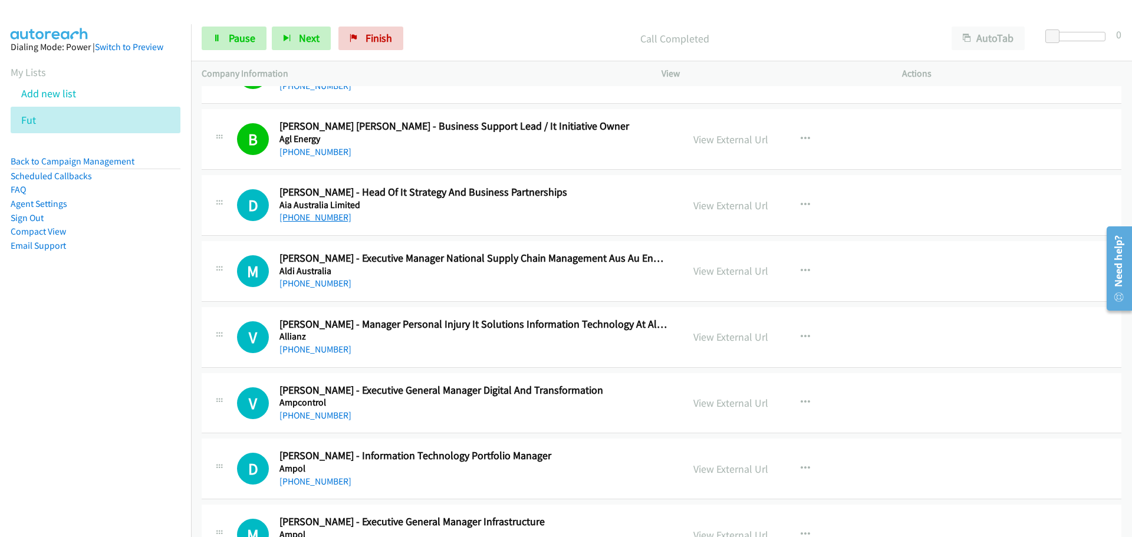
click at [330, 216] on link "[PHONE_NUMBER]" at bounding box center [316, 217] width 72 height 11
click at [334, 283] on link "[PHONE_NUMBER]" at bounding box center [316, 283] width 72 height 11
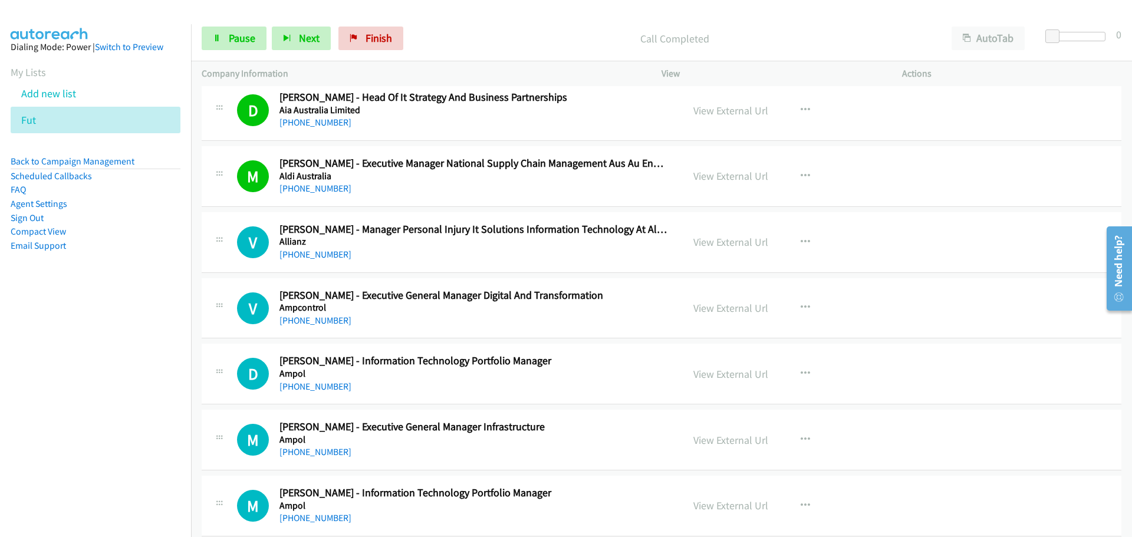
scroll to position [590, 0]
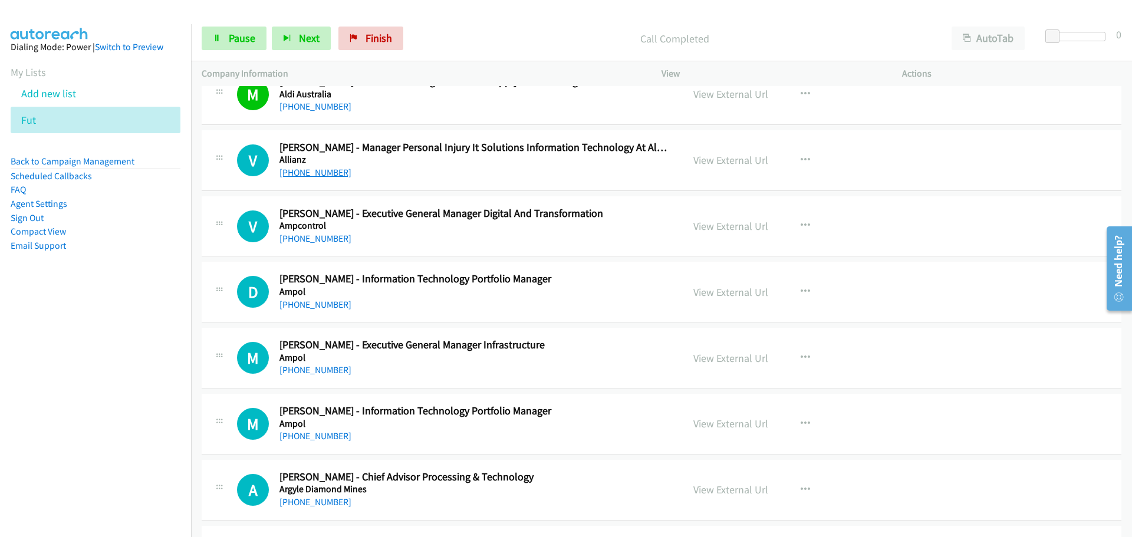
click at [301, 172] on link "[PHONE_NUMBER]" at bounding box center [316, 172] width 72 height 11
click at [301, 238] on link "[PHONE_NUMBER]" at bounding box center [316, 238] width 72 height 11
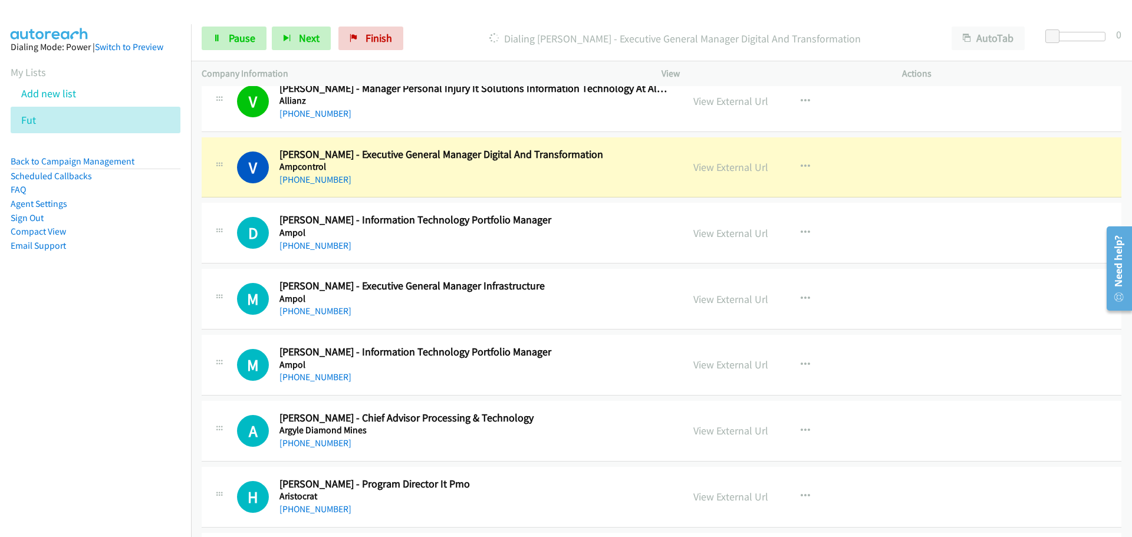
scroll to position [708, 0]
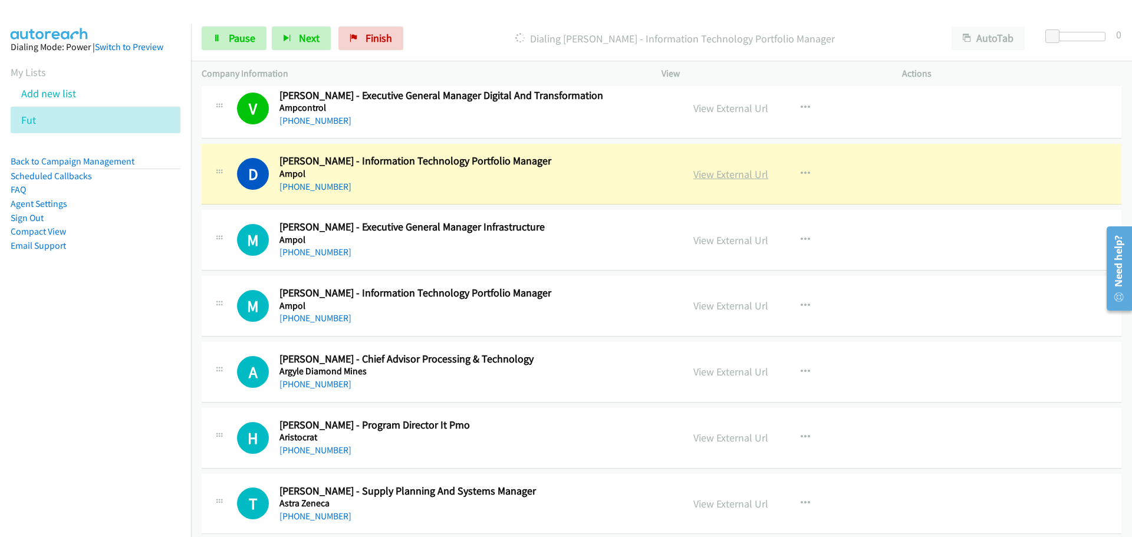
click at [726, 170] on link "View External Url" at bounding box center [731, 175] width 75 height 14
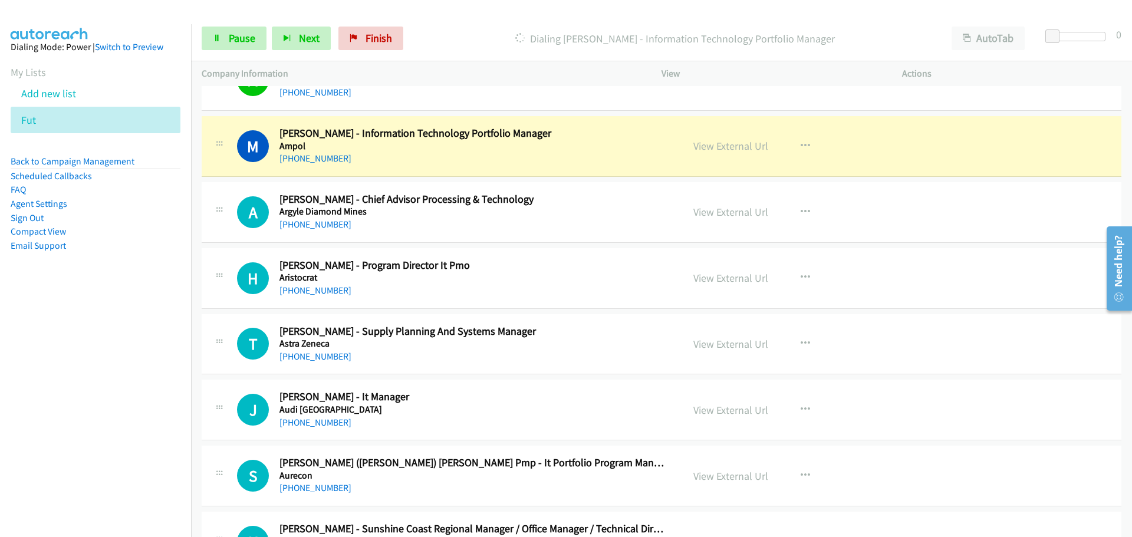
scroll to position [885, 0]
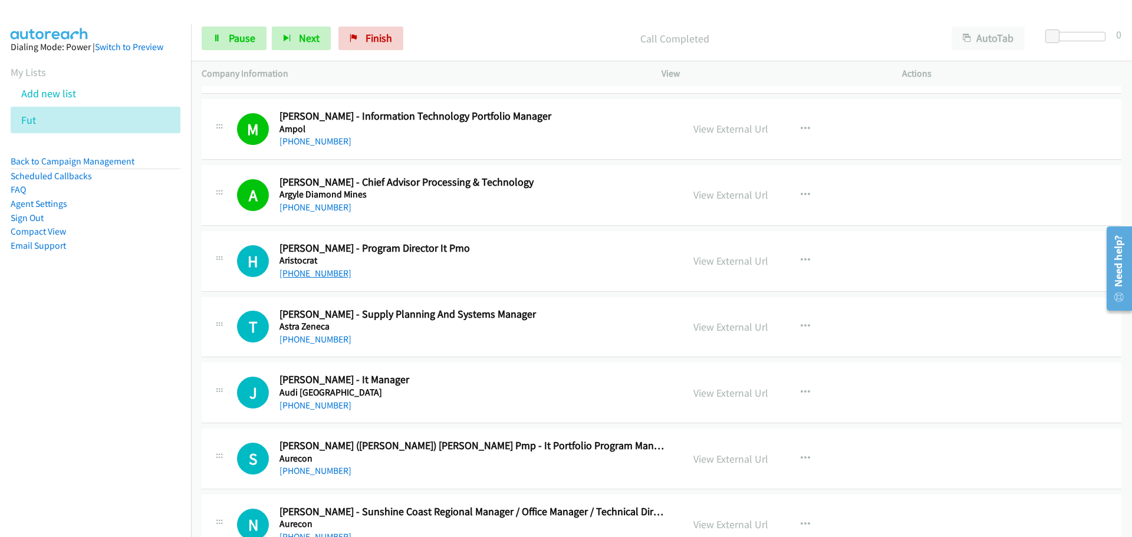
click at [316, 270] on link "[PHONE_NUMBER]" at bounding box center [316, 273] width 72 height 11
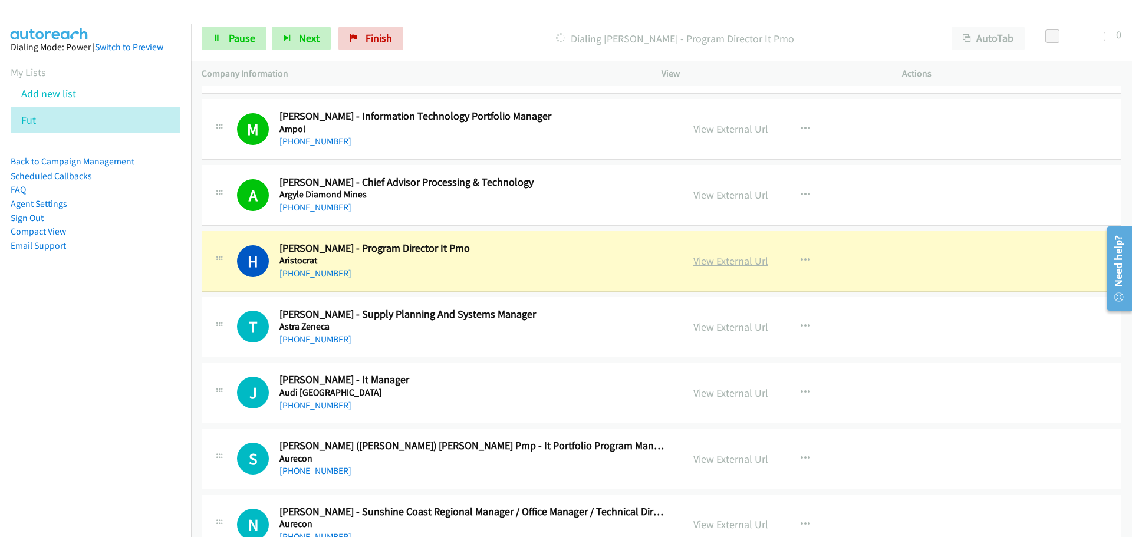
click at [736, 261] on link "View External Url" at bounding box center [731, 261] width 75 height 14
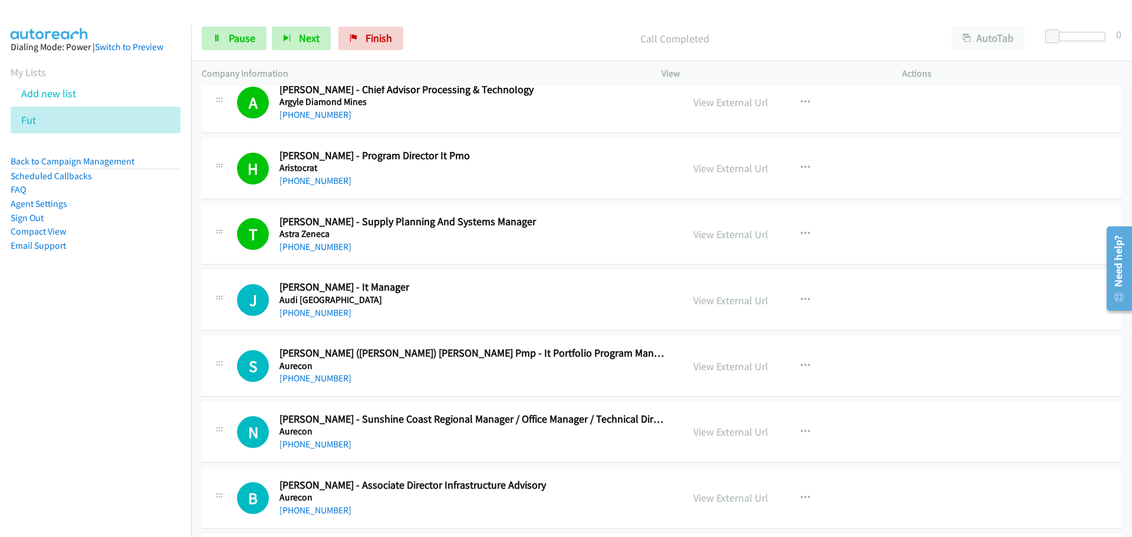
scroll to position [1121, 0]
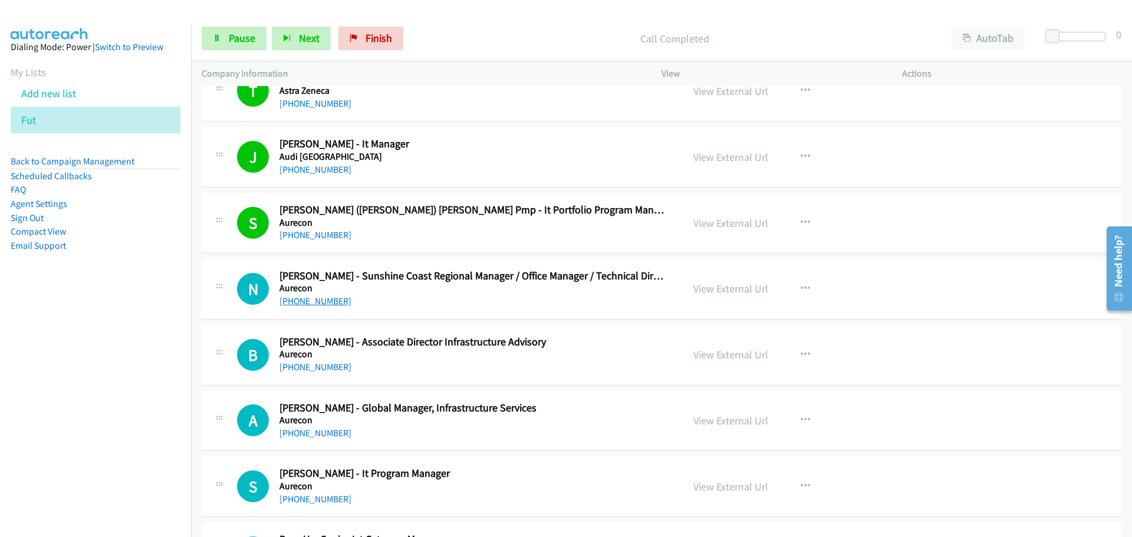
drag, startPoint x: 12, startPoint y: 78, endPoint x: 318, endPoint y: 300, distance: 377.7
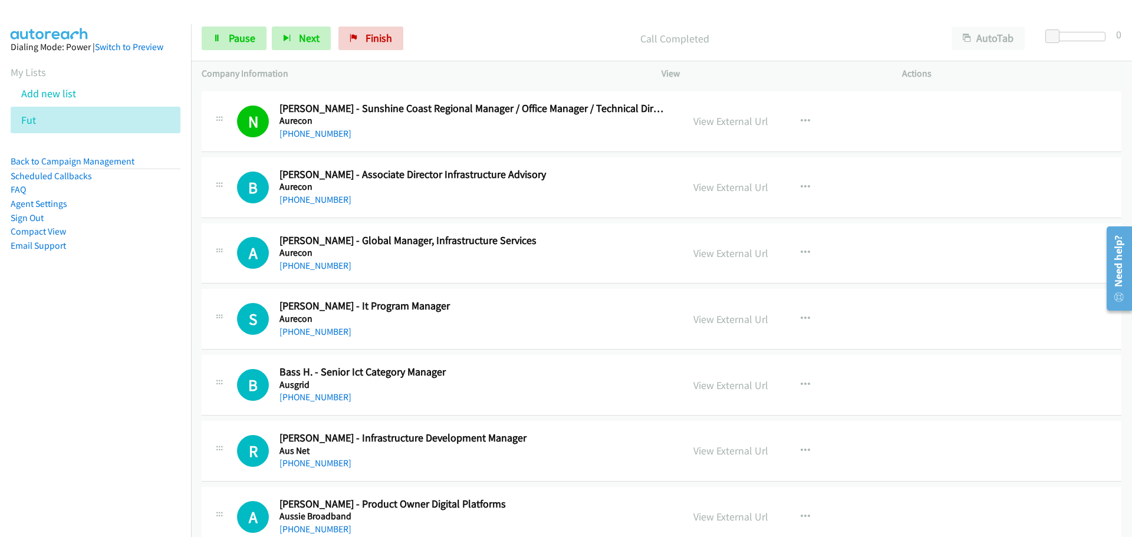
scroll to position [1298, 0]
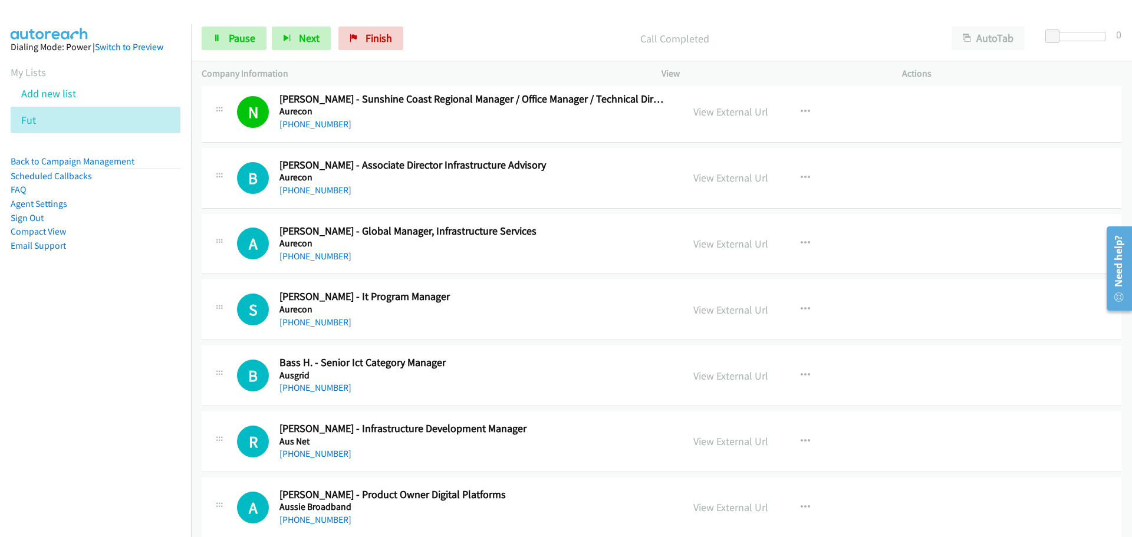
drag, startPoint x: 304, startPoint y: 192, endPoint x: 1088, endPoint y: 175, distance: 784.7
click at [304, 192] on link "[PHONE_NUMBER]" at bounding box center [316, 190] width 72 height 11
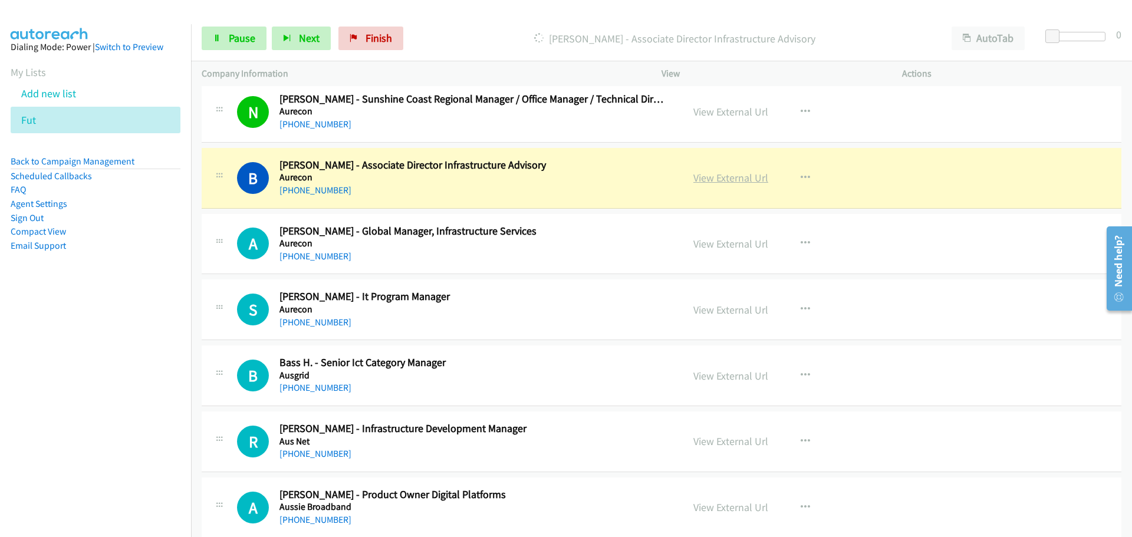
click at [705, 181] on link "View External Url" at bounding box center [731, 178] width 75 height 14
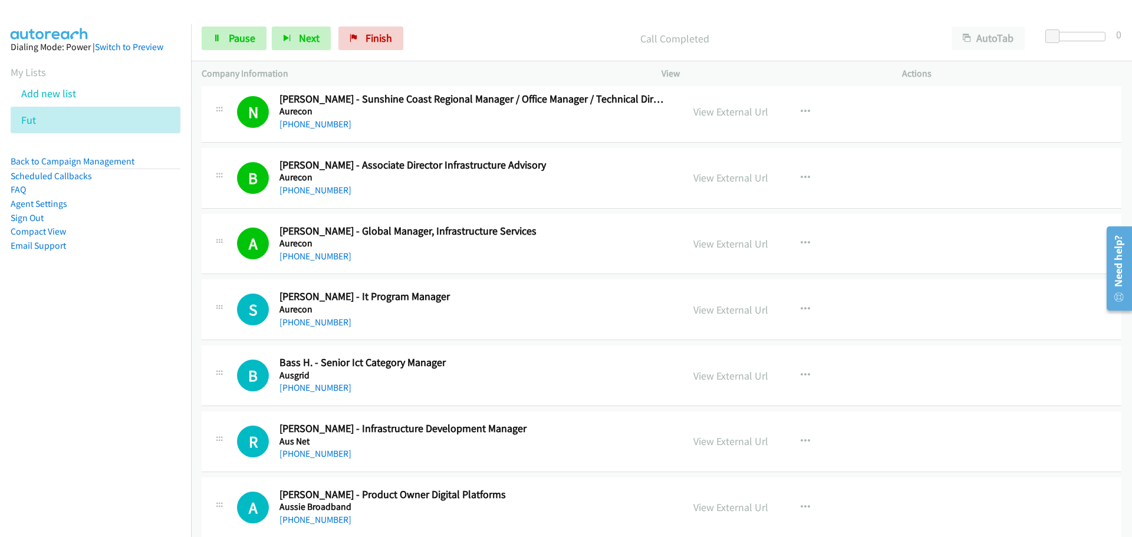
drag, startPoint x: 333, startPoint y: 322, endPoint x: 343, endPoint y: 323, distance: 10.1
click at [333, 322] on link "[PHONE_NUMBER]" at bounding box center [316, 322] width 72 height 11
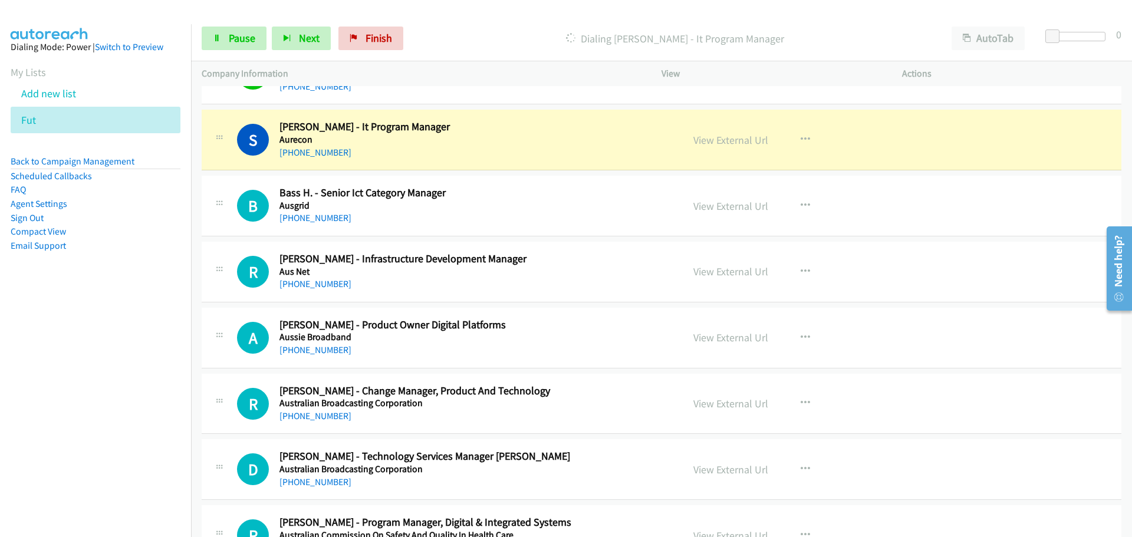
scroll to position [1475, 0]
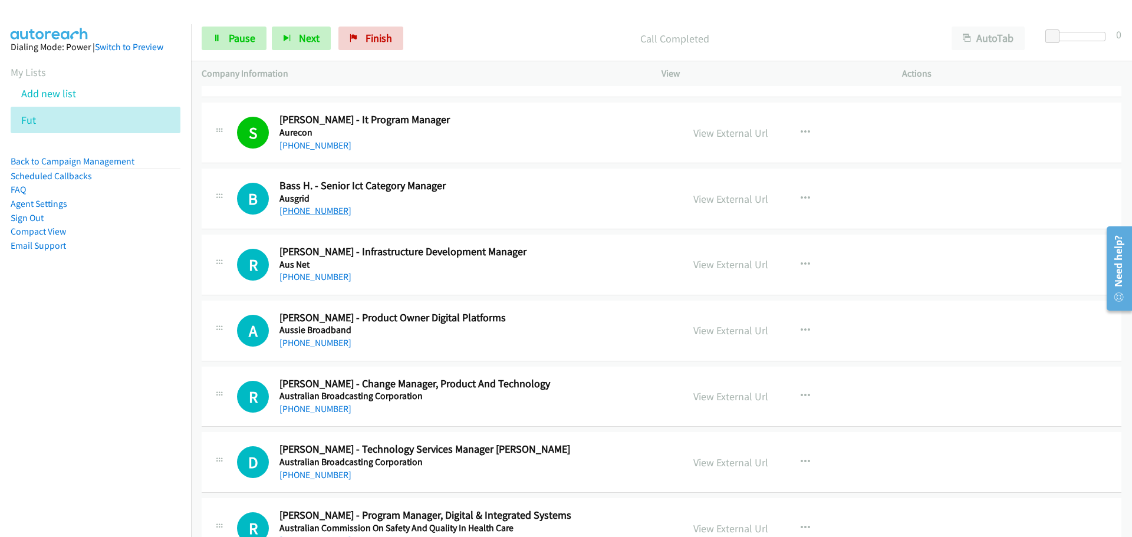
click at [316, 212] on link "[PHONE_NUMBER]" at bounding box center [316, 210] width 72 height 11
click at [309, 209] on link "[PHONE_NUMBER]" at bounding box center [316, 210] width 72 height 11
click at [301, 272] on link "[PHONE_NUMBER]" at bounding box center [316, 276] width 72 height 11
drag, startPoint x: 302, startPoint y: 346, endPoint x: 1105, endPoint y: 389, distance: 803.9
click at [316, 341] on link "[PHONE_NUMBER]" at bounding box center [316, 342] width 72 height 11
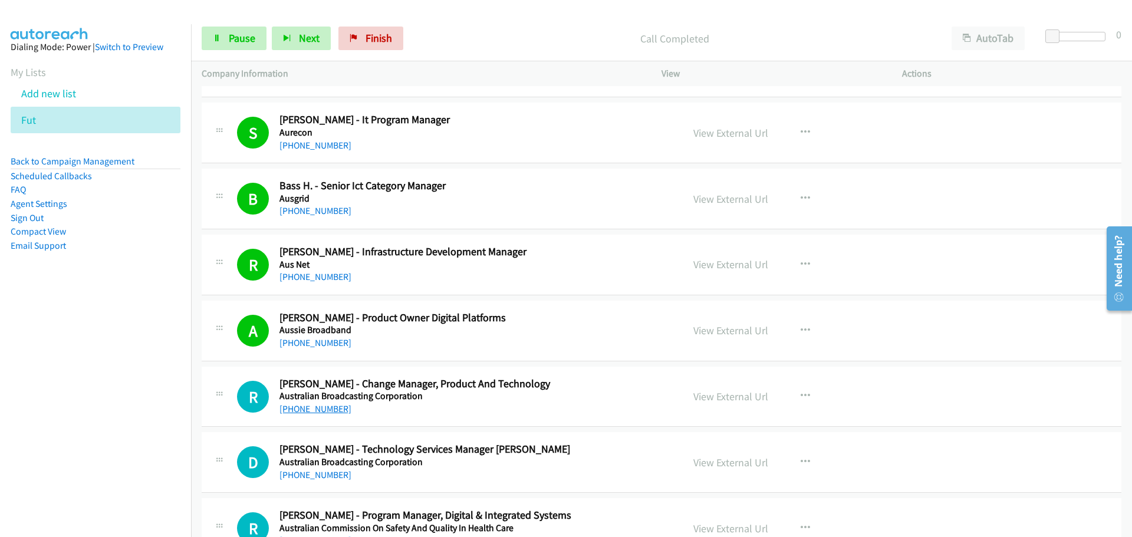
click at [301, 409] on link "[PHONE_NUMBER]" at bounding box center [316, 408] width 72 height 11
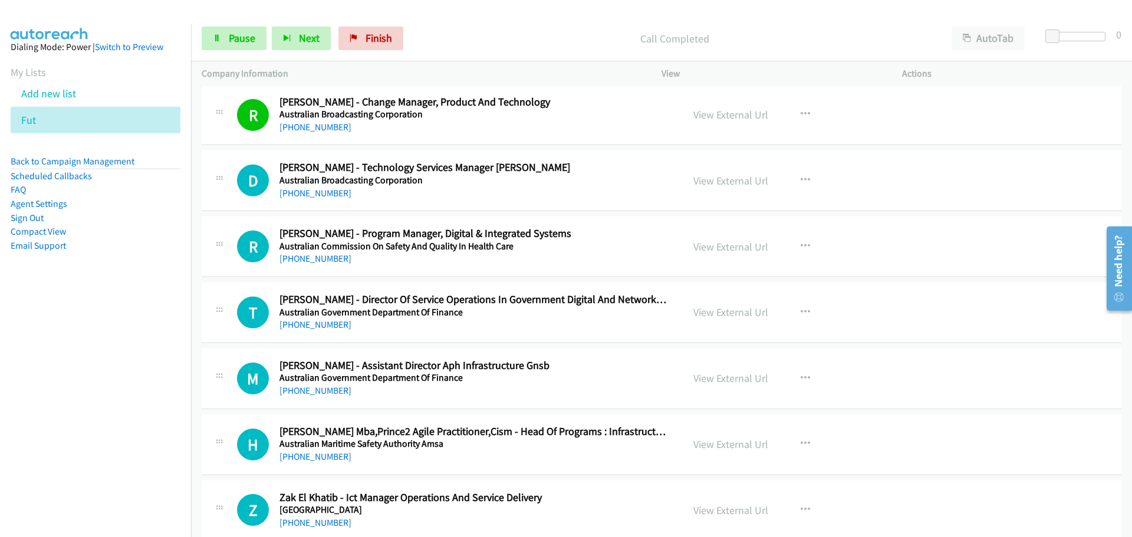
scroll to position [1769, 0]
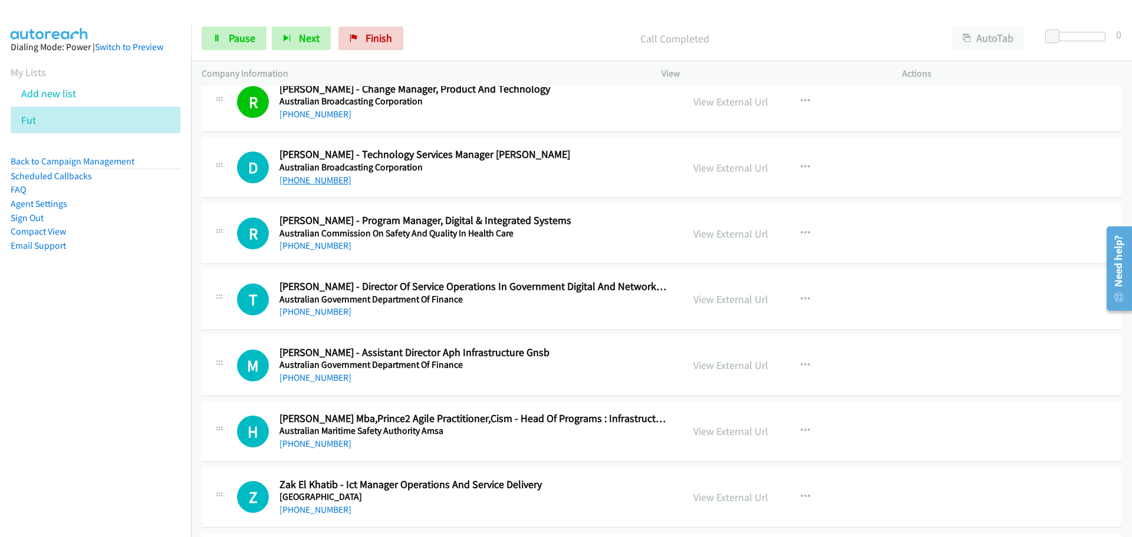
click at [313, 180] on link "[PHONE_NUMBER]" at bounding box center [316, 180] width 72 height 11
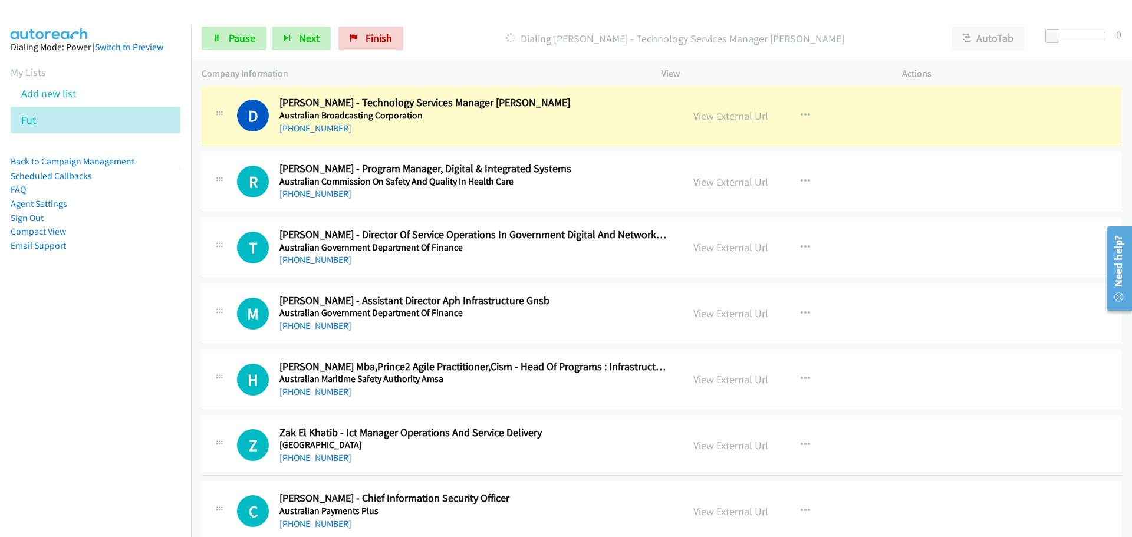
scroll to position [1828, 0]
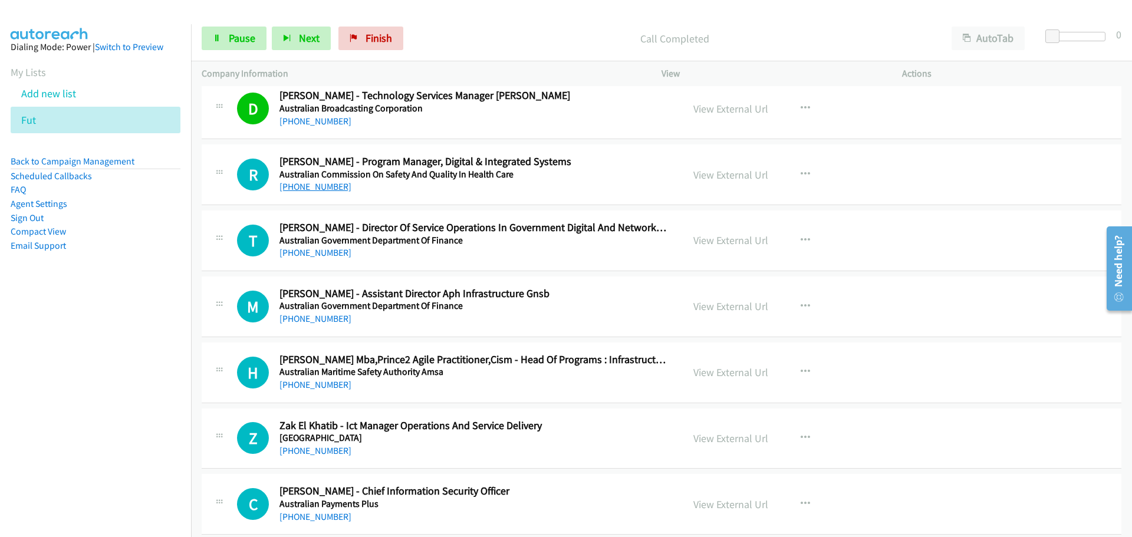
drag, startPoint x: 310, startPoint y: 186, endPoint x: 317, endPoint y: 183, distance: 7.9
click at [310, 186] on link "[PHONE_NUMBER]" at bounding box center [316, 186] width 72 height 11
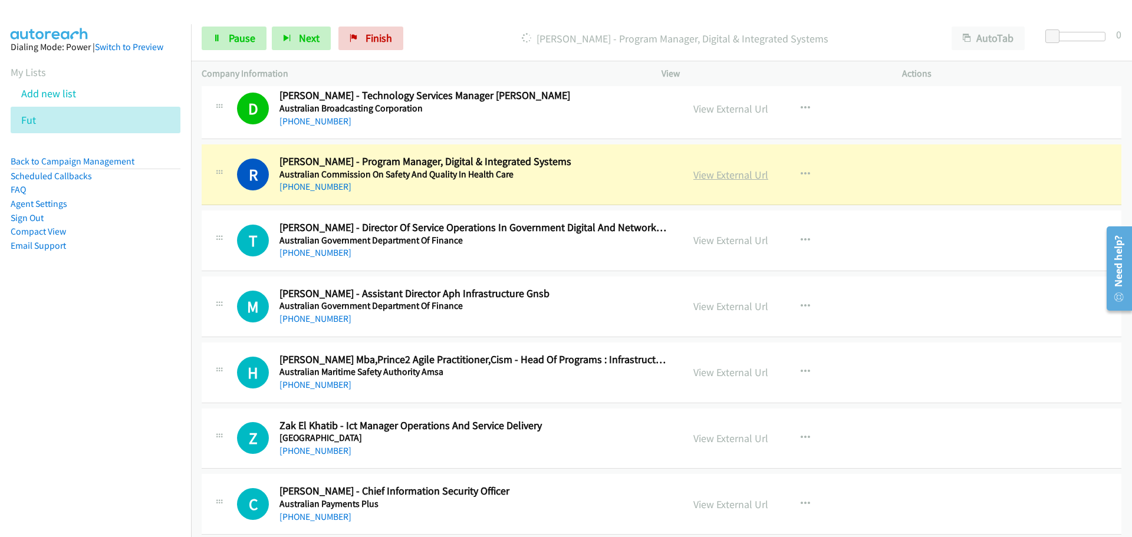
click at [715, 172] on link "View External Url" at bounding box center [731, 175] width 75 height 14
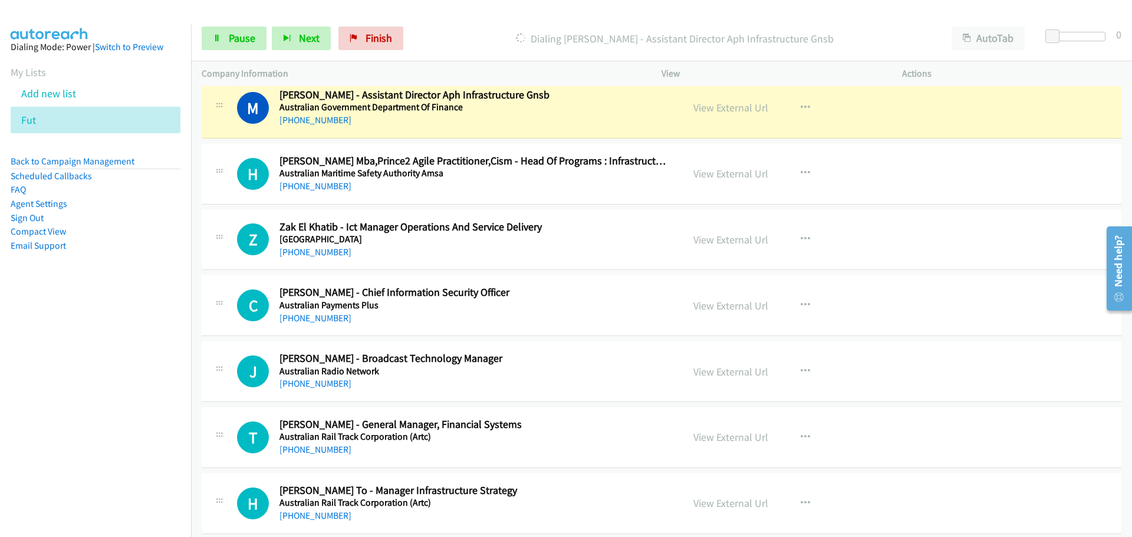
scroll to position [2064, 0]
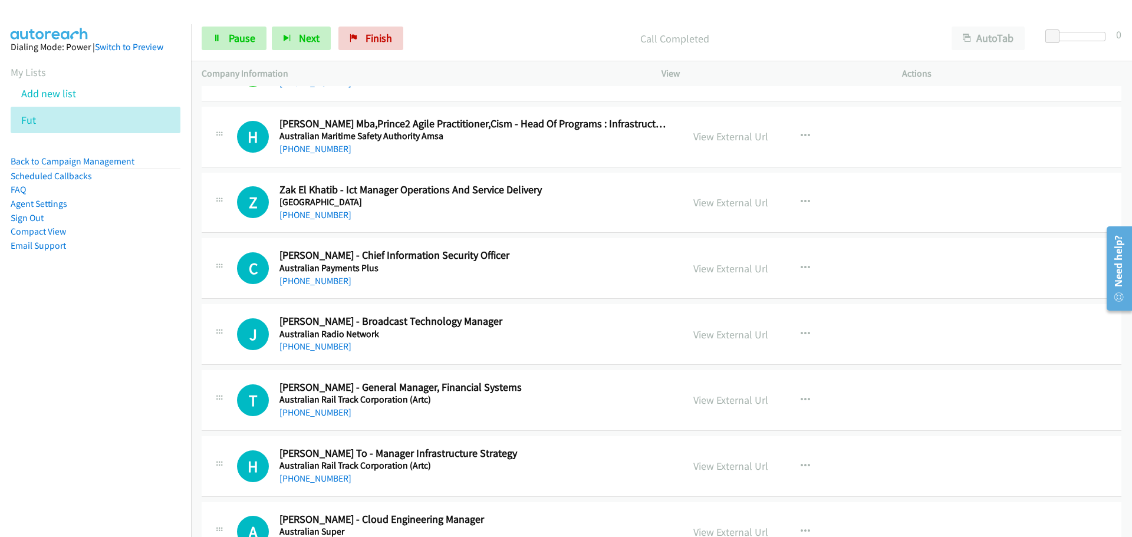
drag, startPoint x: 308, startPoint y: 147, endPoint x: 1124, endPoint y: 155, distance: 815.7
click at [308, 147] on link "[PHONE_NUMBER]" at bounding box center [316, 148] width 72 height 11
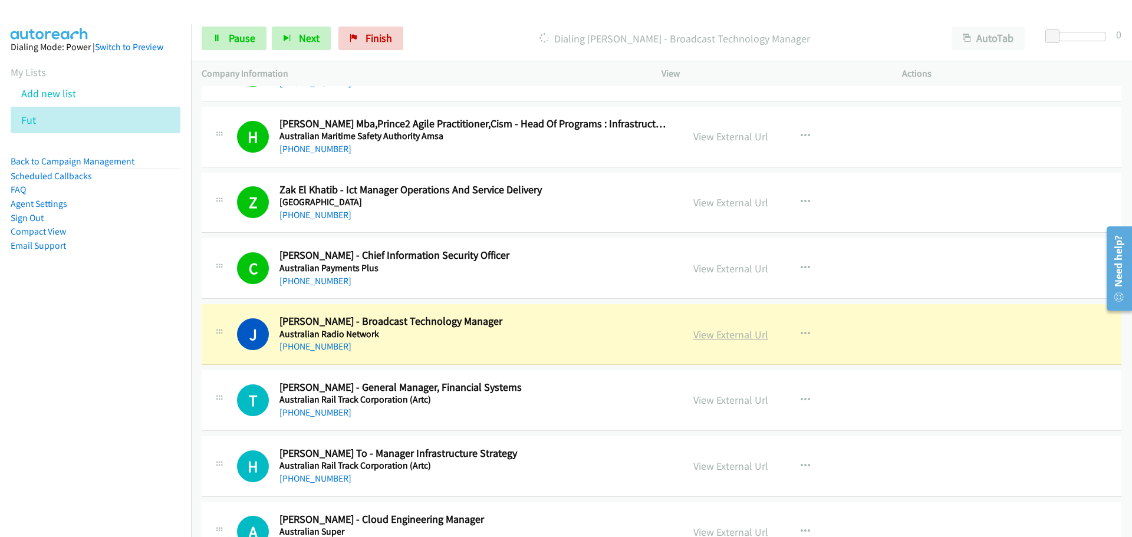
click at [757, 337] on link "View External Url" at bounding box center [731, 335] width 75 height 14
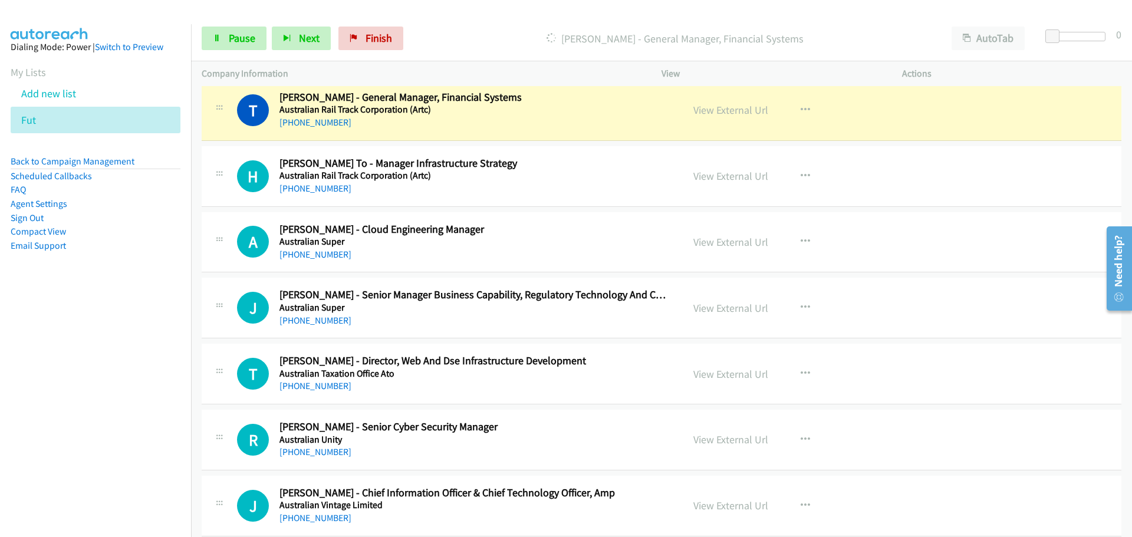
scroll to position [2359, 0]
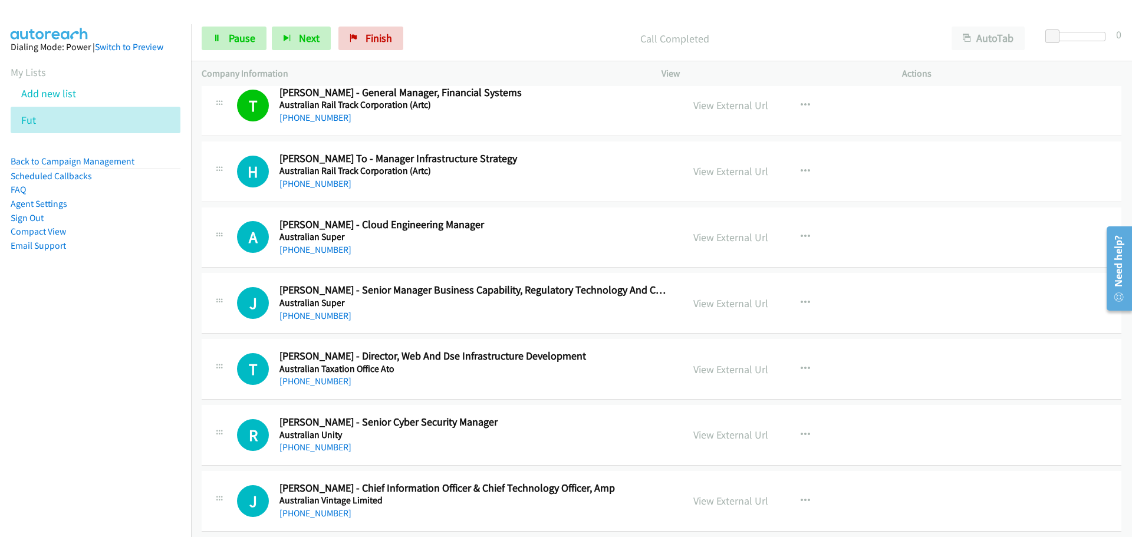
drag, startPoint x: 306, startPoint y: 185, endPoint x: 1075, endPoint y: 235, distance: 770.7
click at [306, 185] on link "[PHONE_NUMBER]" at bounding box center [316, 183] width 72 height 11
click at [322, 248] on link "[PHONE_NUMBER]" at bounding box center [316, 249] width 72 height 11
drag, startPoint x: 314, startPoint y: 314, endPoint x: 982, endPoint y: 413, distance: 675.7
click at [314, 314] on link "[PHONE_NUMBER]" at bounding box center [316, 315] width 72 height 11
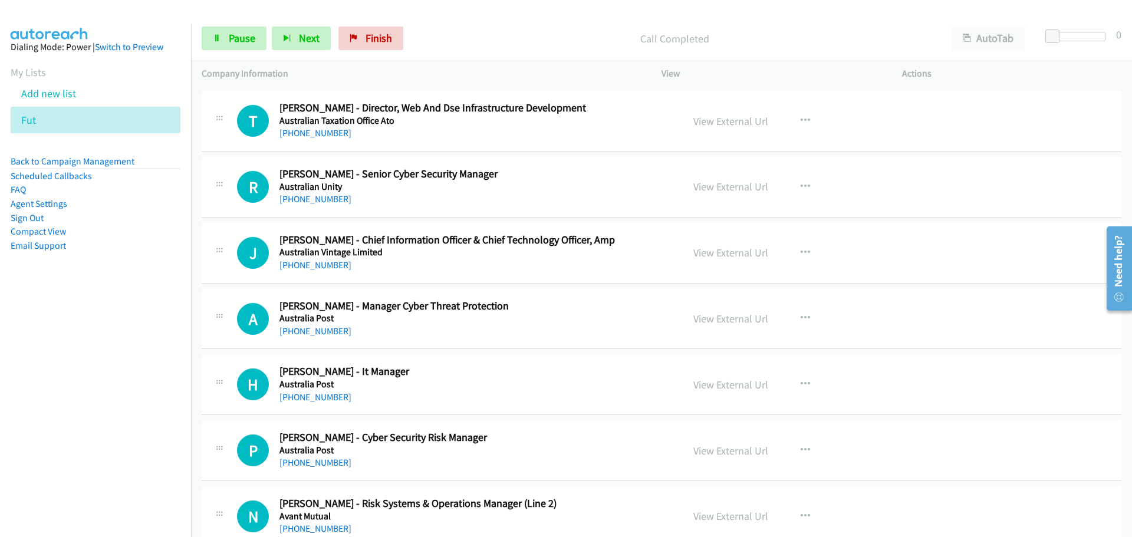
scroll to position [2595, 0]
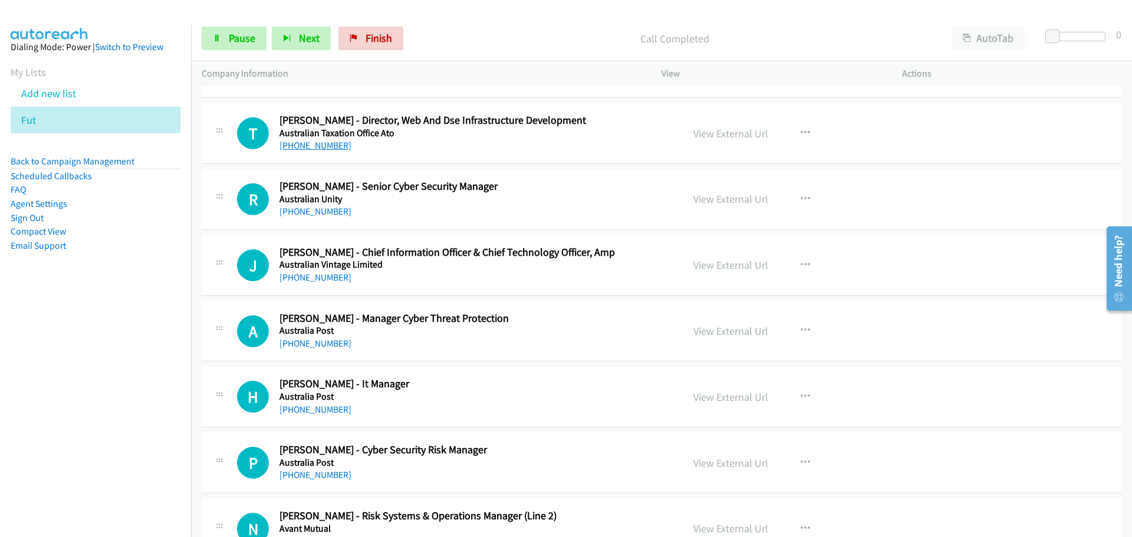
click at [321, 148] on link "[PHONE_NUMBER]" at bounding box center [316, 145] width 72 height 11
click at [312, 212] on link "[PHONE_NUMBER]" at bounding box center [316, 211] width 72 height 11
click at [320, 282] on link "[PHONE_NUMBER]" at bounding box center [316, 277] width 72 height 11
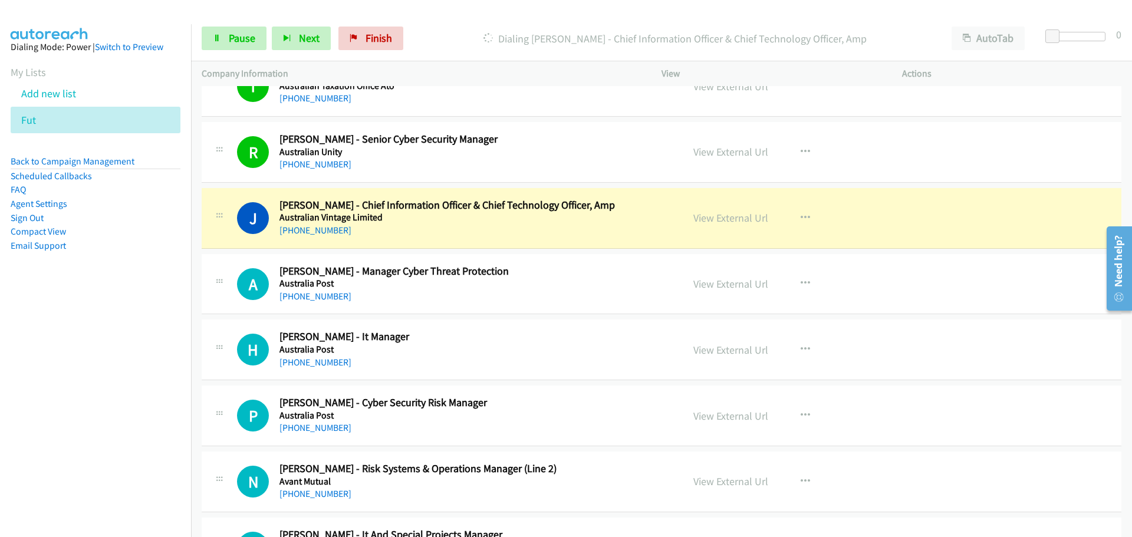
scroll to position [2713, 0]
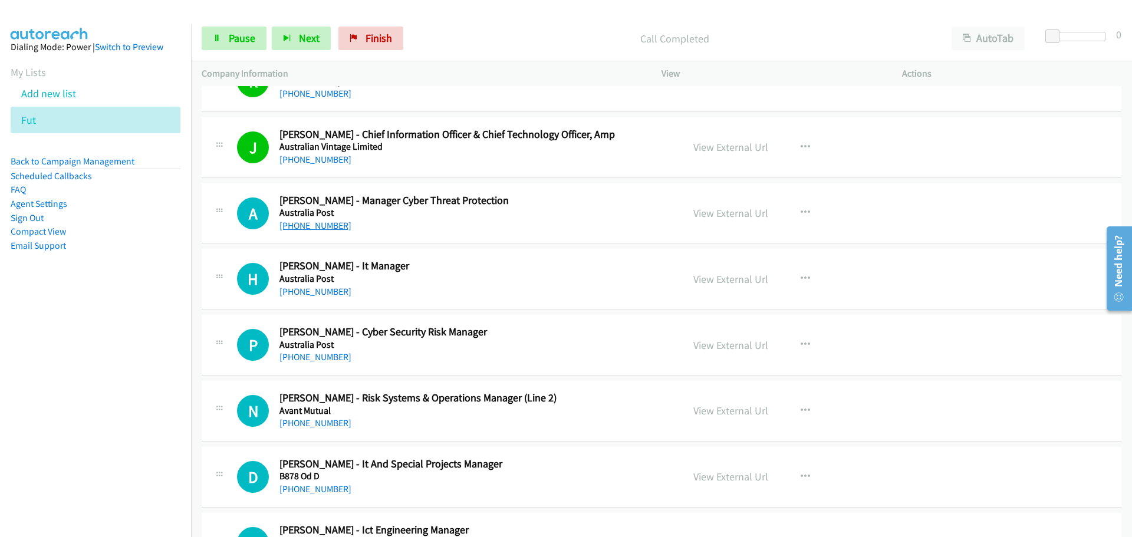
click at [308, 224] on link "[PHONE_NUMBER]" at bounding box center [316, 225] width 72 height 11
click at [307, 294] on link "[PHONE_NUMBER]" at bounding box center [316, 291] width 72 height 11
drag, startPoint x: 311, startPoint y: 354, endPoint x: 452, endPoint y: 392, distance: 146.1
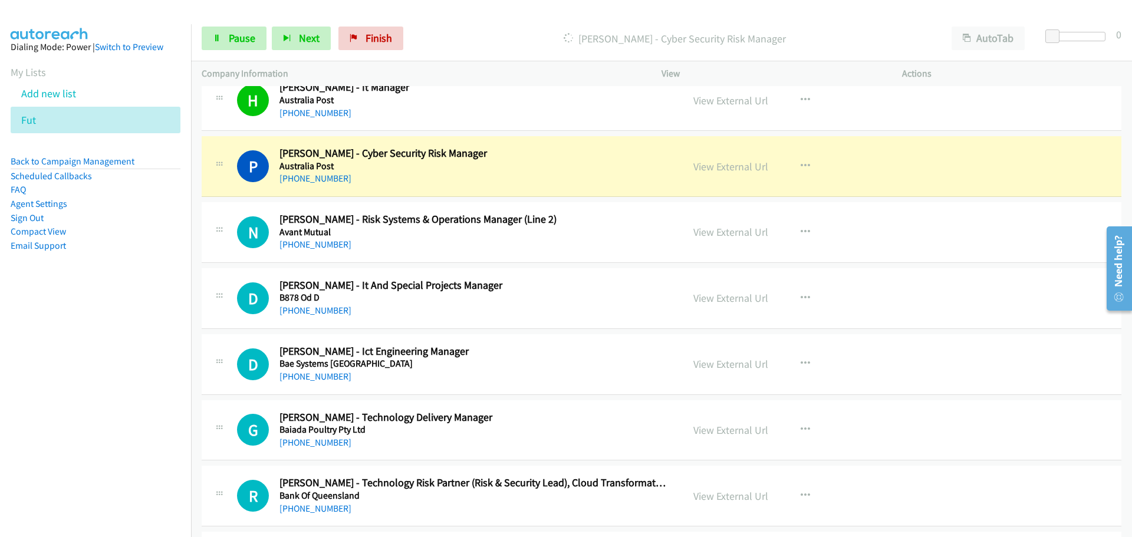
scroll to position [2949, 0]
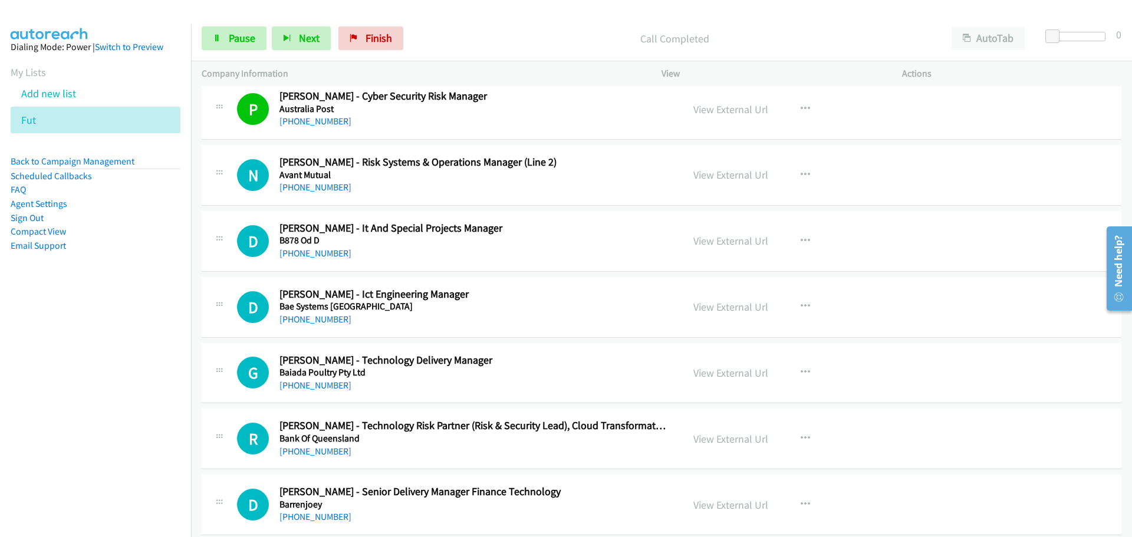
drag, startPoint x: 322, startPoint y: 188, endPoint x: 1020, endPoint y: 285, distance: 704.5
click at [322, 188] on link "[PHONE_NUMBER]" at bounding box center [316, 187] width 72 height 11
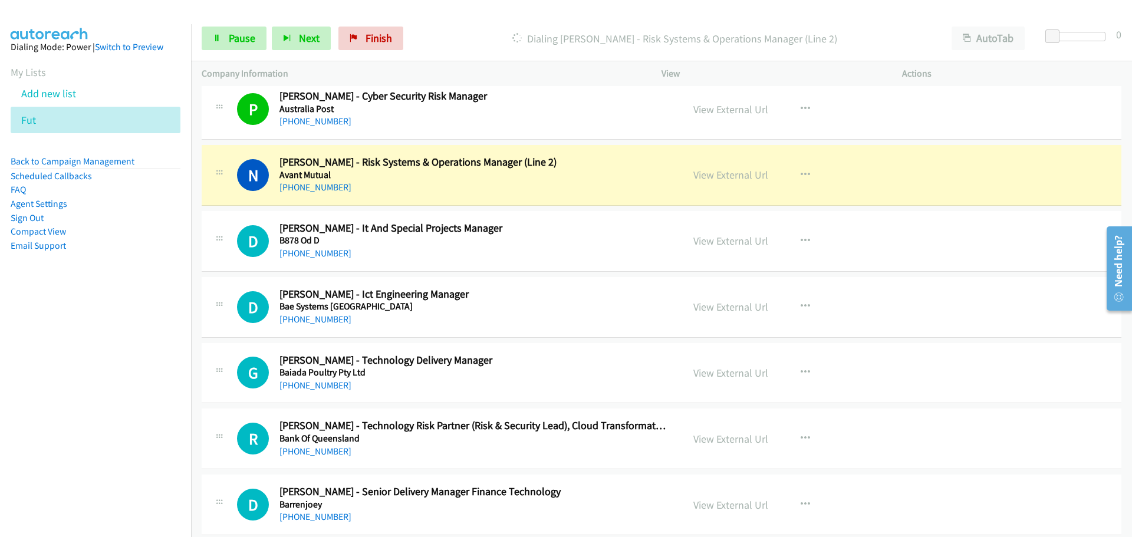
scroll to position [3008, 0]
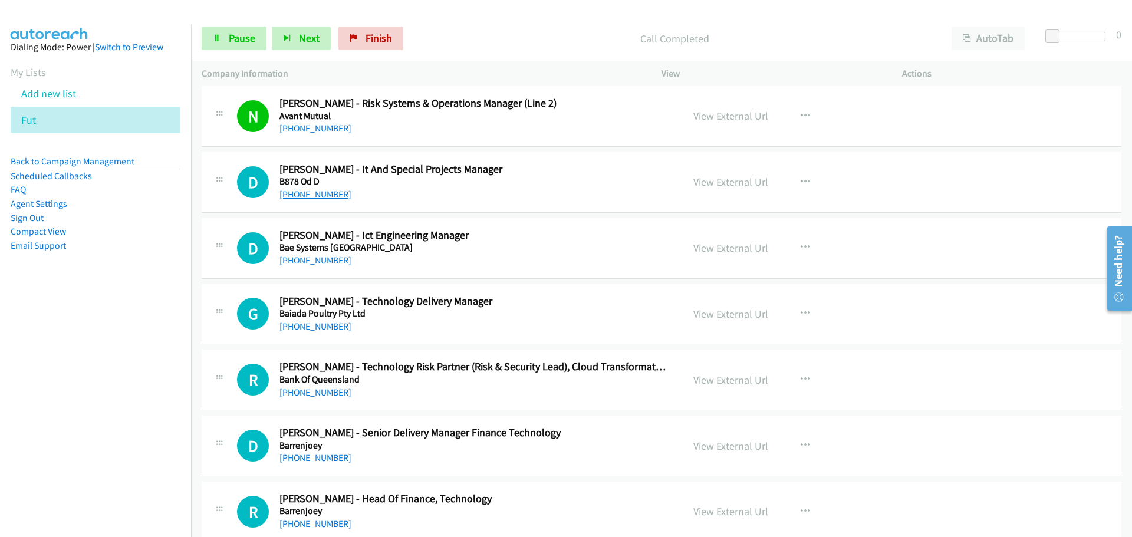
click at [319, 192] on link "[PHONE_NUMBER]" at bounding box center [316, 194] width 72 height 11
drag, startPoint x: 316, startPoint y: 262, endPoint x: 1086, endPoint y: 261, distance: 770.9
click at [316, 262] on link "[PHONE_NUMBER]" at bounding box center [316, 260] width 72 height 11
drag, startPoint x: 310, startPoint y: 326, endPoint x: 1071, endPoint y: 474, distance: 774.7
click at [310, 326] on link "[PHONE_NUMBER]" at bounding box center [316, 326] width 72 height 11
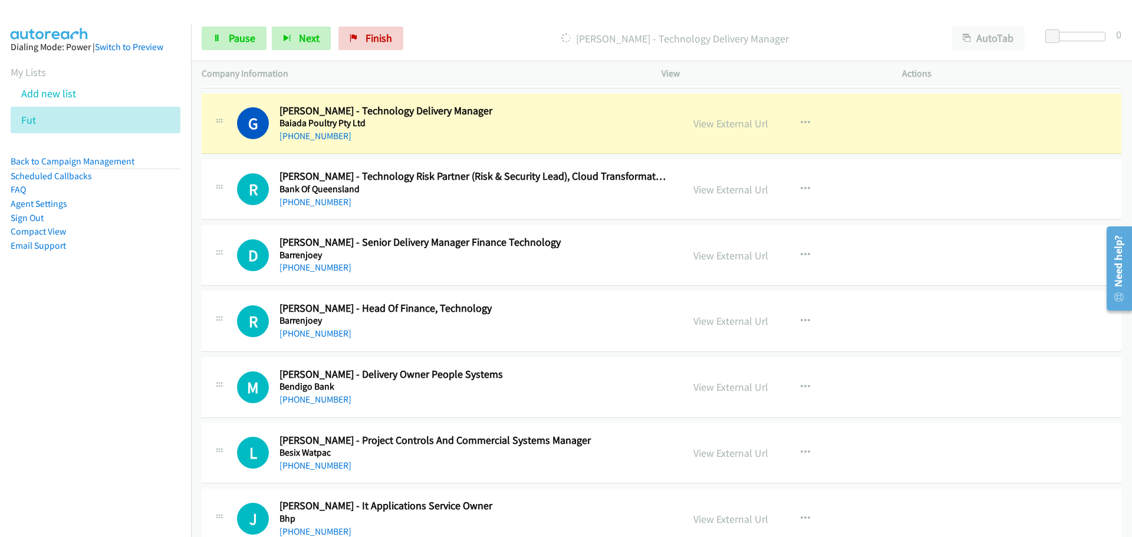
scroll to position [3185, 0]
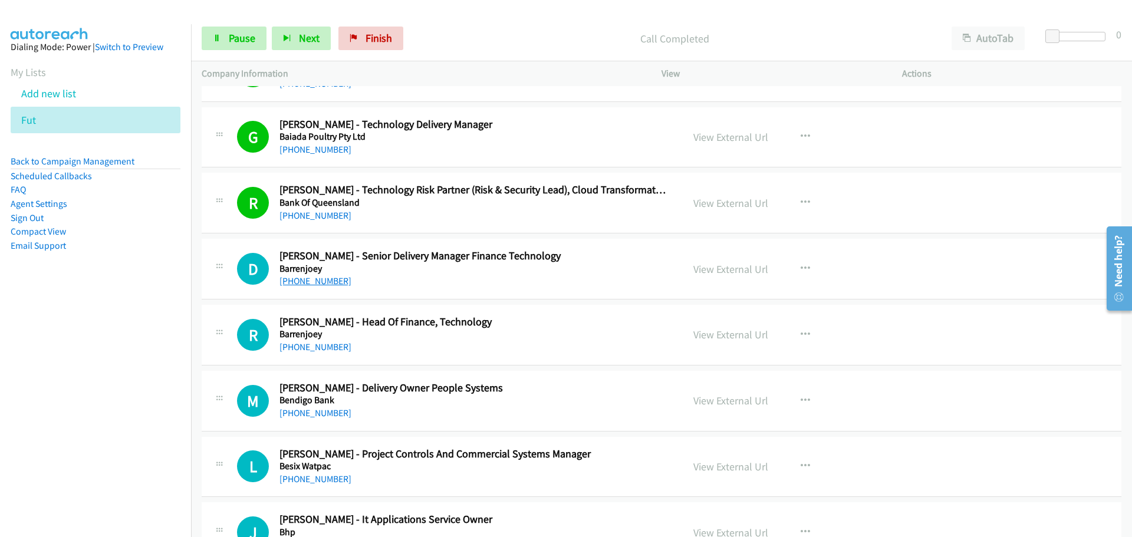
click at [307, 281] on link "[PHONE_NUMBER]" at bounding box center [316, 280] width 72 height 11
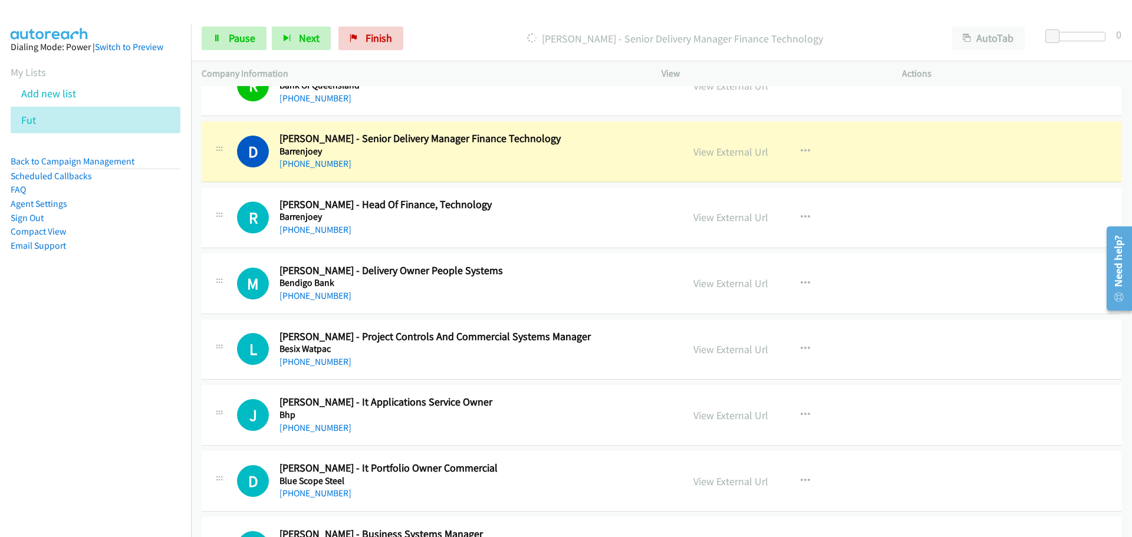
scroll to position [3303, 0]
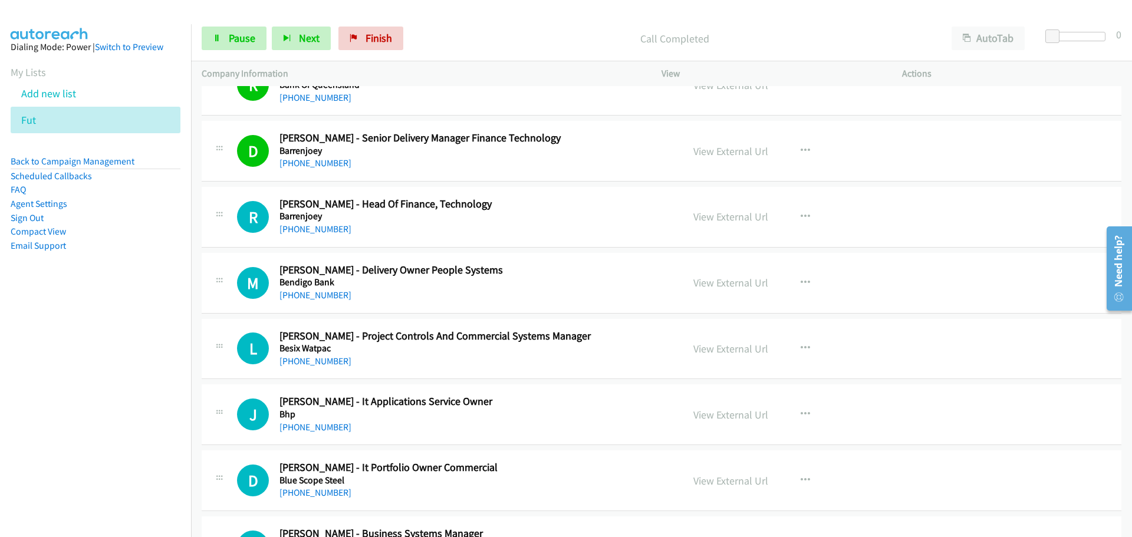
drag, startPoint x: 8, startPoint y: 11, endPoint x: 948, endPoint y: 229, distance: 965.0
click at [323, 229] on link "[PHONE_NUMBER]" at bounding box center [316, 229] width 72 height 11
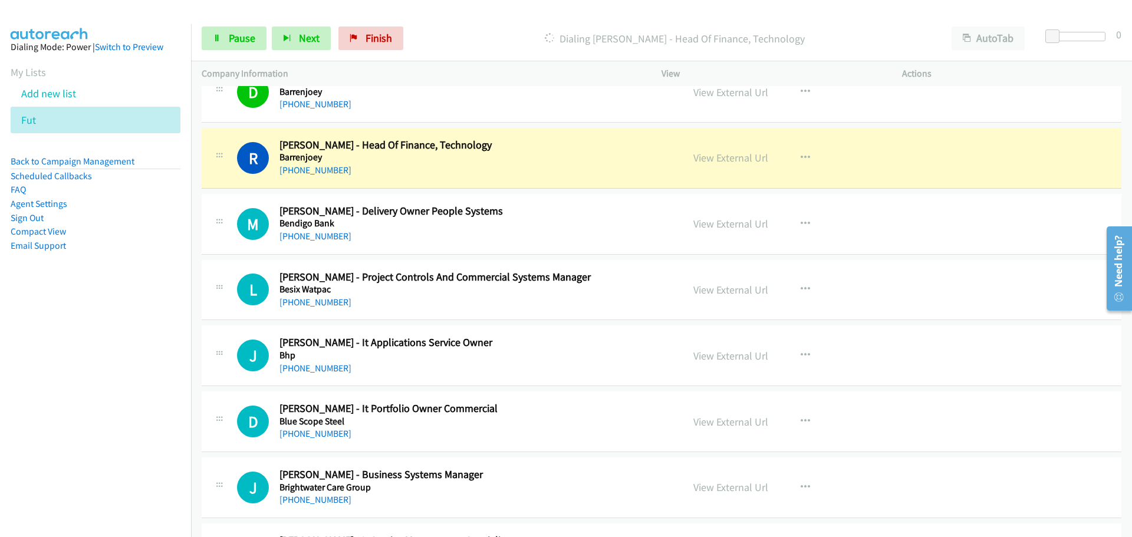
scroll to position [3421, 0]
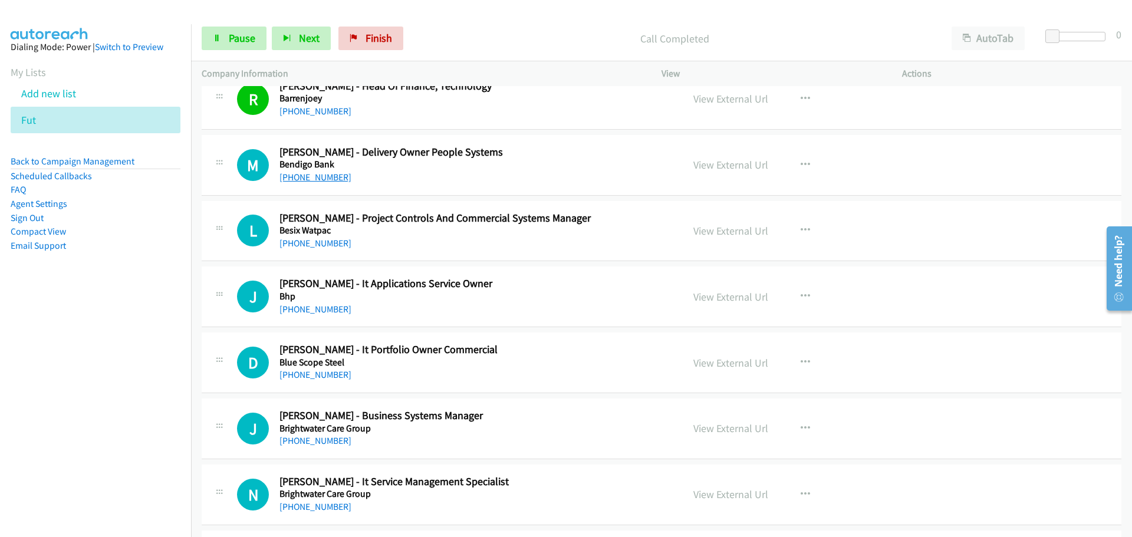
click at [310, 172] on link "[PHONE_NUMBER]" at bounding box center [316, 177] width 72 height 11
click at [331, 241] on link "[PHONE_NUMBER]" at bounding box center [316, 243] width 72 height 11
click at [307, 378] on link "[PHONE_NUMBER]" at bounding box center [316, 374] width 72 height 11
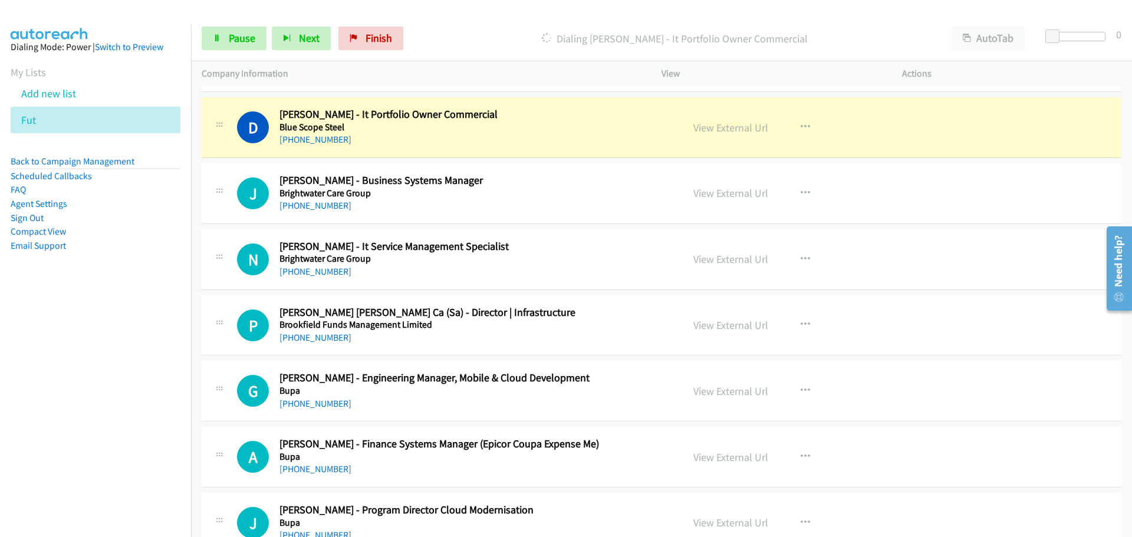
scroll to position [3657, 0]
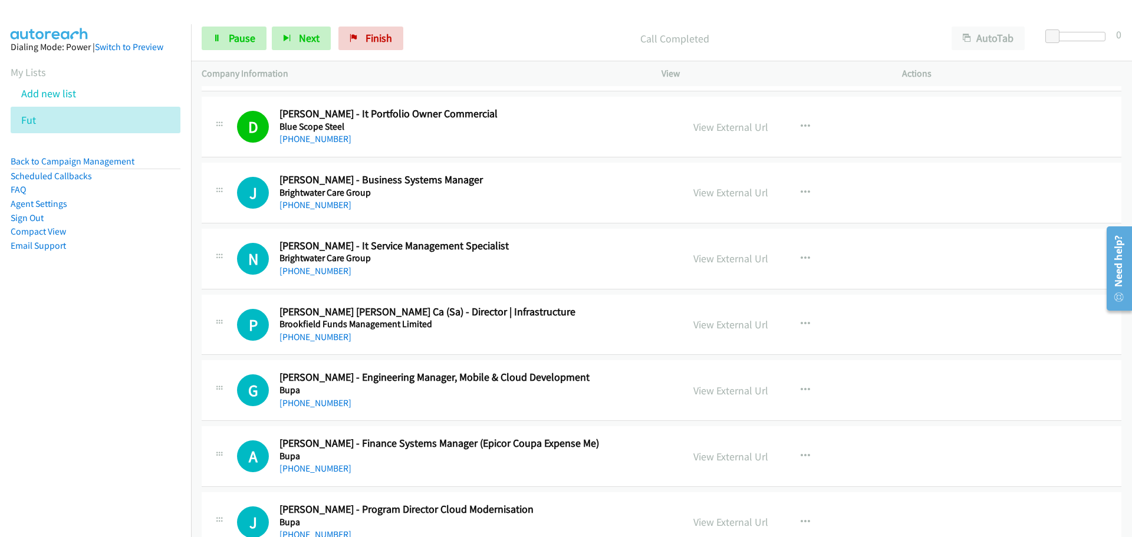
drag, startPoint x: 311, startPoint y: 200, endPoint x: 1098, endPoint y: 310, distance: 794.5
drag, startPoint x: 293, startPoint y: 270, endPoint x: 1090, endPoint y: 390, distance: 806.5
click at [293, 270] on link "[PHONE_NUMBER]" at bounding box center [316, 270] width 72 height 11
drag, startPoint x: 321, startPoint y: 338, endPoint x: 522, endPoint y: 368, distance: 202.8
click at [321, 338] on link "[PHONE_NUMBER]" at bounding box center [316, 336] width 72 height 11
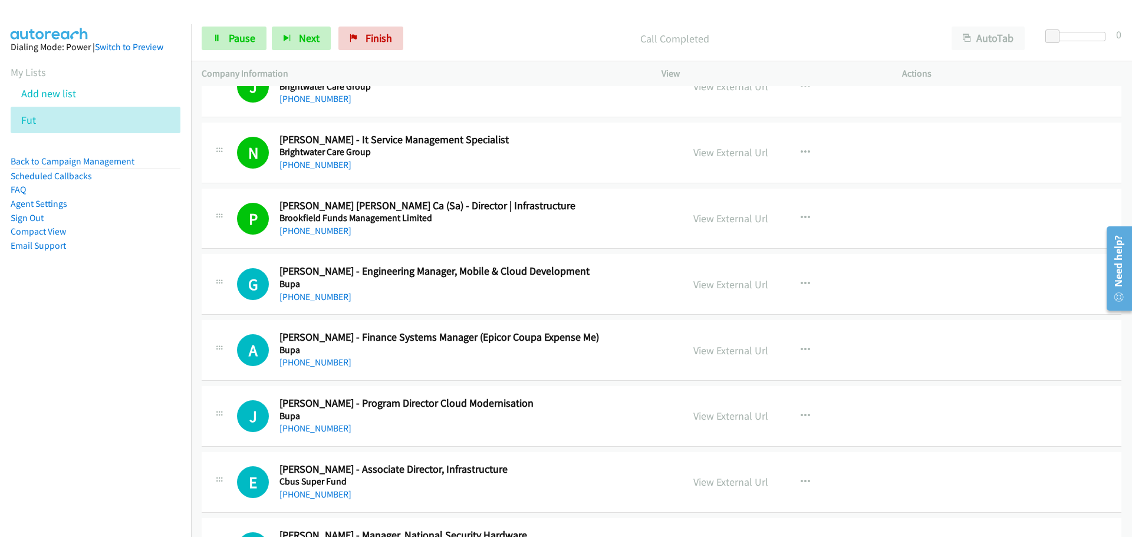
scroll to position [3775, 0]
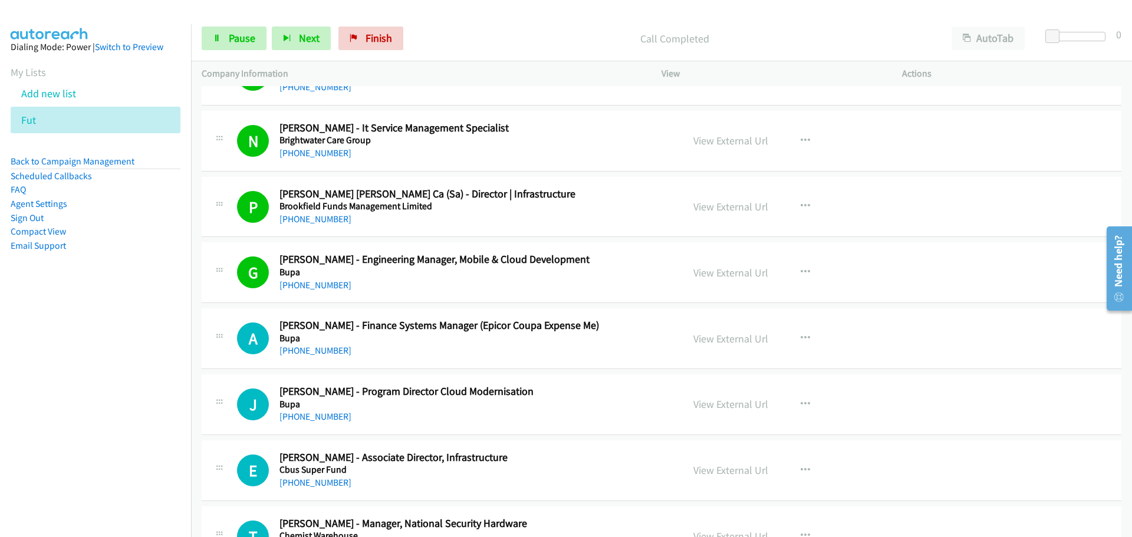
drag, startPoint x: 311, startPoint y: 354, endPoint x: 343, endPoint y: 347, distance: 32.6
click at [311, 354] on link "[PHONE_NUMBER]" at bounding box center [316, 350] width 72 height 11
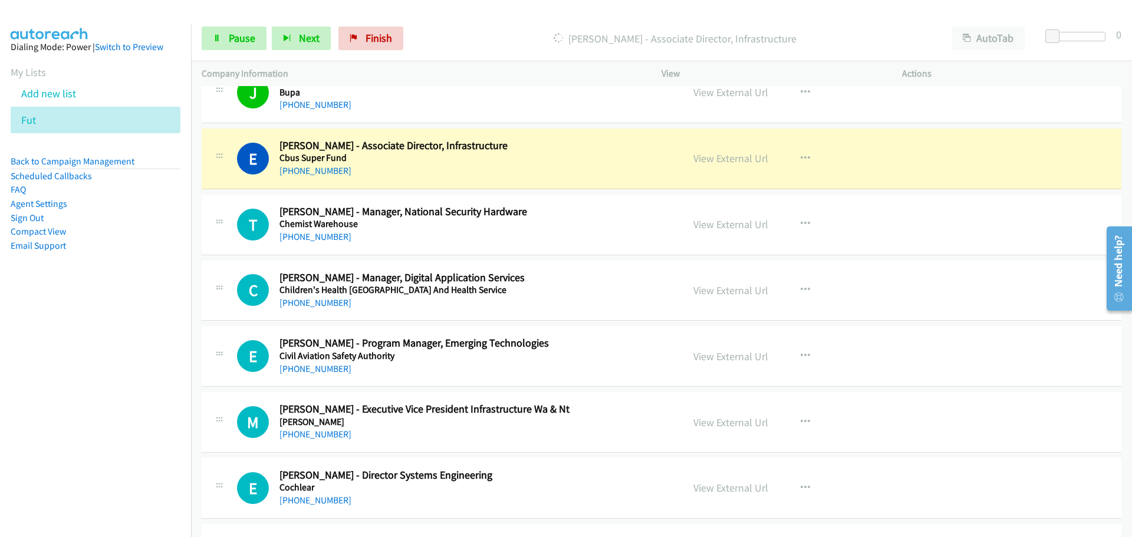
scroll to position [4129, 0]
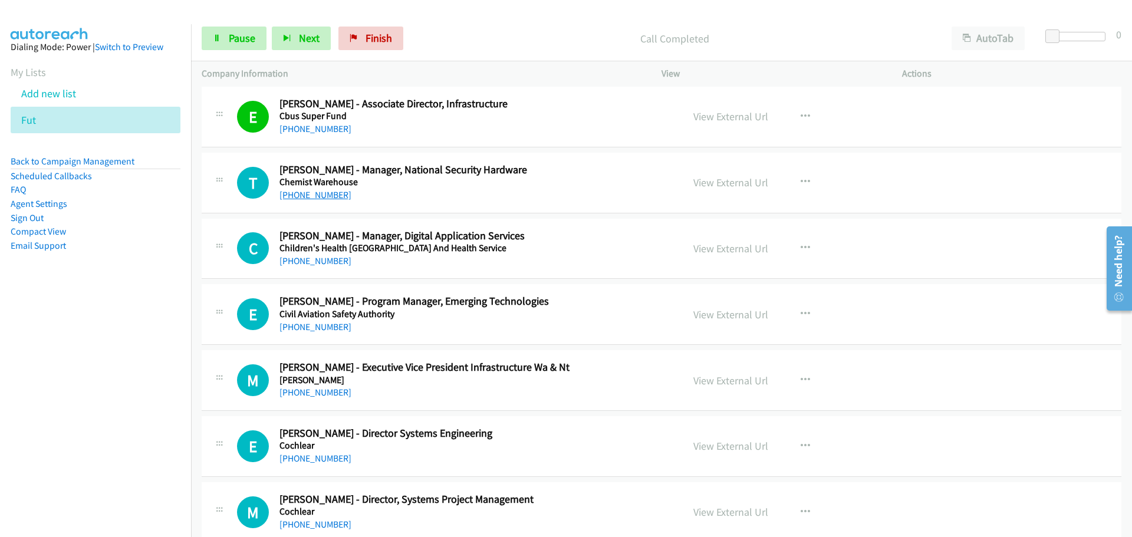
click at [292, 198] on link "[PHONE_NUMBER]" at bounding box center [316, 194] width 72 height 11
click at [337, 263] on link "[PHONE_NUMBER]" at bounding box center [316, 260] width 72 height 11
